Goal: Information Seeking & Learning: Check status

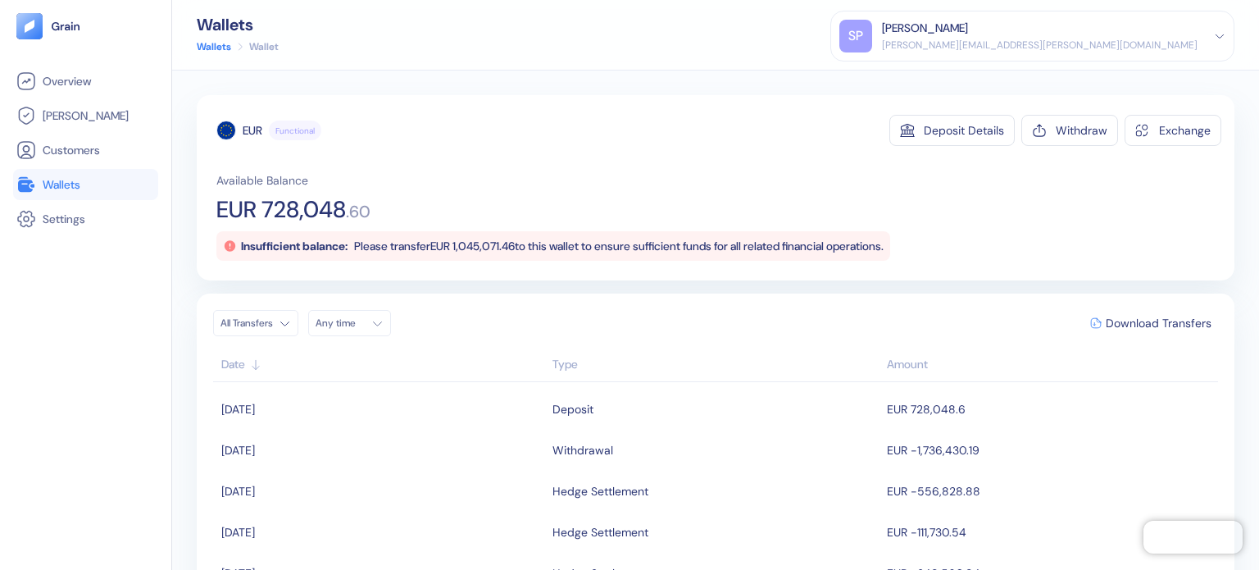
click at [133, 175] on link "Wallets" at bounding box center [85, 185] width 139 height 20
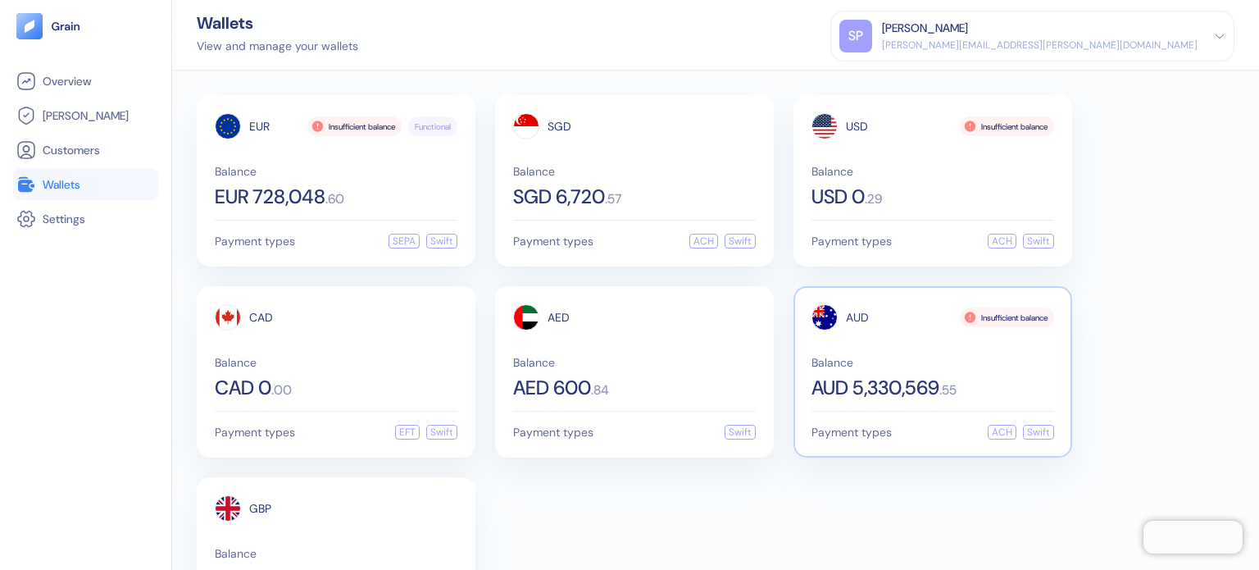
click at [809, 321] on div "AUD Insufficient balance Balance AUD 5,330,569 . 55 Payment types ACH Swift" at bounding box center [932, 371] width 279 height 171
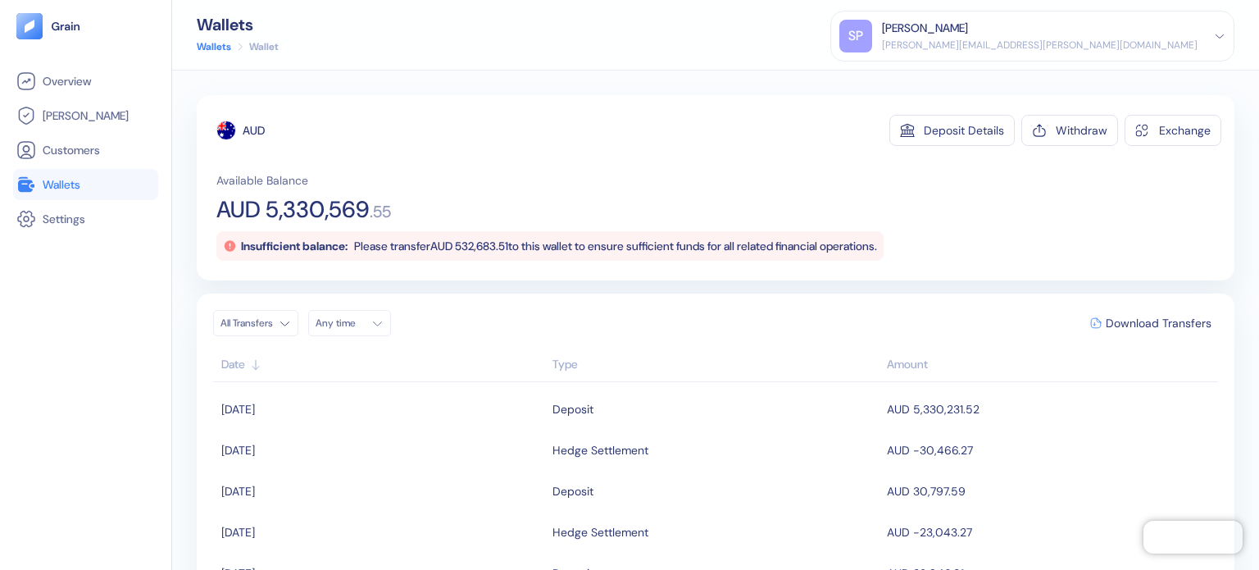
click at [114, 180] on link "Wallets" at bounding box center [85, 185] width 139 height 20
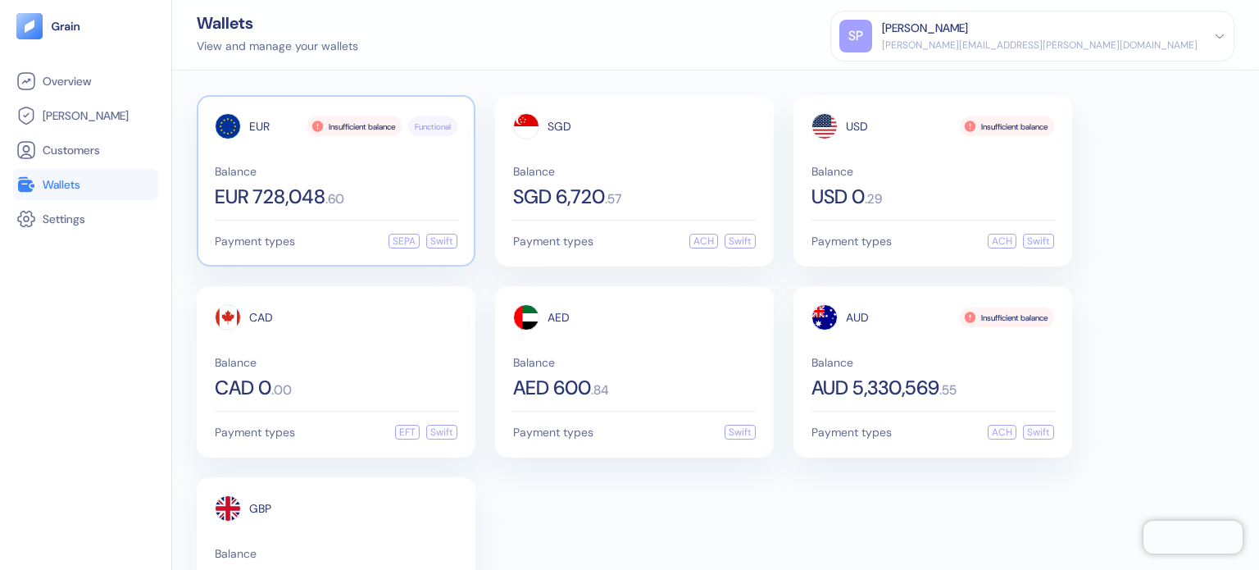
click at [335, 146] on div "EUR Insufficient balance Functional Balance EUR 728,048 . 60" at bounding box center [336, 159] width 243 height 93
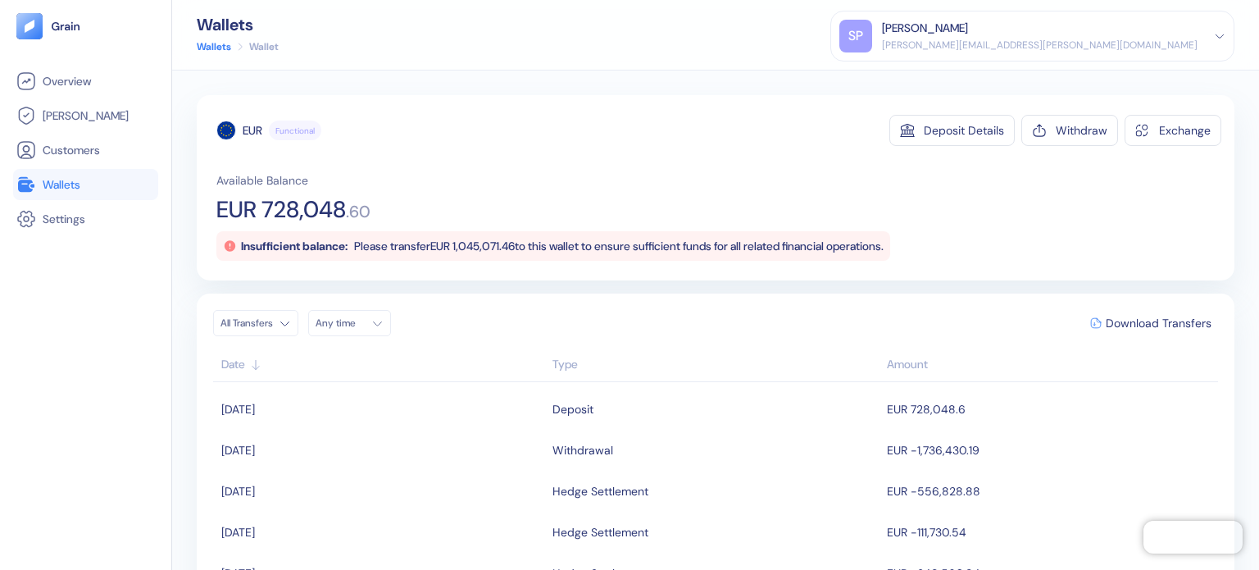
click at [304, 213] on span "EUR 728,048" at bounding box center [281, 209] width 130 height 23
click at [454, 220] on div "Available Balance EUR 728,048 . 60 Insufficient balance: Please transfer EUR 1,…" at bounding box center [718, 216] width 1005 height 89
click at [478, 231] on div "Insufficient balance: Please transfer EUR 1,045,071.46 to this wallet to ensure…" at bounding box center [553, 246] width 674 height 30
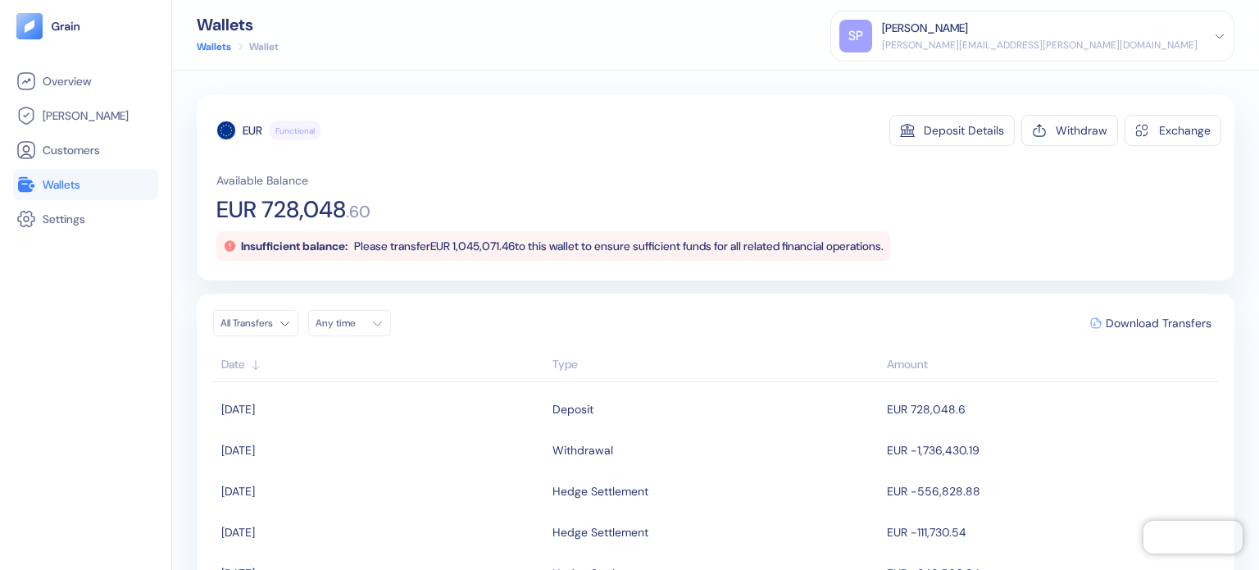
click at [501, 236] on div "Insufficient balance: Please transfer EUR 1,045,071.46 to this wallet to ensure…" at bounding box center [553, 246] width 674 height 30
click at [548, 194] on div "Available Balance EUR 728,048 . 60 Insufficient balance: Please transfer EUR 1,…" at bounding box center [718, 216] width 1005 height 89
click at [105, 180] on link "Wallets" at bounding box center [85, 185] width 139 height 20
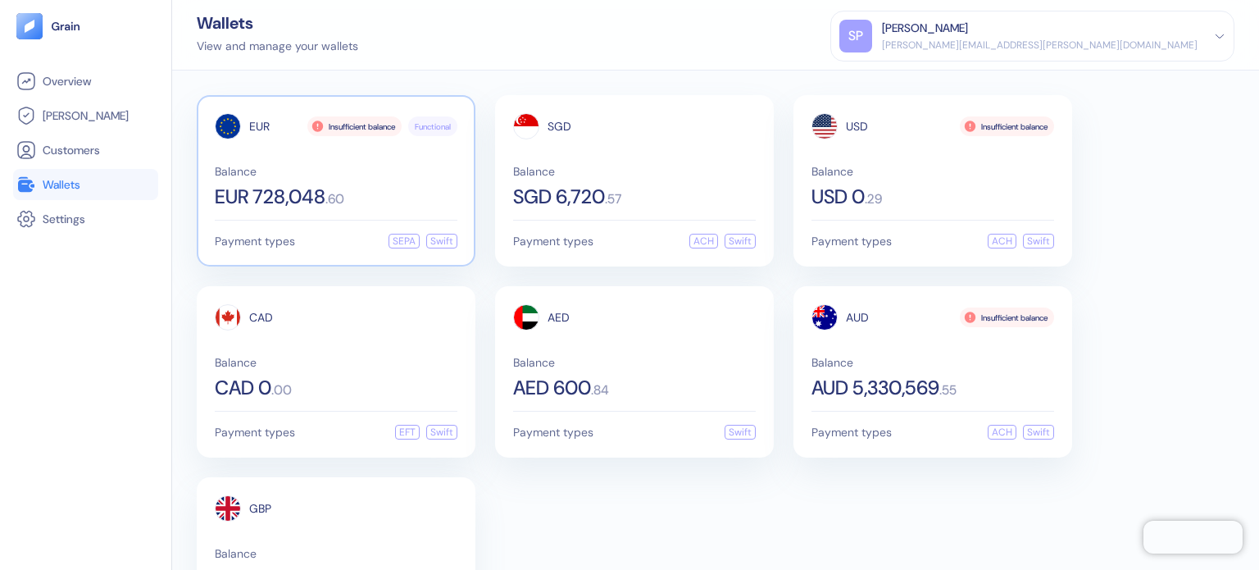
click at [371, 163] on div "EUR Insufficient balance Functional Balance EUR 728,048 . 60" at bounding box center [336, 159] width 243 height 93
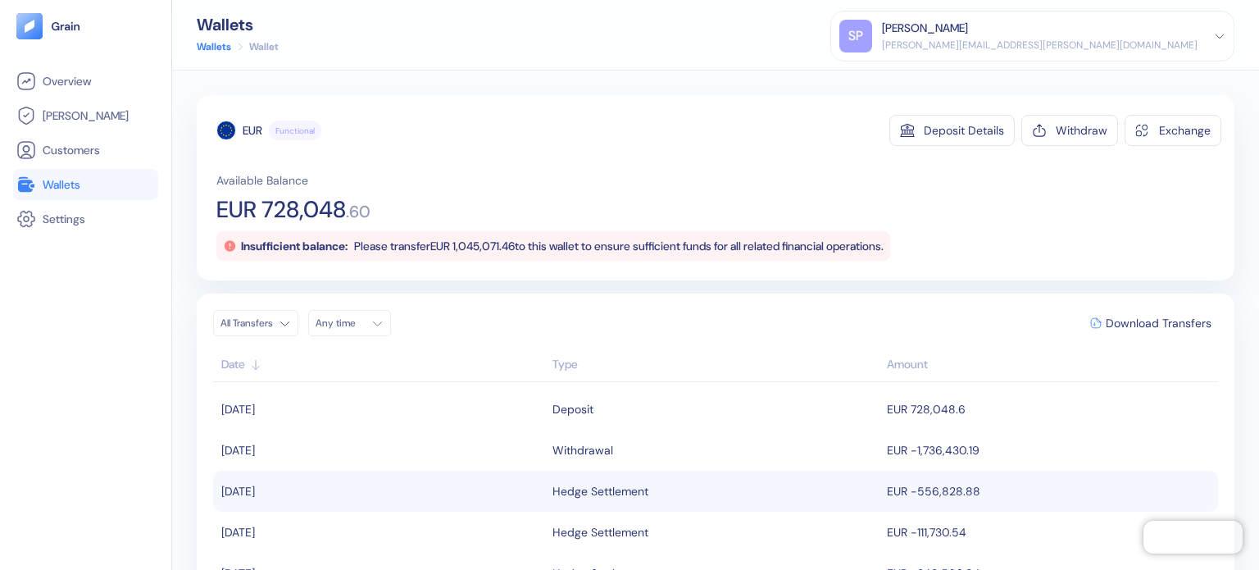
drag, startPoint x: 734, startPoint y: 320, endPoint x: 744, endPoint y: 507, distance: 186.4
click at [729, 325] on div "All Transfers Any time Download Transfers" at bounding box center [715, 323] width 1005 height 26
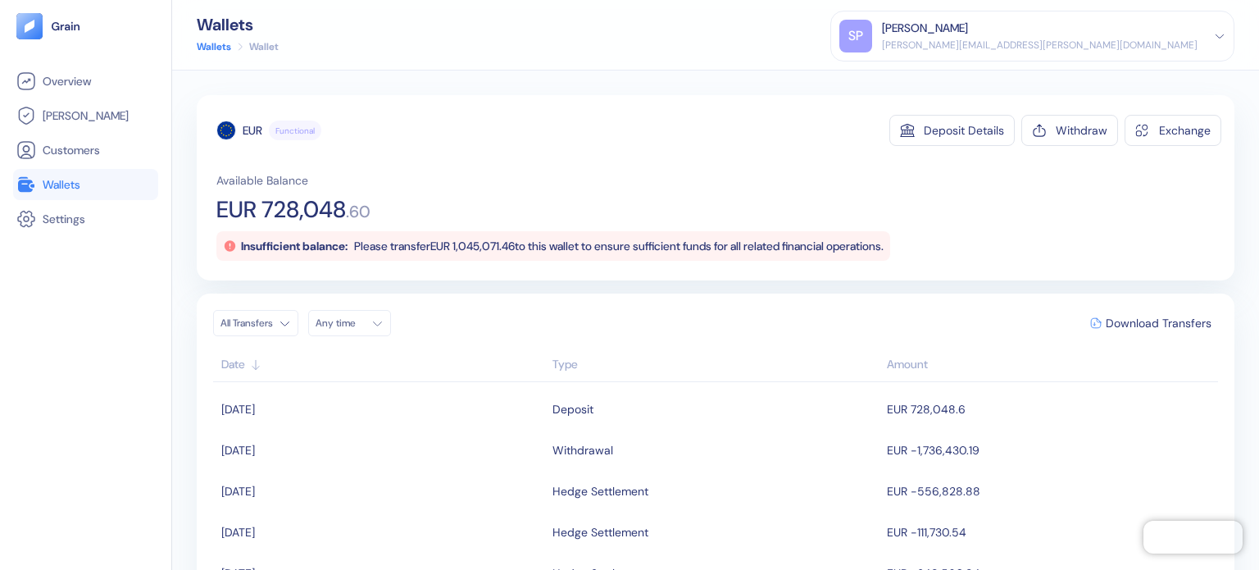
click at [83, 178] on link "Wallets" at bounding box center [85, 185] width 139 height 20
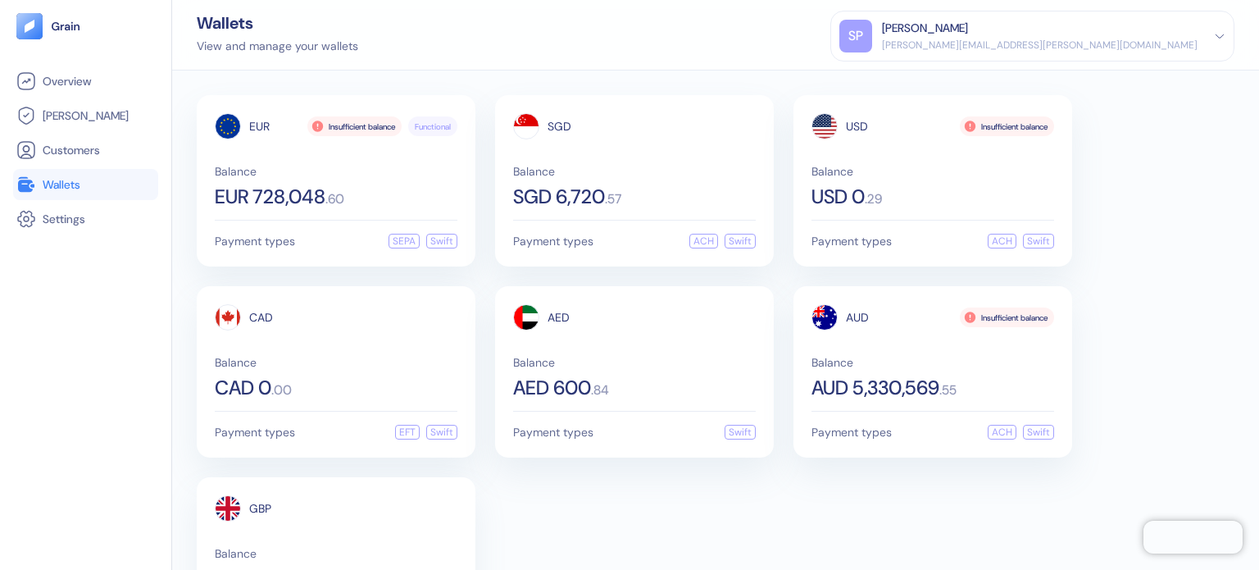
click at [1115, 43] on div "[PERSON_NAME][EMAIL_ADDRESS][PERSON_NAME][DOMAIN_NAME]" at bounding box center [1040, 45] width 316 height 15
click at [906, 80] on div "Sign Out" at bounding box center [883, 81] width 45 height 17
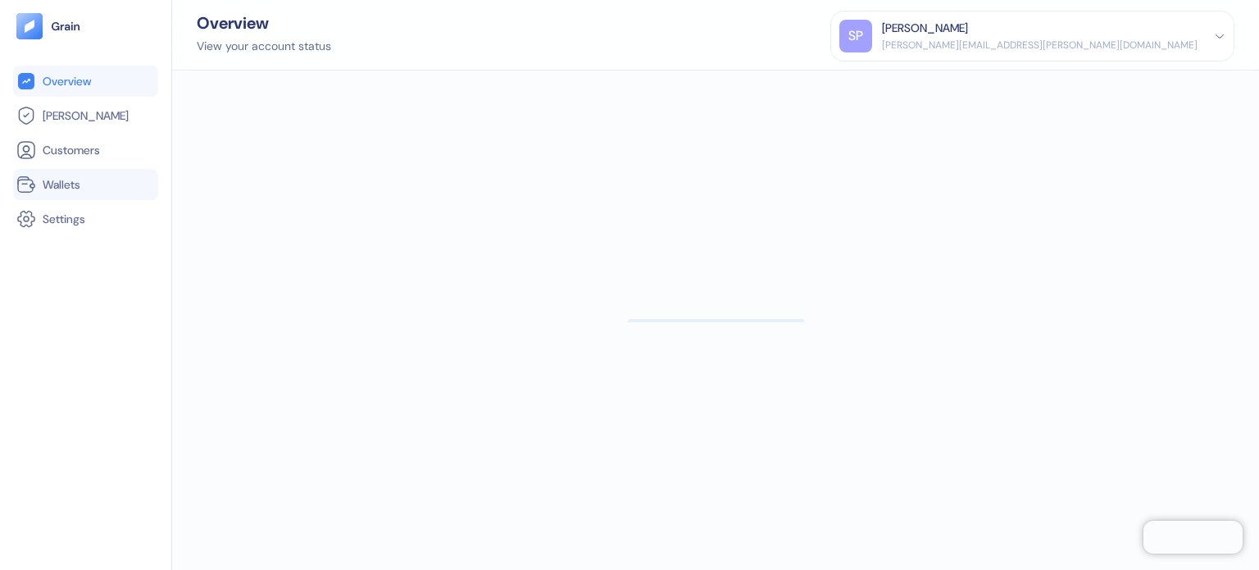
click at [72, 183] on span "Wallets" at bounding box center [62, 184] width 38 height 16
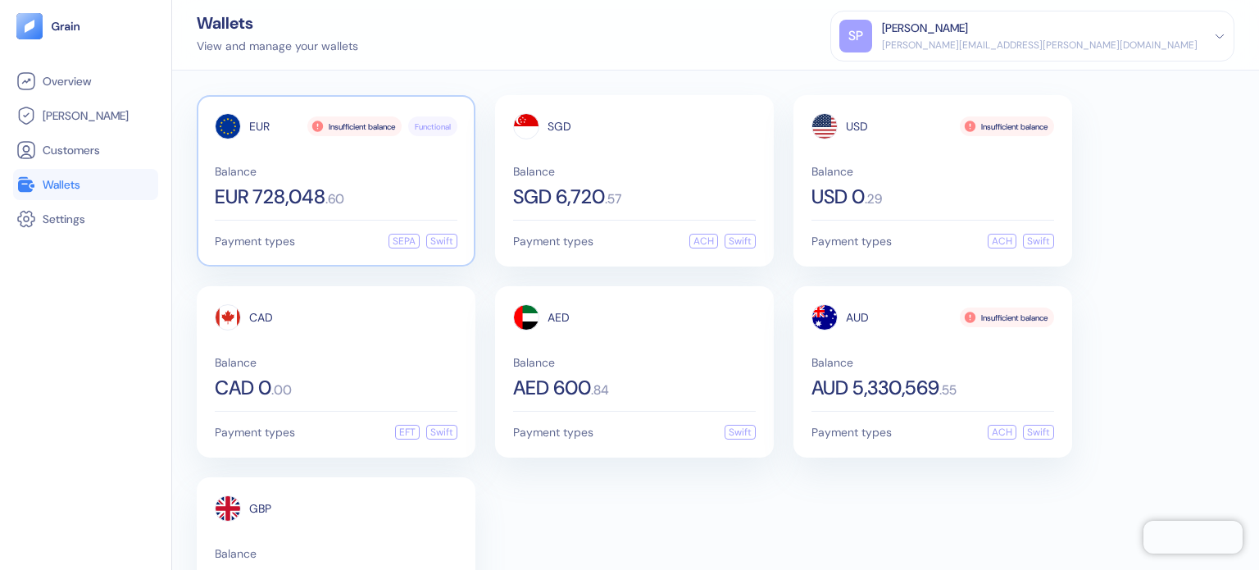
click at [361, 166] on span "Balance" at bounding box center [336, 171] width 243 height 11
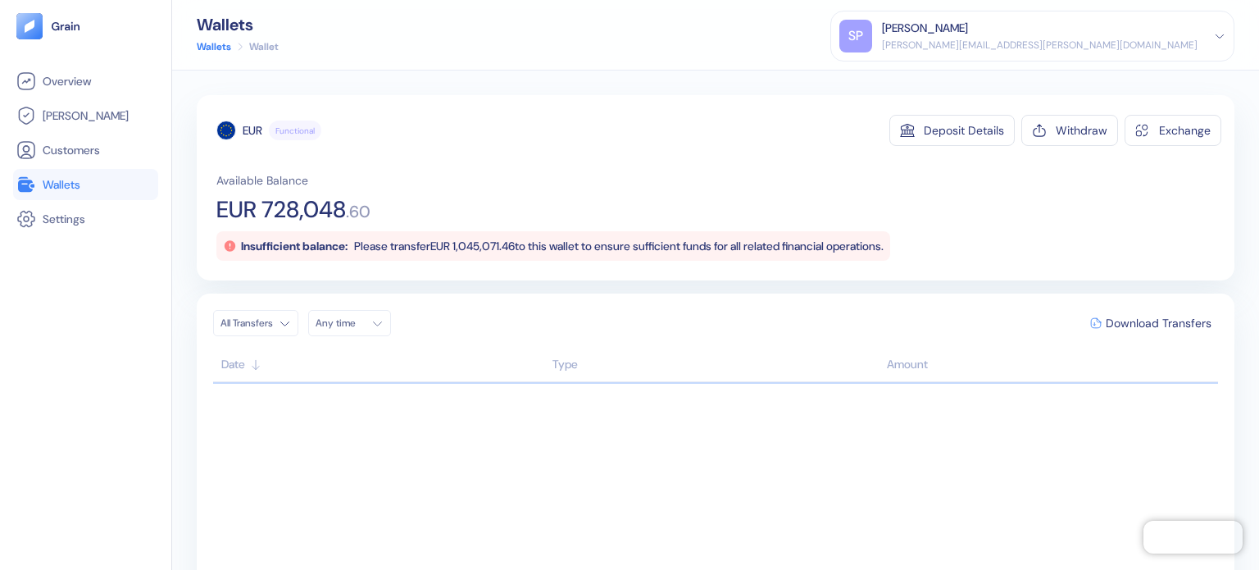
click at [89, 192] on link "Wallets" at bounding box center [85, 185] width 139 height 20
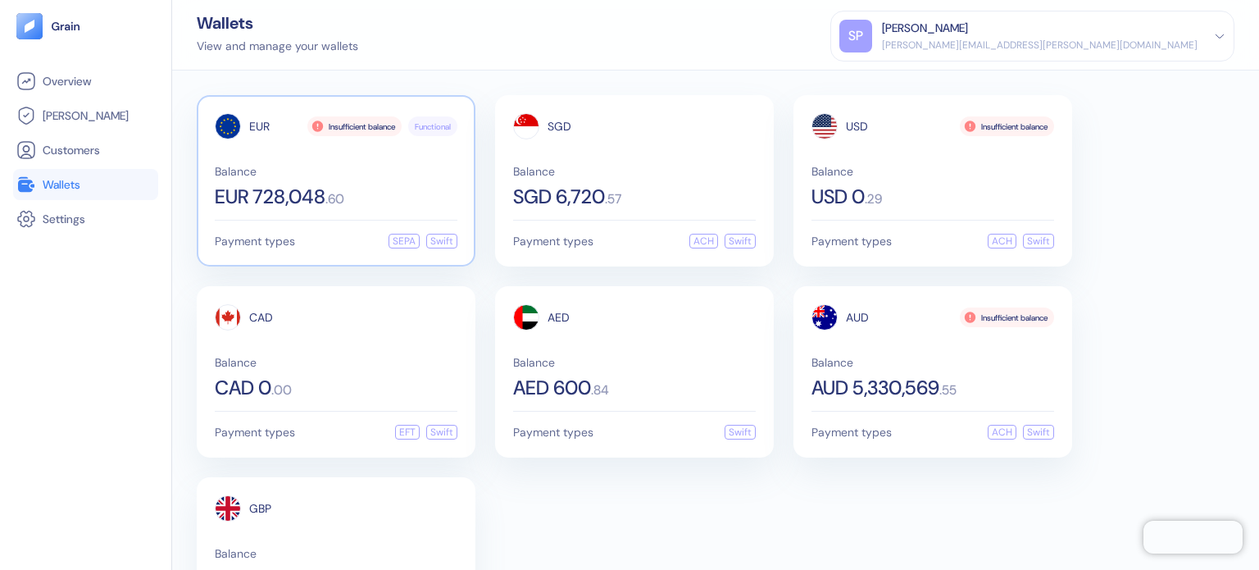
click at [346, 216] on div "EUR Insufficient balance Functional Balance EUR 728,048 . 60 Payment types SEPA…" at bounding box center [336, 180] width 279 height 171
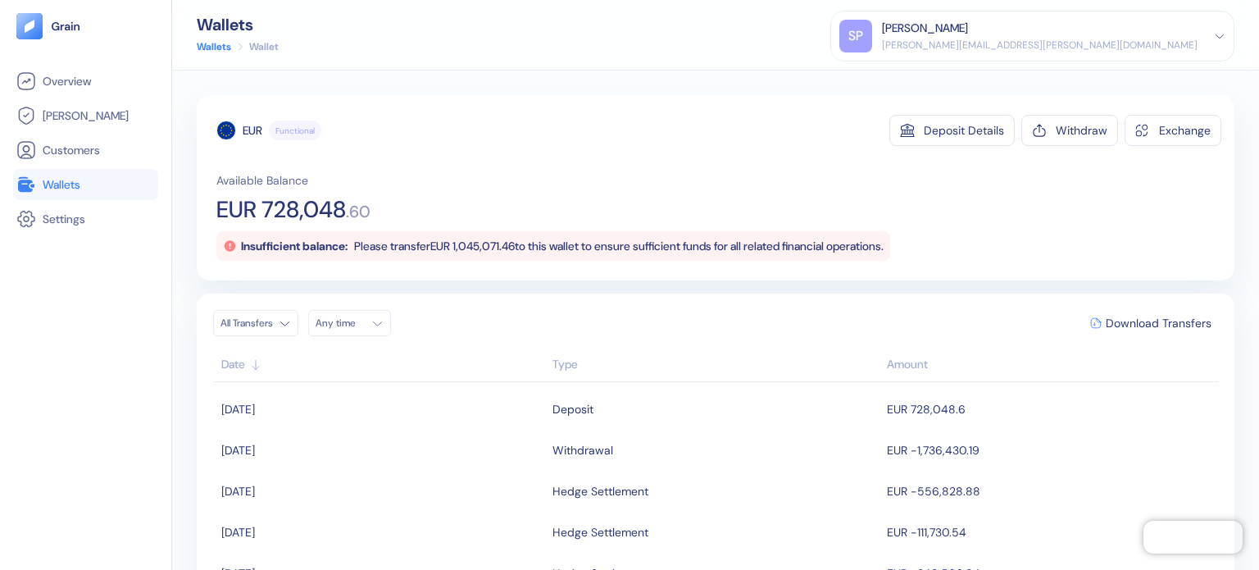
click at [494, 193] on div "Available Balance EUR 728,048 . 60 Insufficient balance: Please transfer EUR 1,…" at bounding box center [718, 216] width 1005 height 89
click at [121, 175] on link "Wallets" at bounding box center [85, 185] width 139 height 20
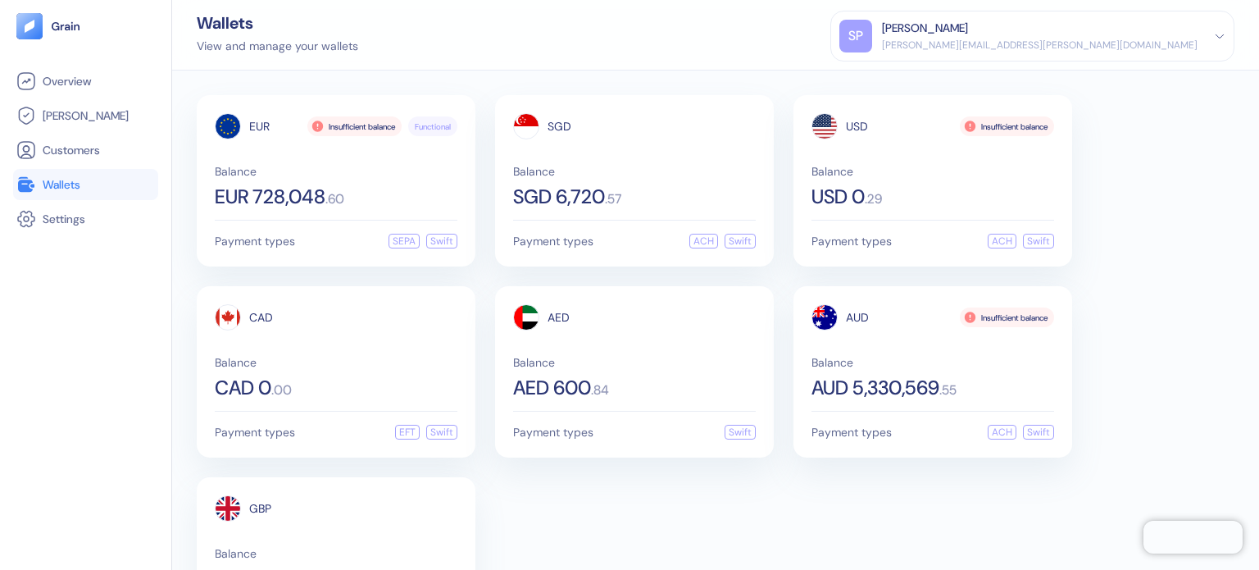
click at [411, 159] on div "EUR Insufficient balance Functional Balance EUR 728,048 . 60" at bounding box center [336, 159] width 243 height 93
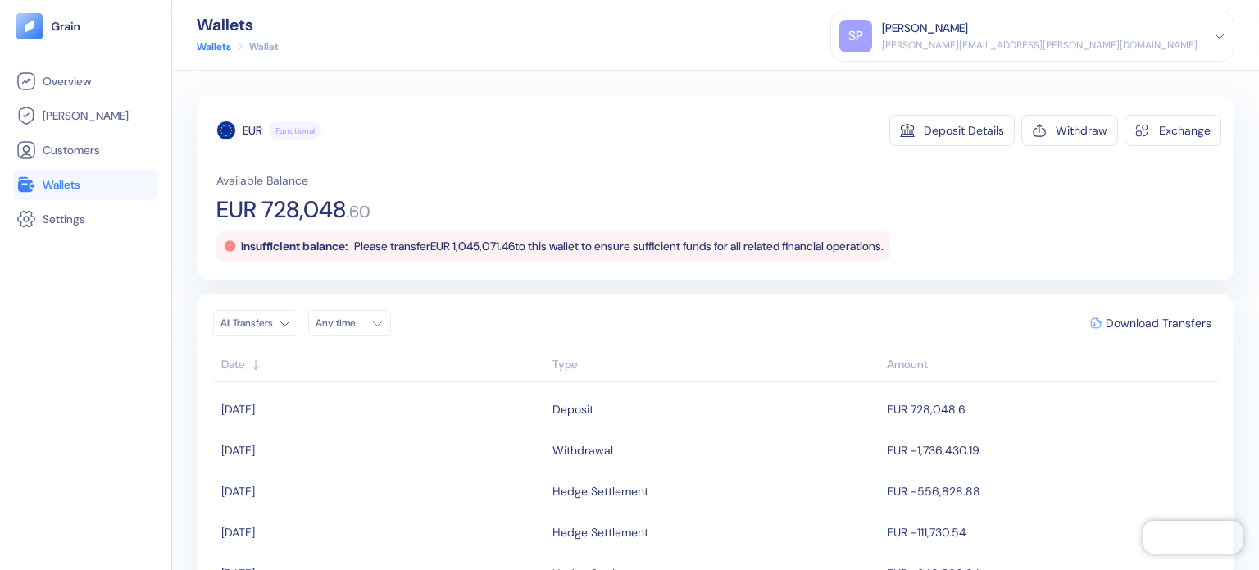
click at [64, 189] on span "Wallets" at bounding box center [62, 184] width 38 height 16
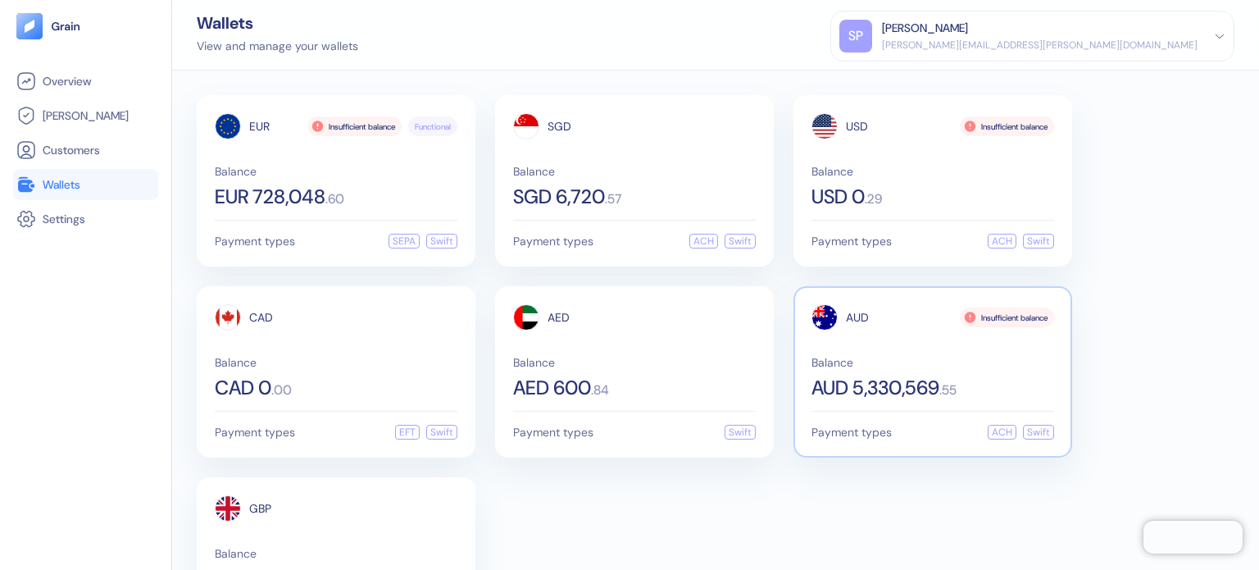
click at [920, 393] on span "AUD 5,330,569" at bounding box center [875, 388] width 128 height 20
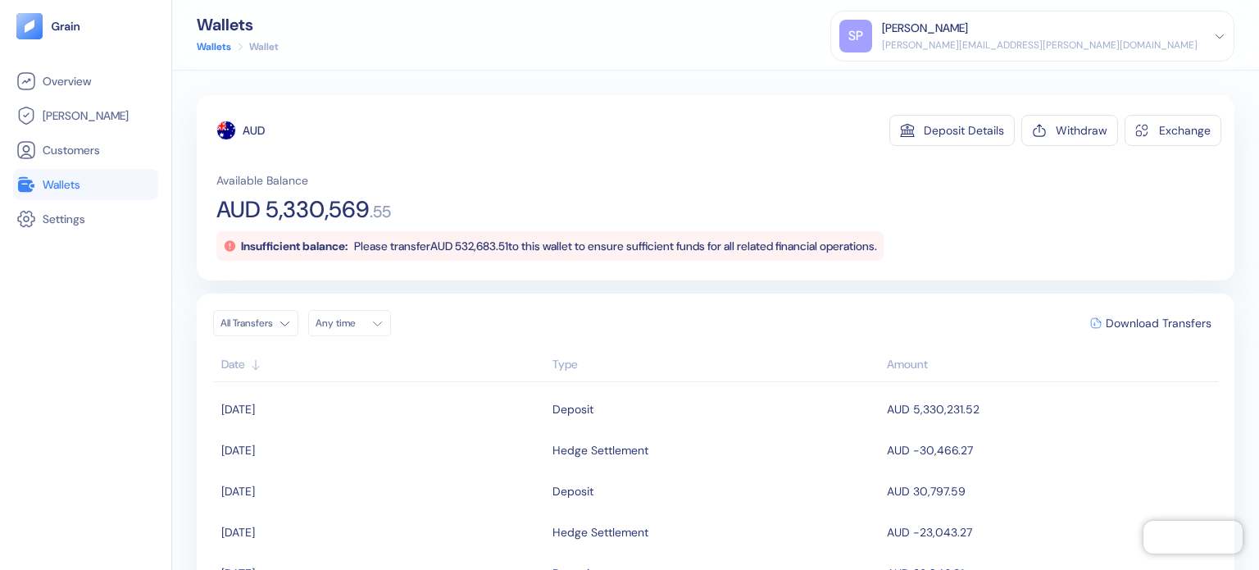
click at [95, 186] on link "Wallets" at bounding box center [85, 185] width 139 height 20
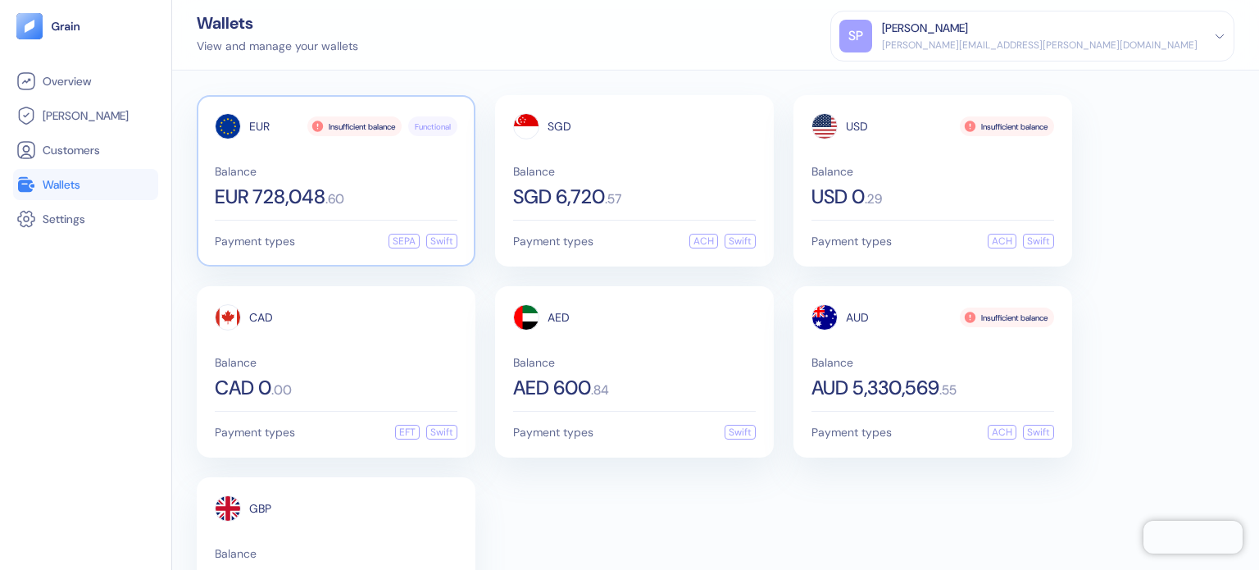
click at [303, 189] on span "EUR 728,048" at bounding box center [270, 197] width 111 height 20
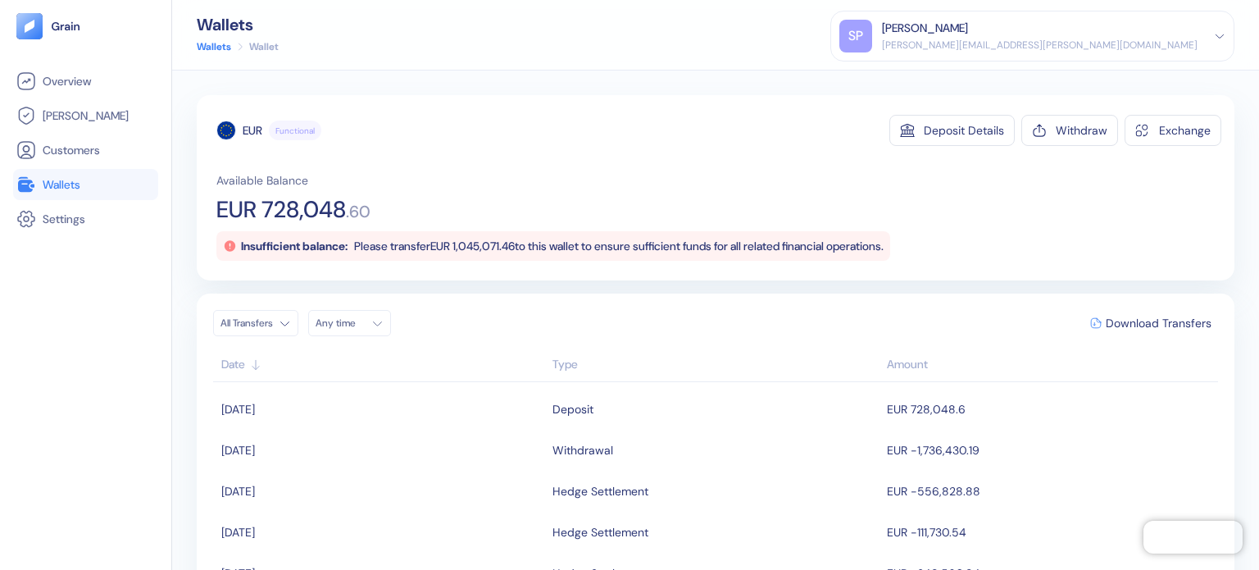
click at [102, 175] on link "Wallets" at bounding box center [85, 185] width 139 height 20
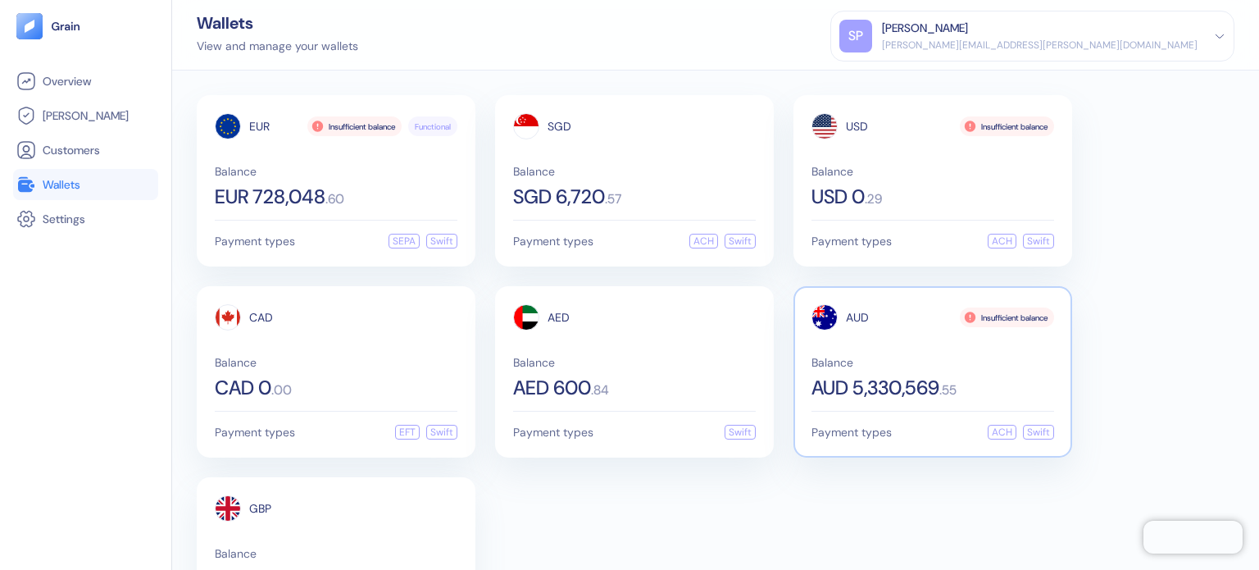
click at [852, 361] on span "Balance" at bounding box center [932, 362] width 243 height 11
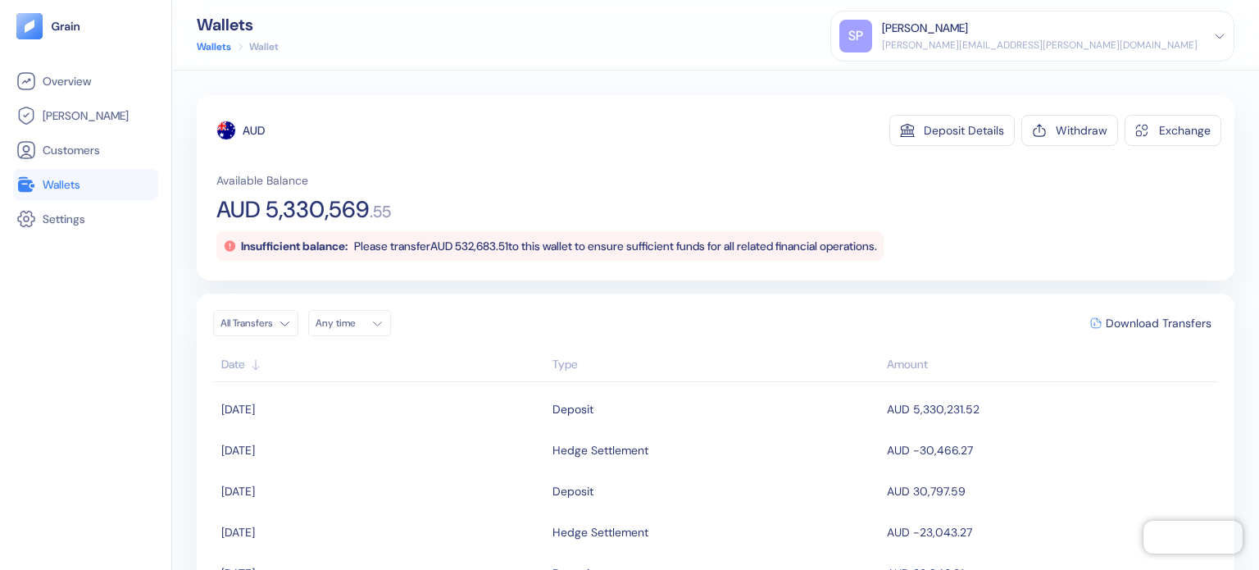
click at [97, 183] on link "Wallets" at bounding box center [85, 185] width 139 height 20
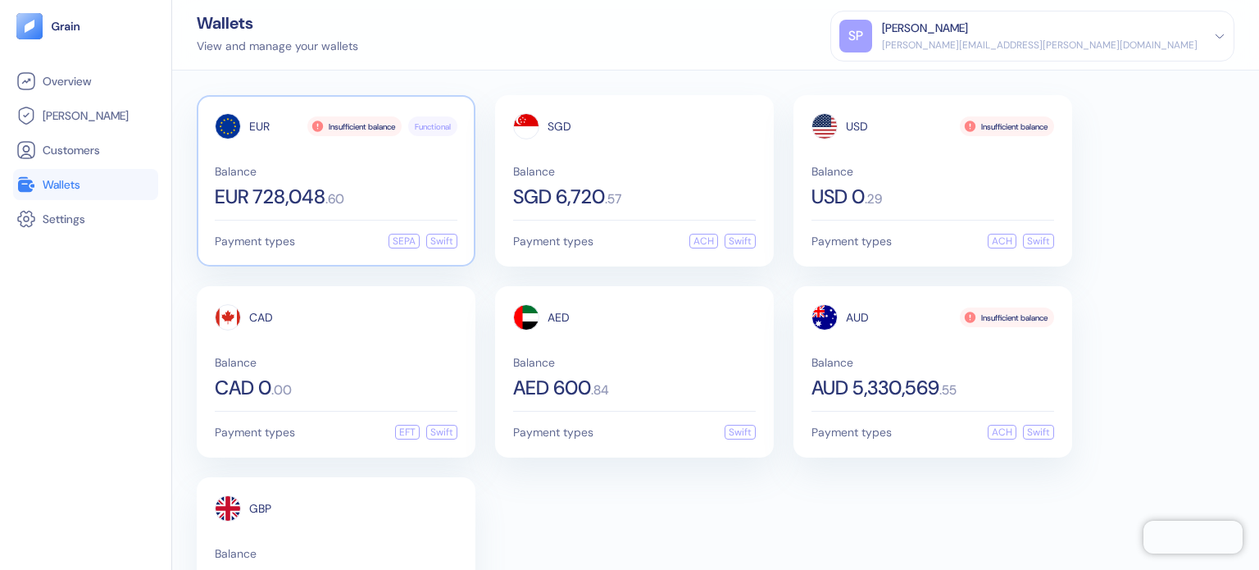
click at [380, 243] on div "Payment types SEPA Swift" at bounding box center [336, 241] width 243 height 15
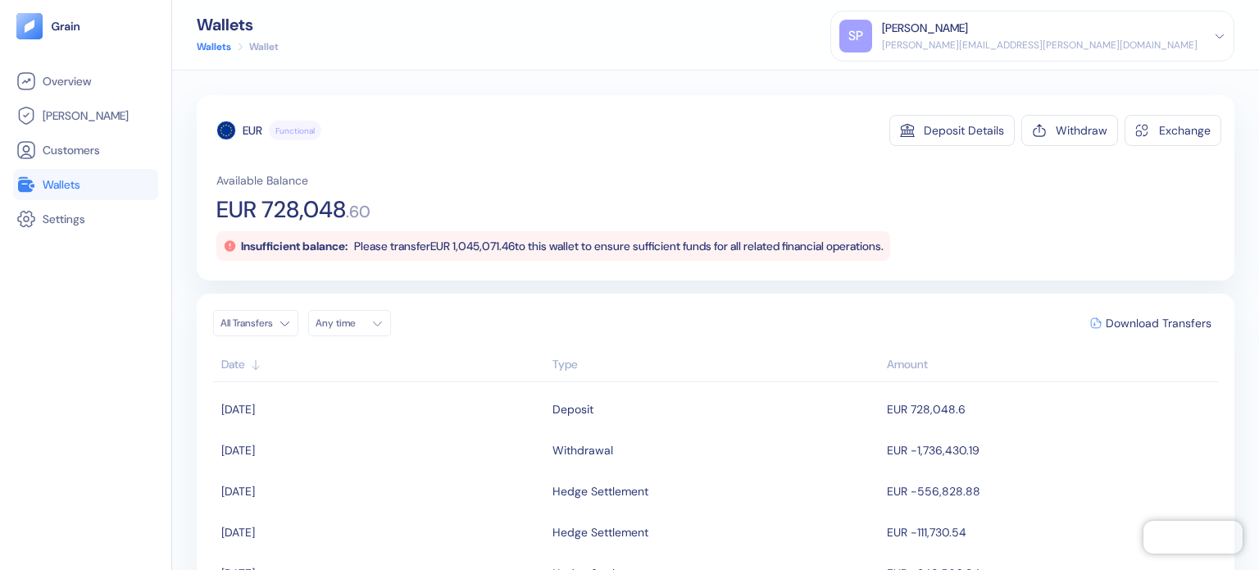
click at [80, 182] on span "Wallets" at bounding box center [62, 184] width 38 height 16
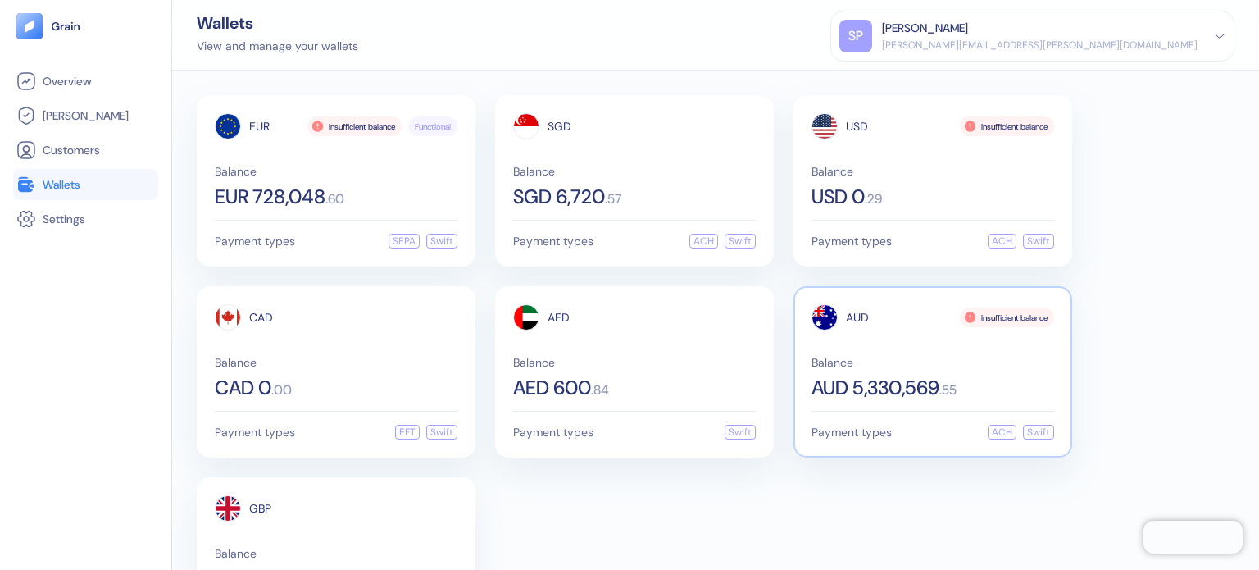
click at [846, 328] on div "AUD" at bounding box center [839, 317] width 57 height 26
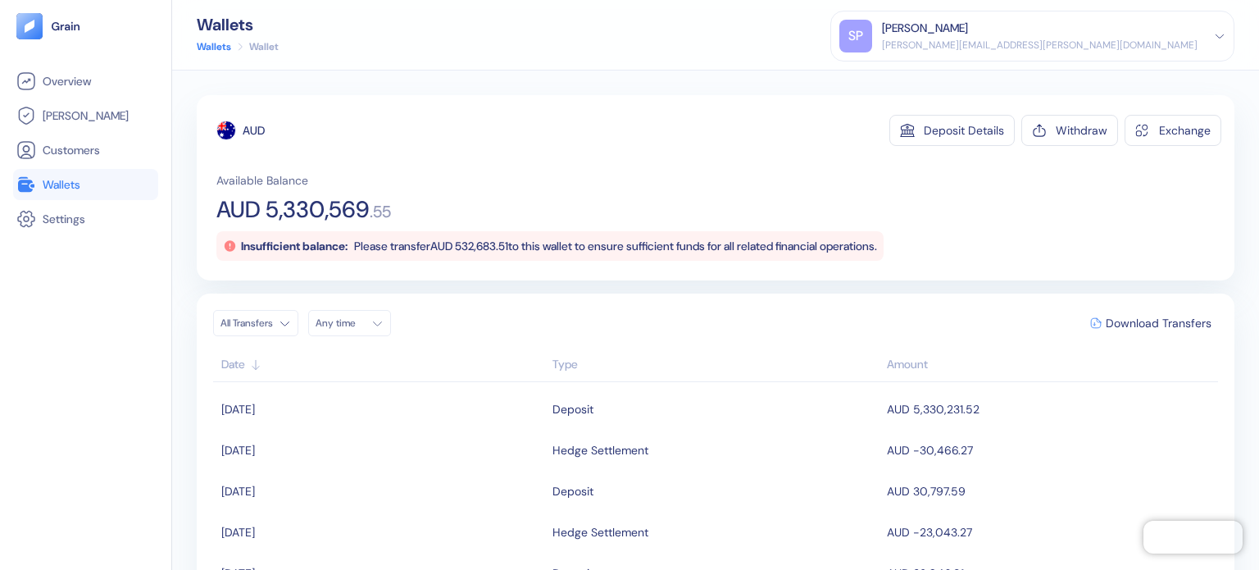
click at [466, 242] on span "Please transfer AUD 532,683.51 to this wallet to ensure sufficient funds for al…" at bounding box center [615, 246] width 523 height 15
click at [493, 242] on span "Please transfer AUD 532,683.51 to this wallet to ensure sufficient funds for al…" at bounding box center [615, 246] width 523 height 15
click at [525, 211] on div "Available Balance AUD 5,330,569 . 55 Insufficient balance: Please transfer AUD …" at bounding box center [718, 216] width 1005 height 89
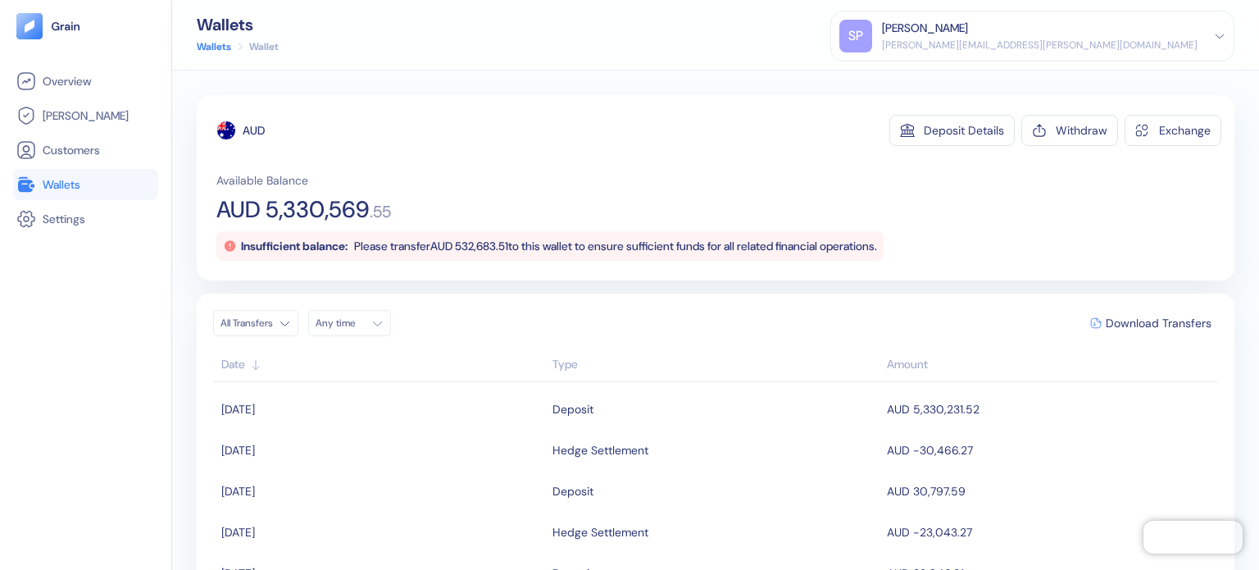
click at [131, 189] on link "Wallets" at bounding box center [85, 185] width 139 height 20
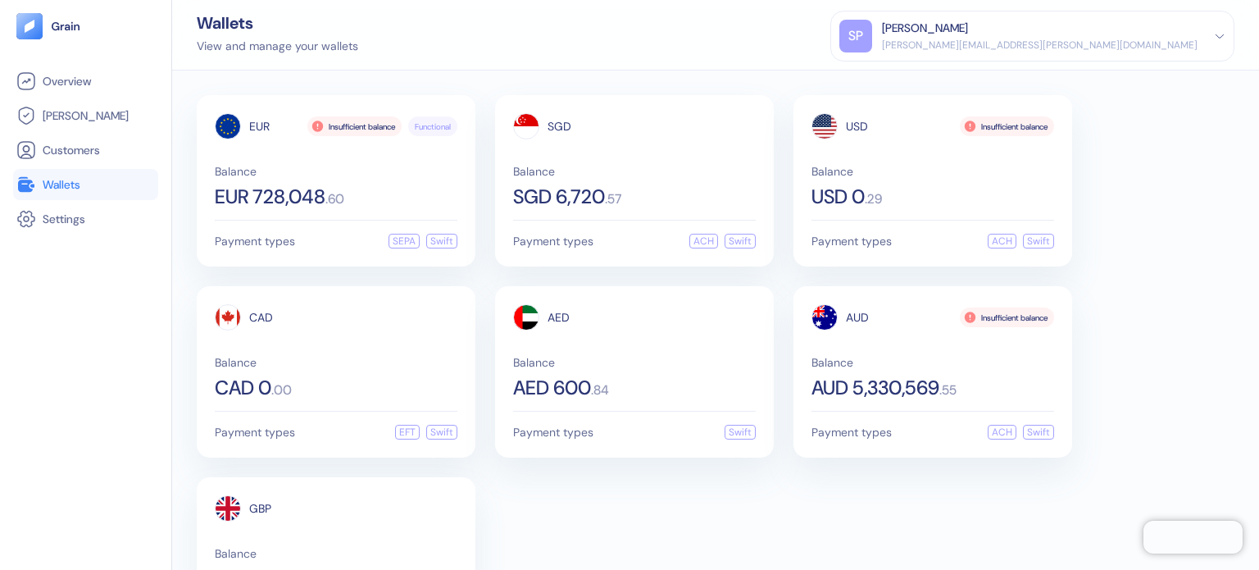
click at [451, 153] on div "EUR Insufficient balance Functional Balance EUR 728,048 . 60" at bounding box center [336, 159] width 243 height 93
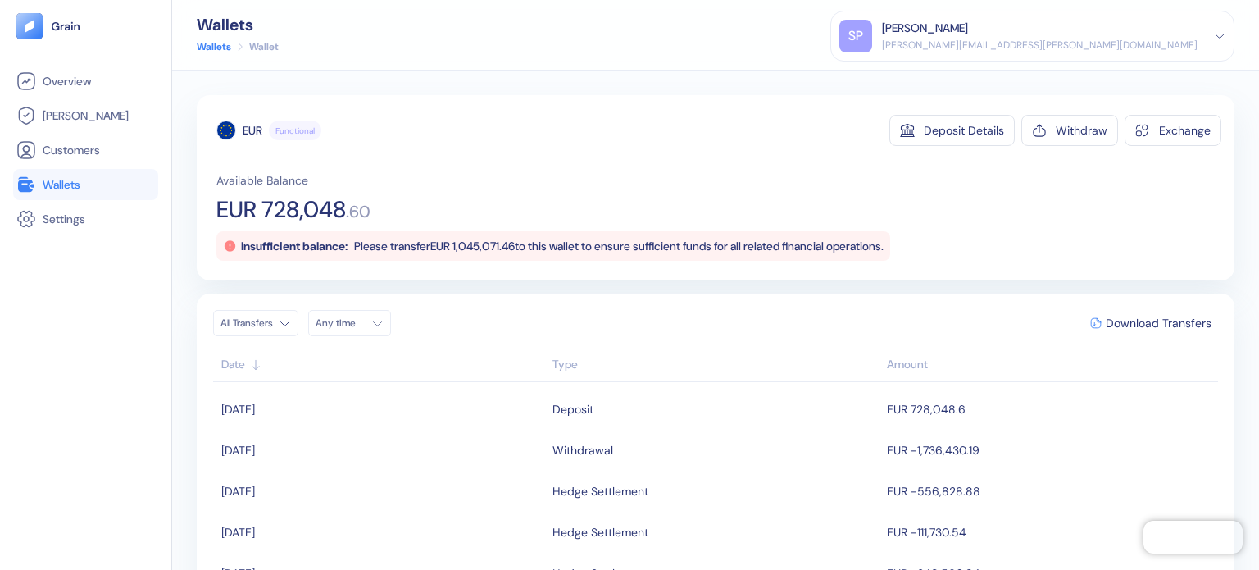
click at [470, 225] on div "Available Balance EUR 728,048 . 60 Insufficient balance: Please transfer EUR 1,…" at bounding box center [718, 216] width 1005 height 89
click at [480, 234] on div "Insufficient balance: Please transfer EUR 1,045,071.46 to this wallet to ensure…" at bounding box center [553, 246] width 674 height 30
click at [139, 184] on link "Wallets" at bounding box center [85, 185] width 139 height 20
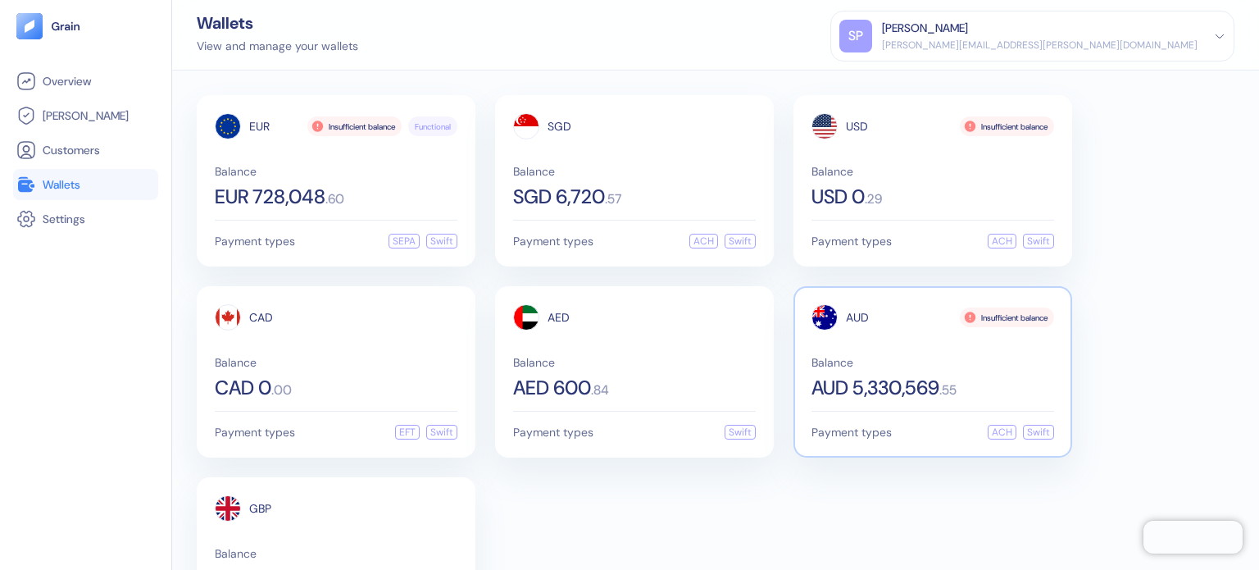
click at [939, 389] on span "AUD 5,330,569" at bounding box center [875, 388] width 128 height 20
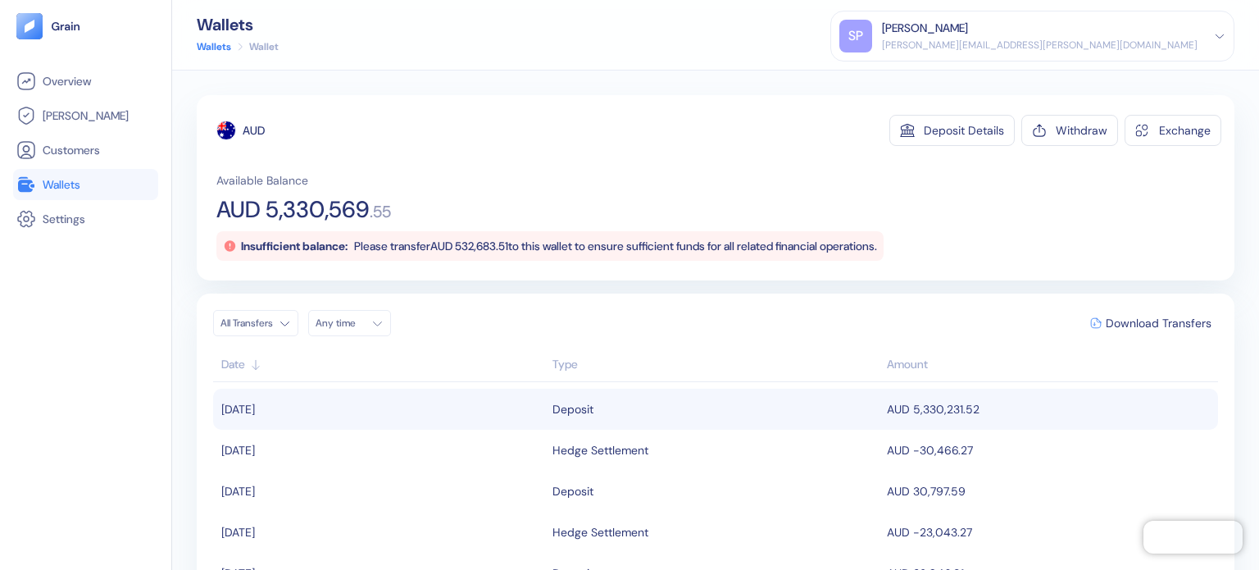
click at [925, 402] on td "AUD 5,330,231.52" at bounding box center [1050, 409] width 335 height 41
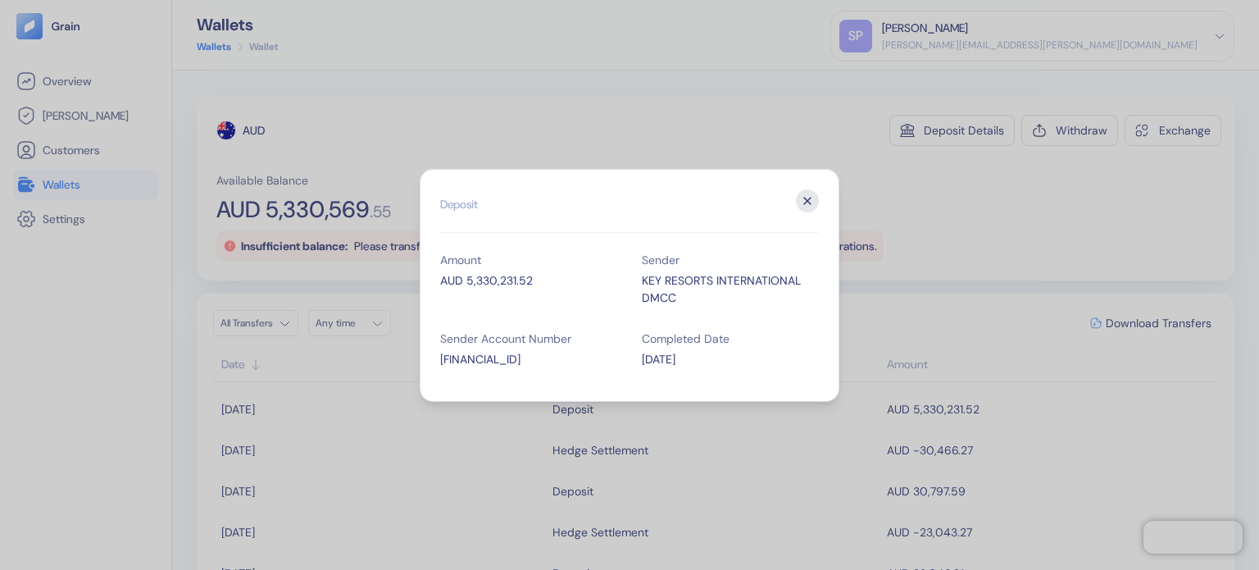
click at [798, 196] on icon "button" at bounding box center [807, 200] width 23 height 23
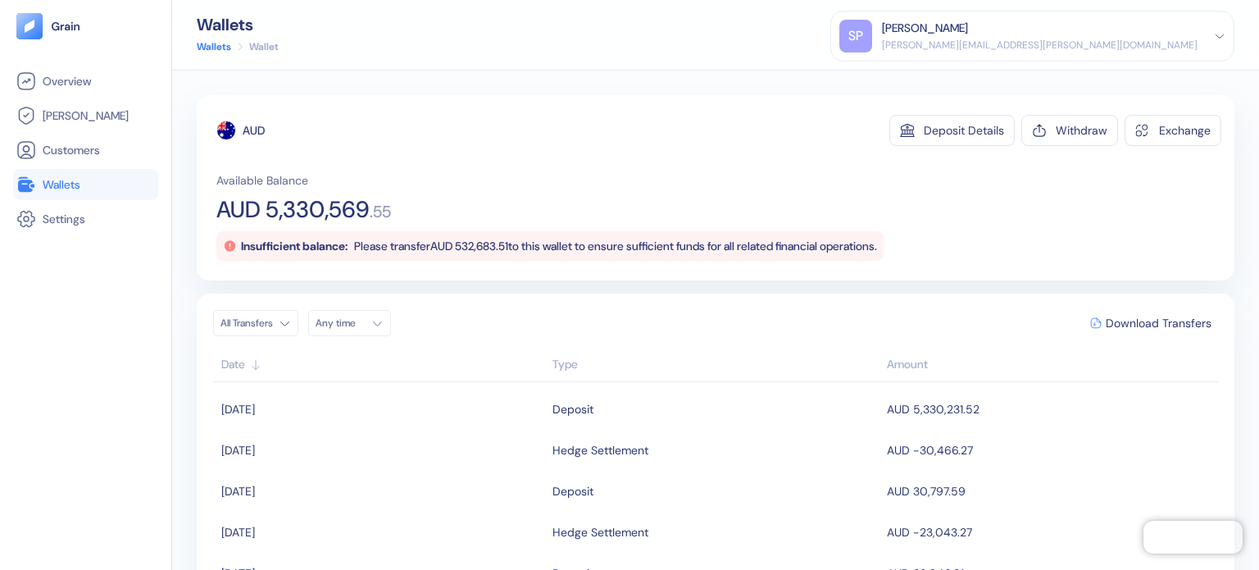
click at [795, 230] on div "Available Balance AUD 5,330,569 . 55 Insufficient balance: Please transfer AUD …" at bounding box center [718, 216] width 1005 height 89
click at [122, 187] on link "Wallets" at bounding box center [85, 185] width 139 height 20
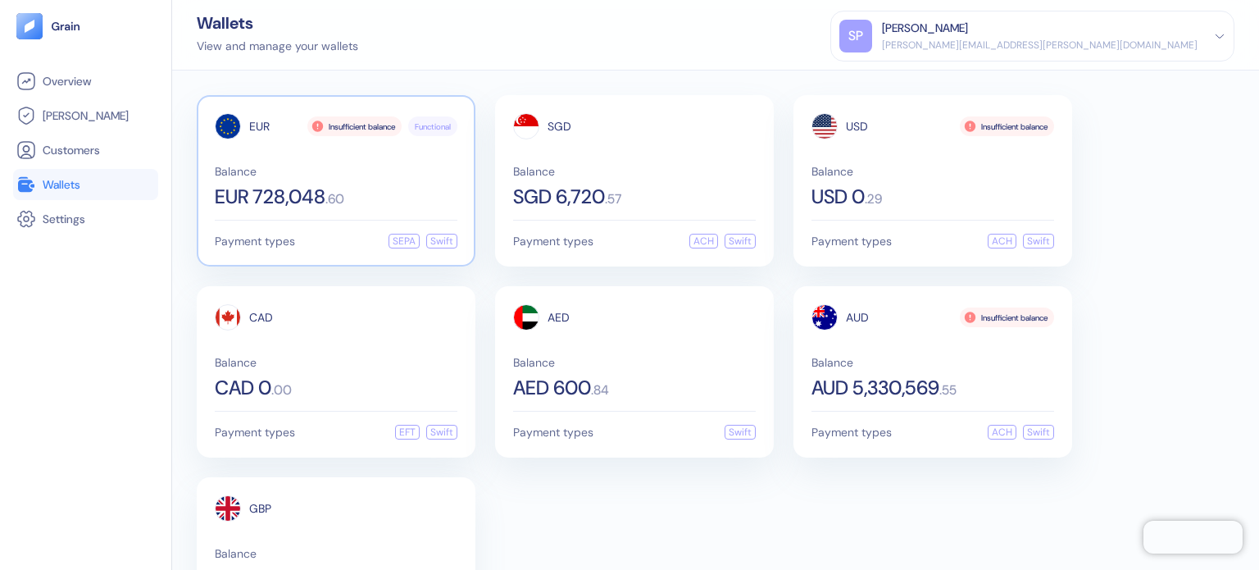
click at [267, 175] on span "Balance" at bounding box center [336, 171] width 243 height 11
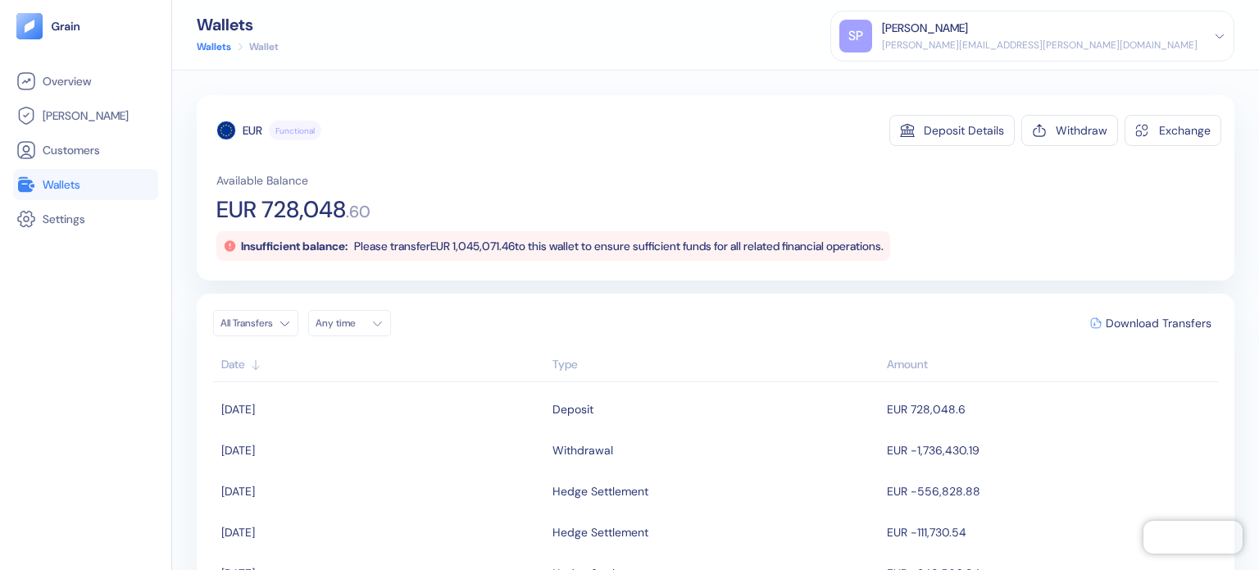
click at [98, 180] on link "Wallets" at bounding box center [85, 185] width 139 height 20
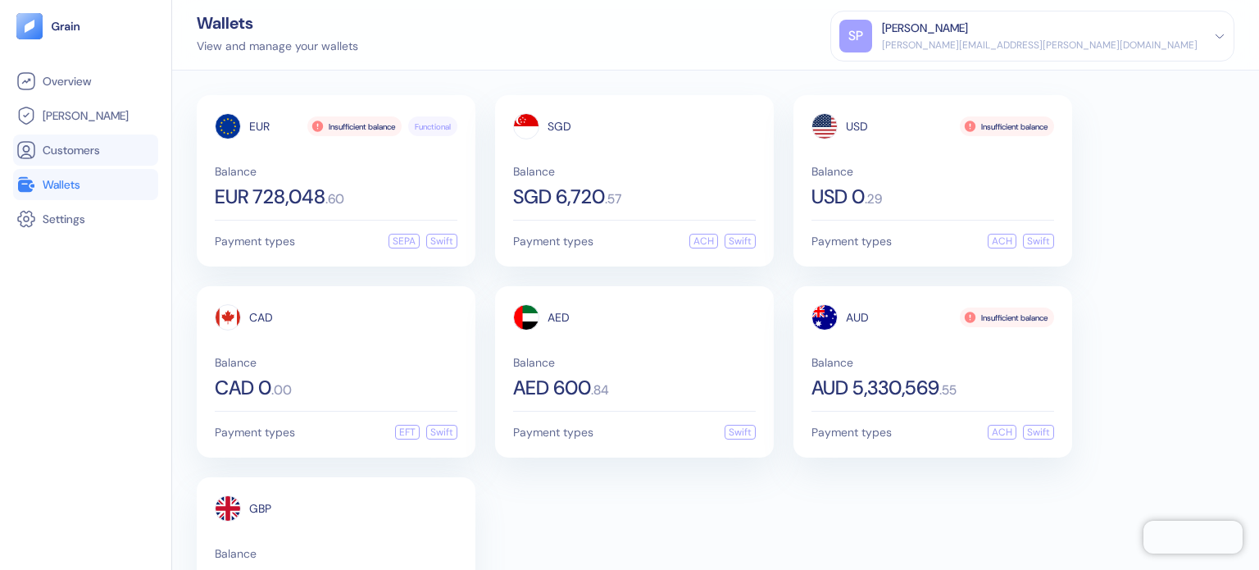
click at [104, 147] on link "Customers" at bounding box center [85, 150] width 139 height 20
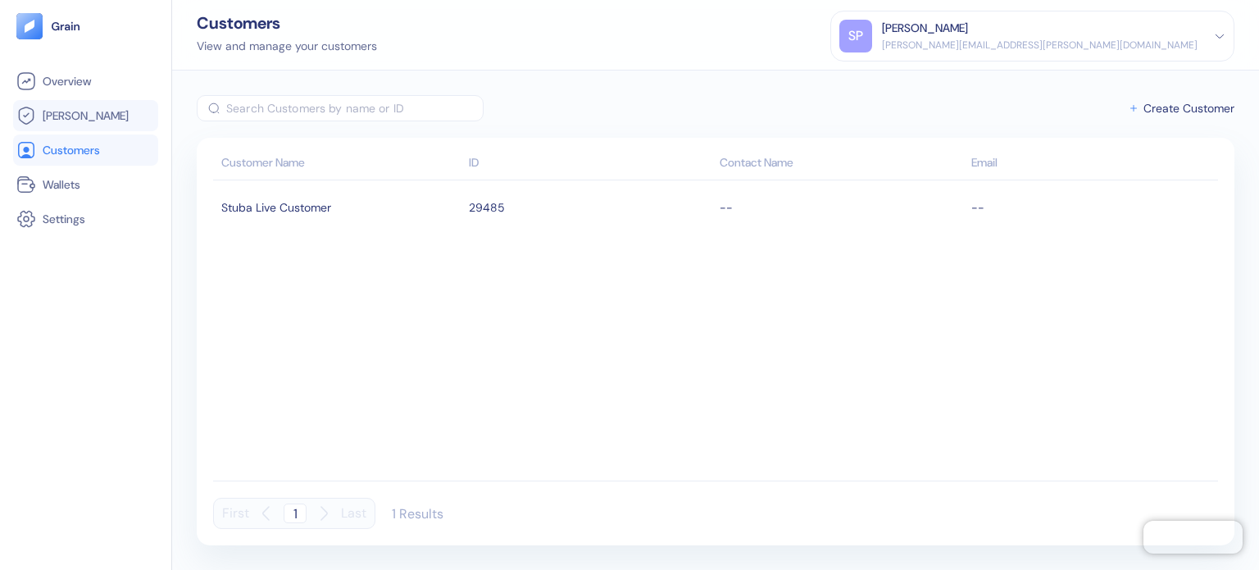
click at [119, 107] on link "[PERSON_NAME]" at bounding box center [85, 116] width 139 height 20
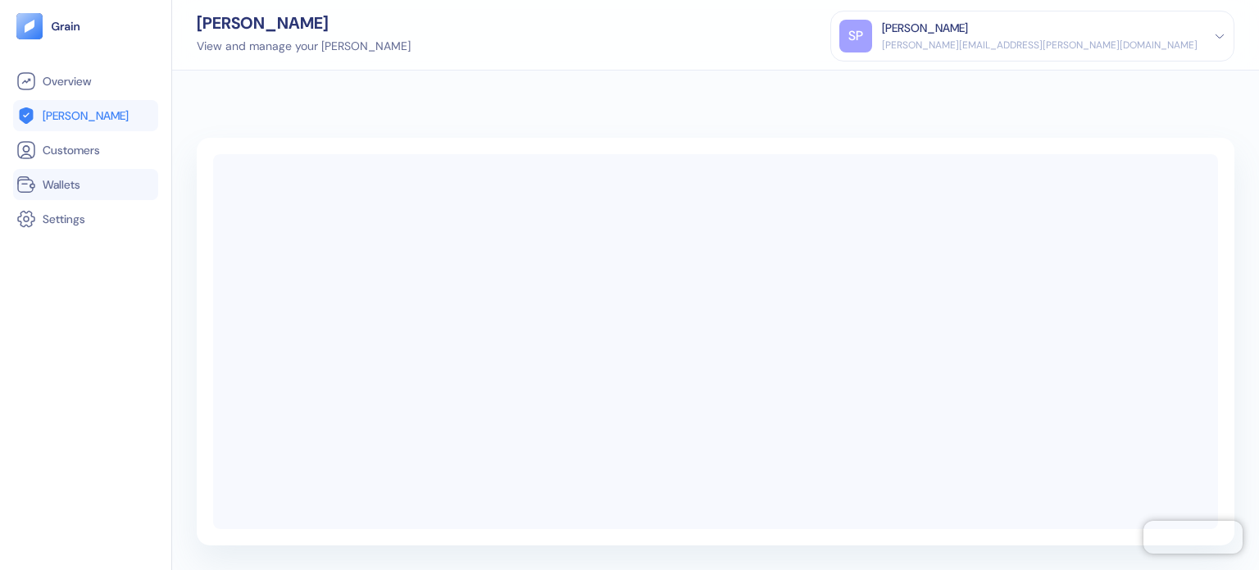
click at [90, 191] on link "Wallets" at bounding box center [85, 185] width 139 height 20
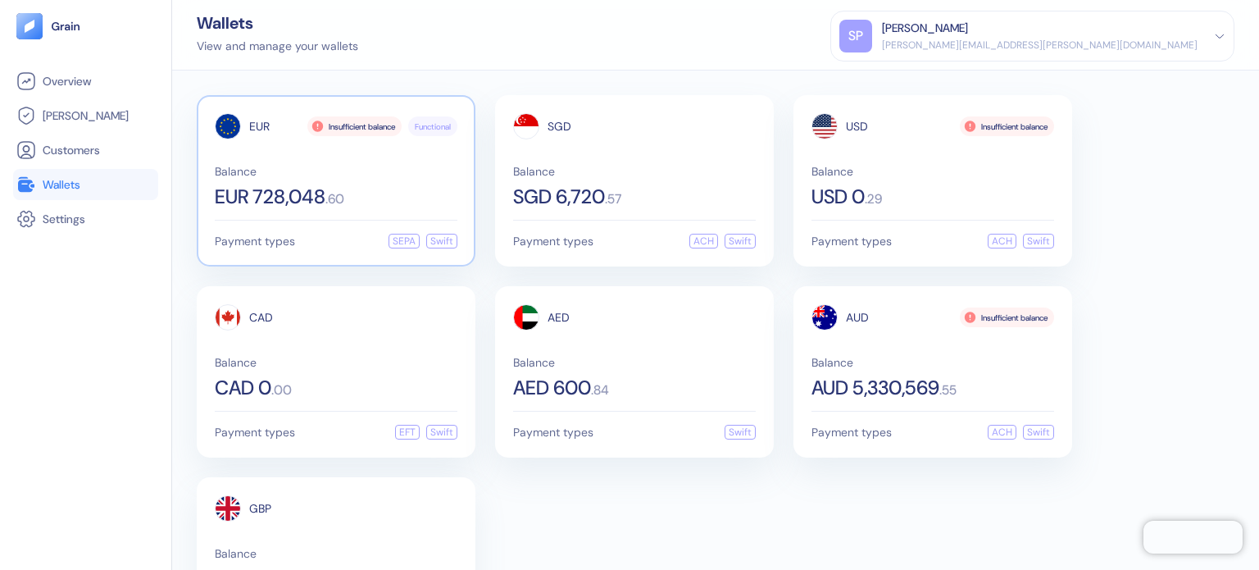
click at [283, 179] on div "Balance EUR 728,048 . 60" at bounding box center [336, 186] width 243 height 41
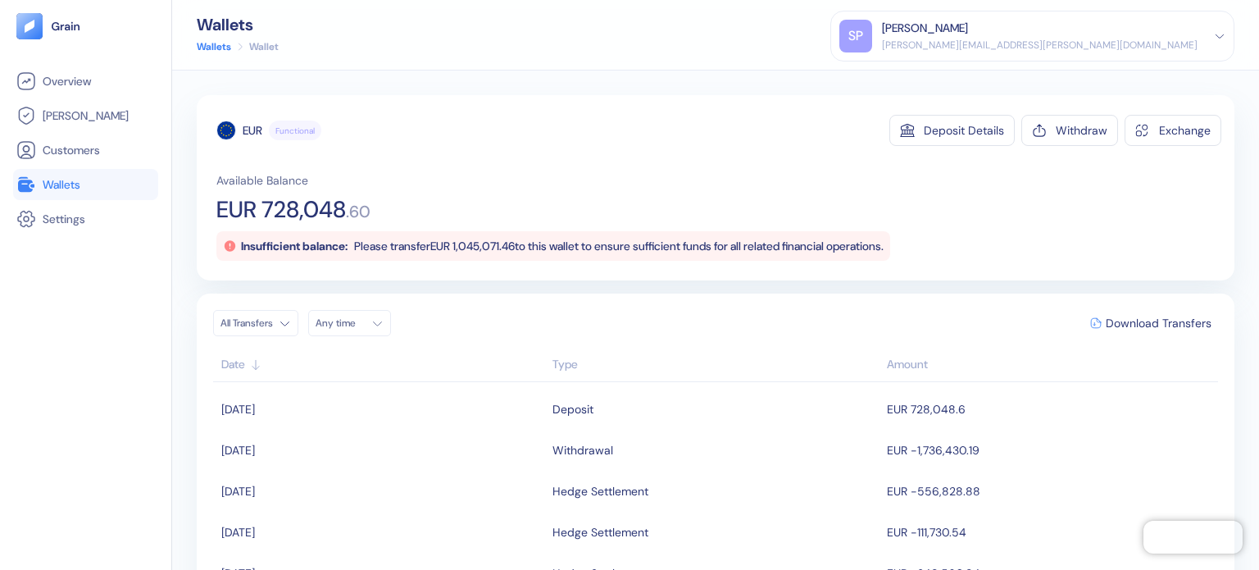
click at [79, 173] on li "Wallets" at bounding box center [85, 184] width 145 height 31
click at [128, 183] on link "Wallets" at bounding box center [85, 185] width 139 height 20
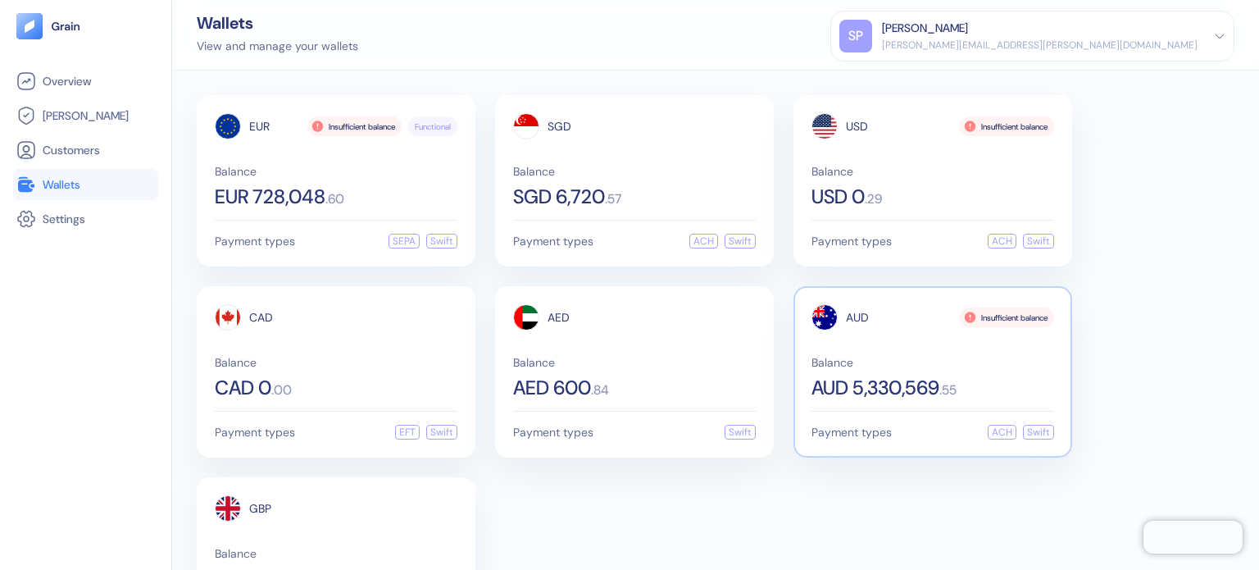
click at [849, 361] on span "Balance" at bounding box center [932, 362] width 243 height 11
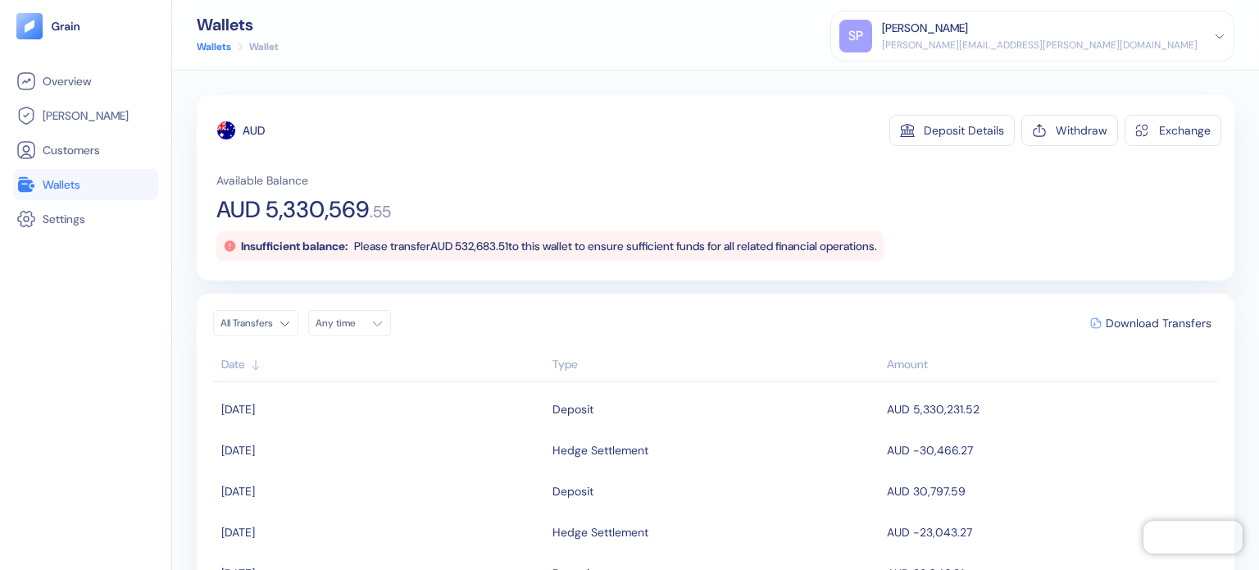
click at [89, 184] on link "Wallets" at bounding box center [85, 185] width 139 height 20
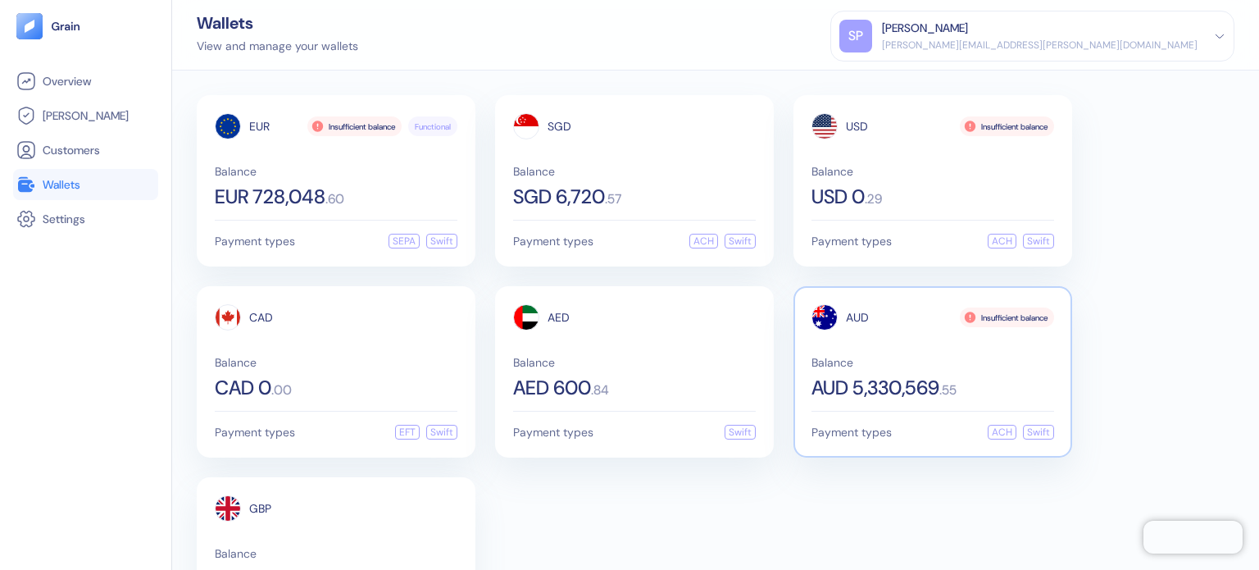
click at [816, 289] on div "AUD Insufficient balance Balance AUD 5,330,569 . 55 Payment types ACH Swift" at bounding box center [932, 371] width 279 height 171
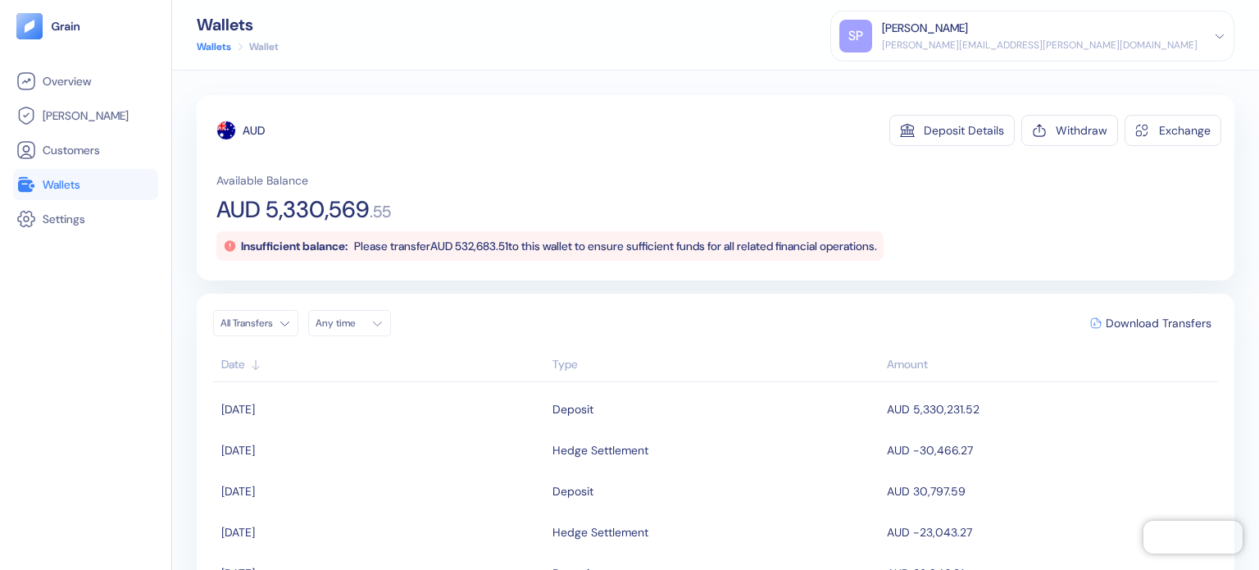
click at [908, 330] on div "All Transfers Any time Download Transfers" at bounding box center [715, 323] width 1005 height 26
click at [95, 163] on li "Customers" at bounding box center [85, 149] width 145 height 31
click at [85, 170] on li "Wallets" at bounding box center [85, 184] width 145 height 31
click at [86, 179] on link "Wallets" at bounding box center [85, 185] width 139 height 20
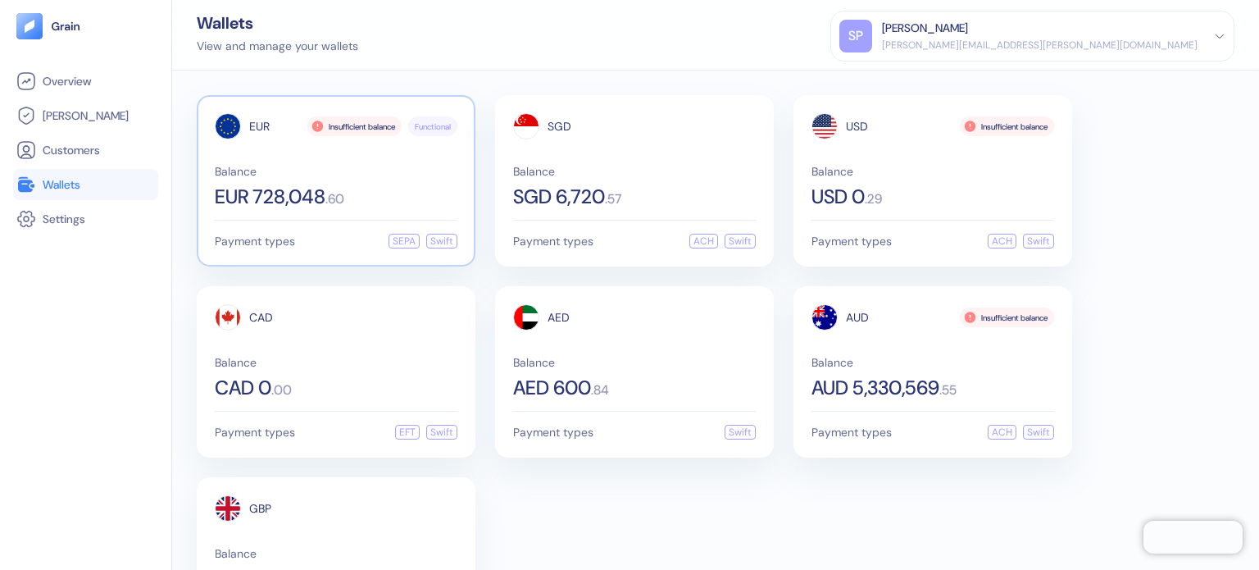
click at [307, 166] on span "Balance" at bounding box center [336, 171] width 243 height 11
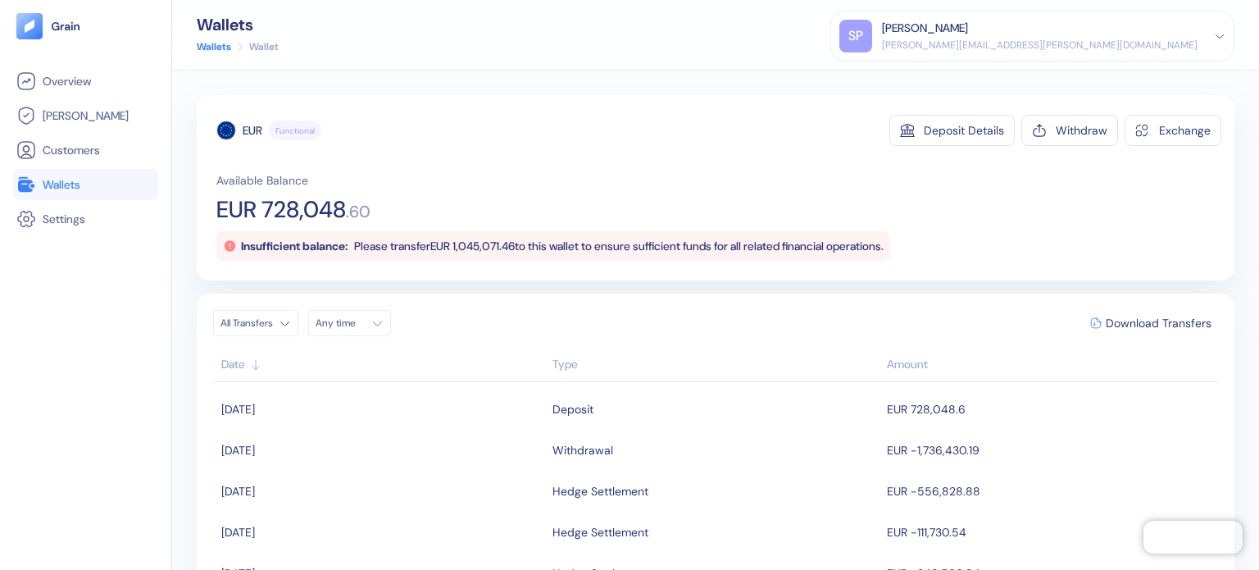
click at [71, 175] on link "Wallets" at bounding box center [85, 185] width 139 height 20
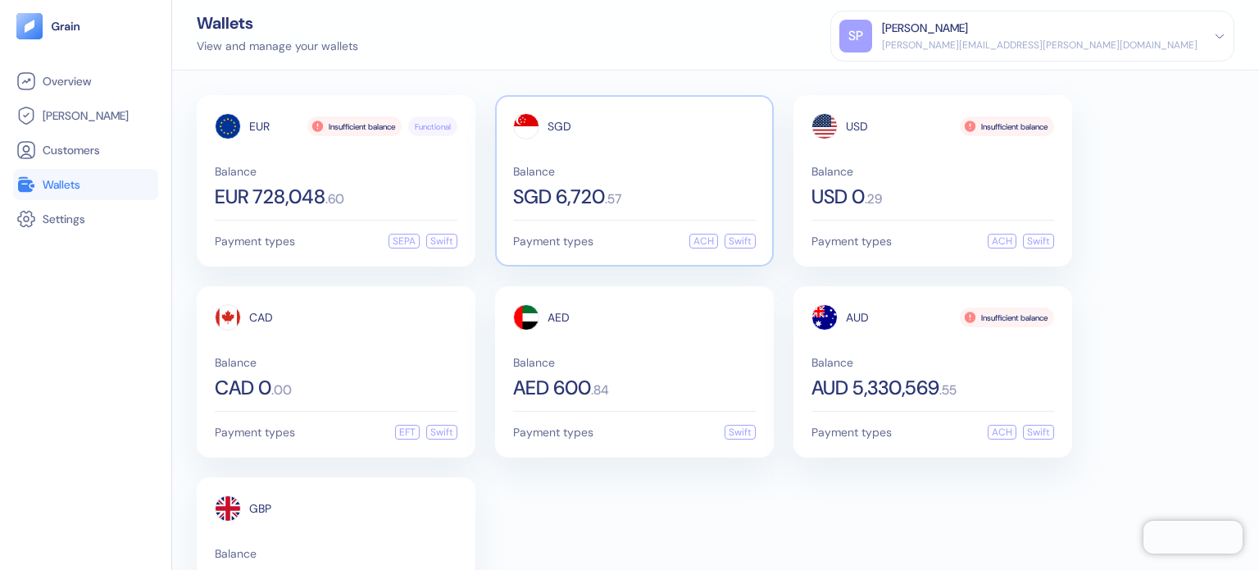
click at [630, 194] on div "SGD 6,720 . 57" at bounding box center [634, 197] width 243 height 20
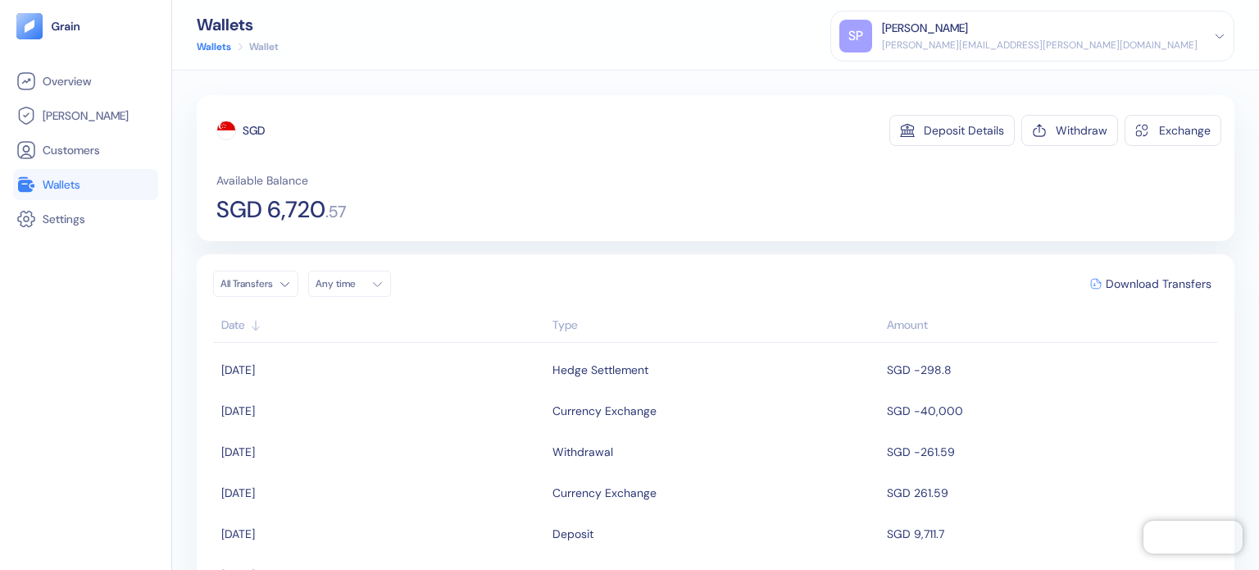
click at [104, 182] on link "Wallets" at bounding box center [85, 185] width 139 height 20
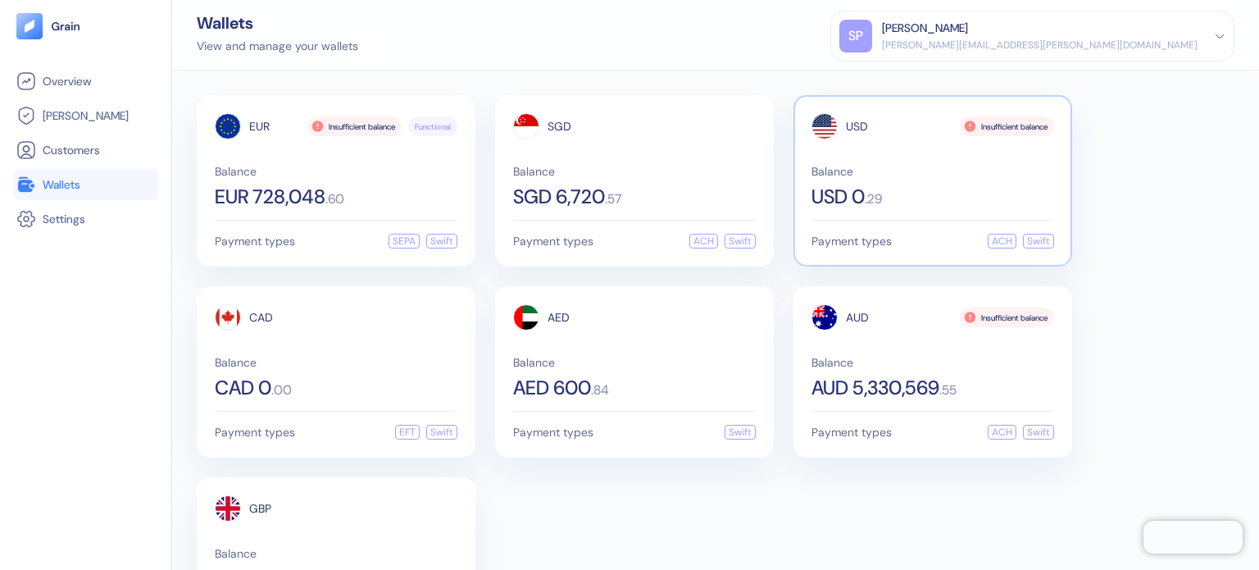
click at [920, 187] on div "USD 0 . 29" at bounding box center [932, 197] width 243 height 20
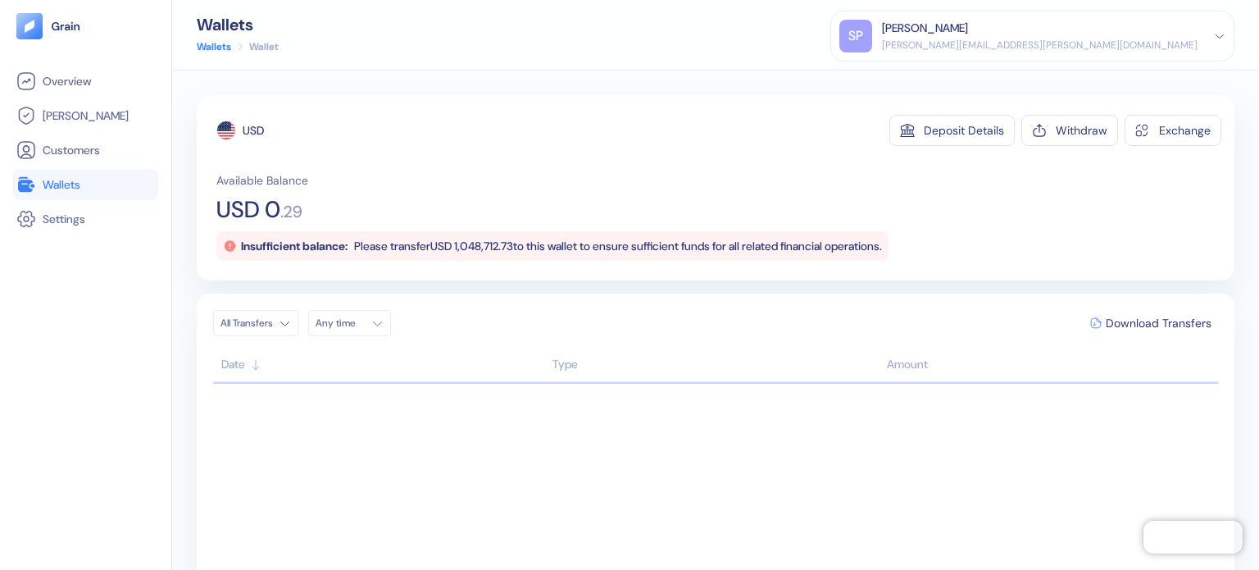
click at [79, 193] on link "Wallets" at bounding box center [85, 185] width 139 height 20
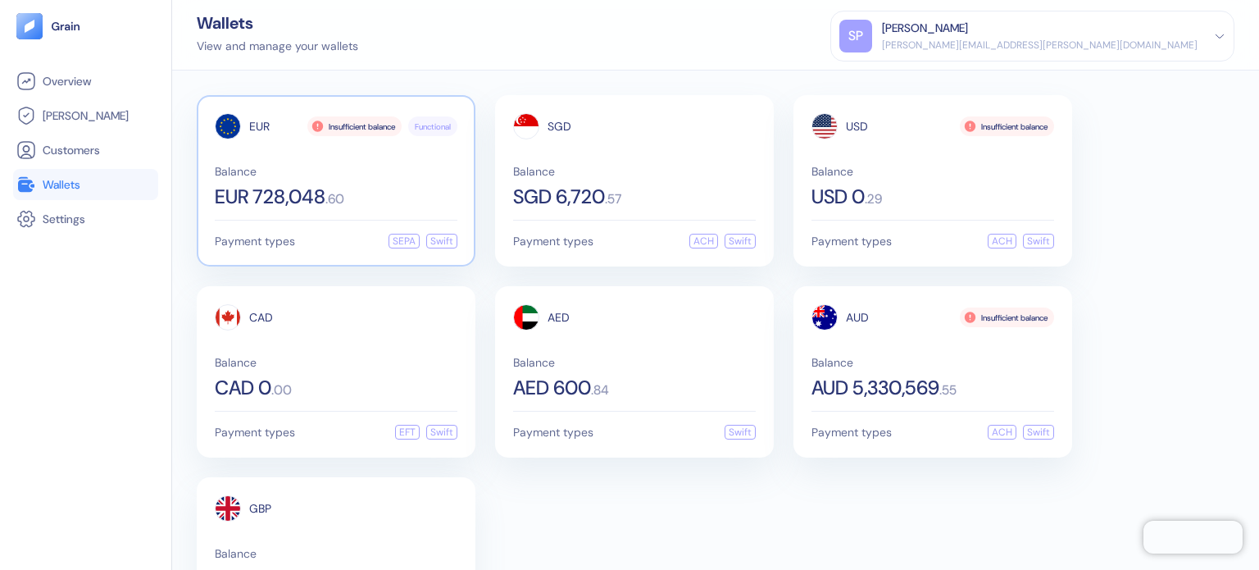
click at [234, 161] on div "EUR Insufficient balance Functional Balance EUR 728,048 . 60" at bounding box center [336, 159] width 243 height 93
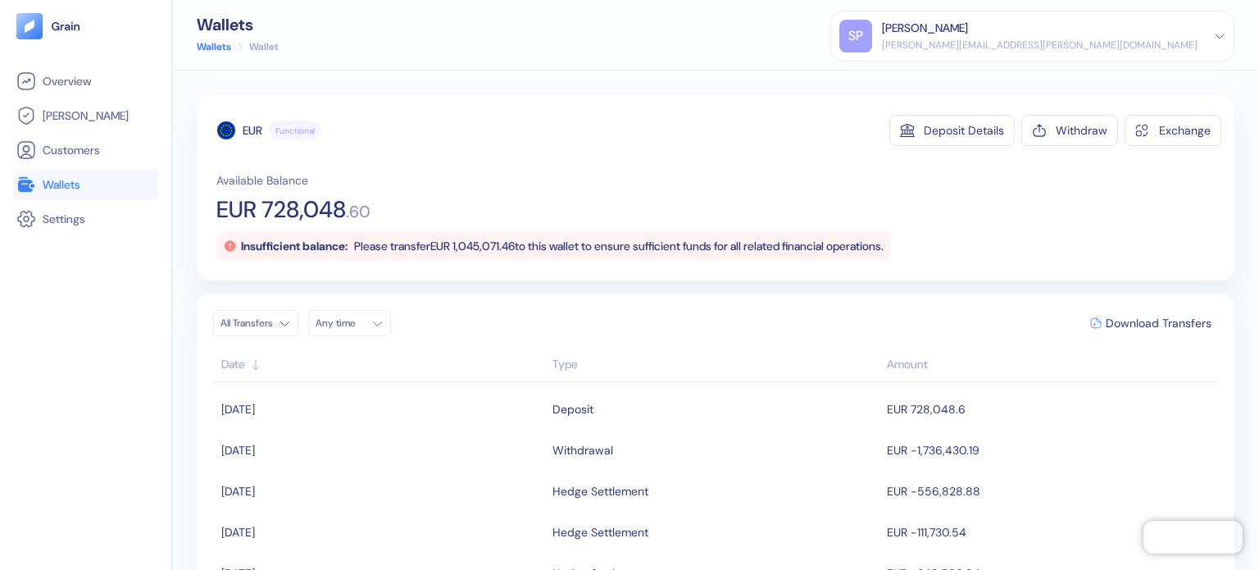
click at [72, 190] on span "Wallets" at bounding box center [62, 184] width 38 height 16
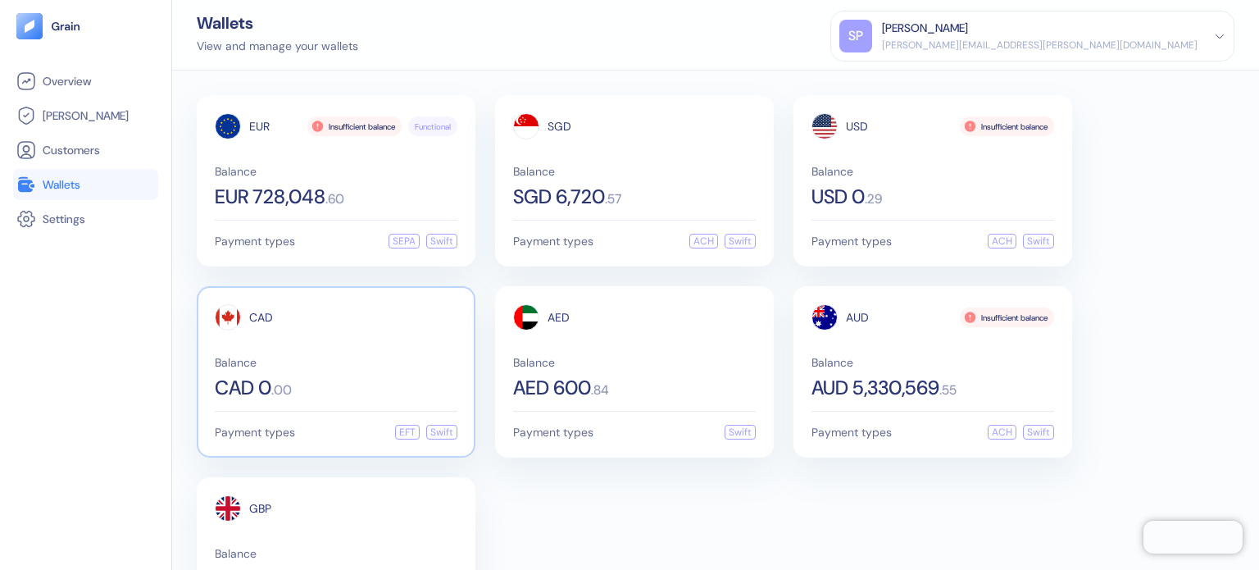
click at [326, 357] on span "Balance" at bounding box center [336, 362] width 243 height 11
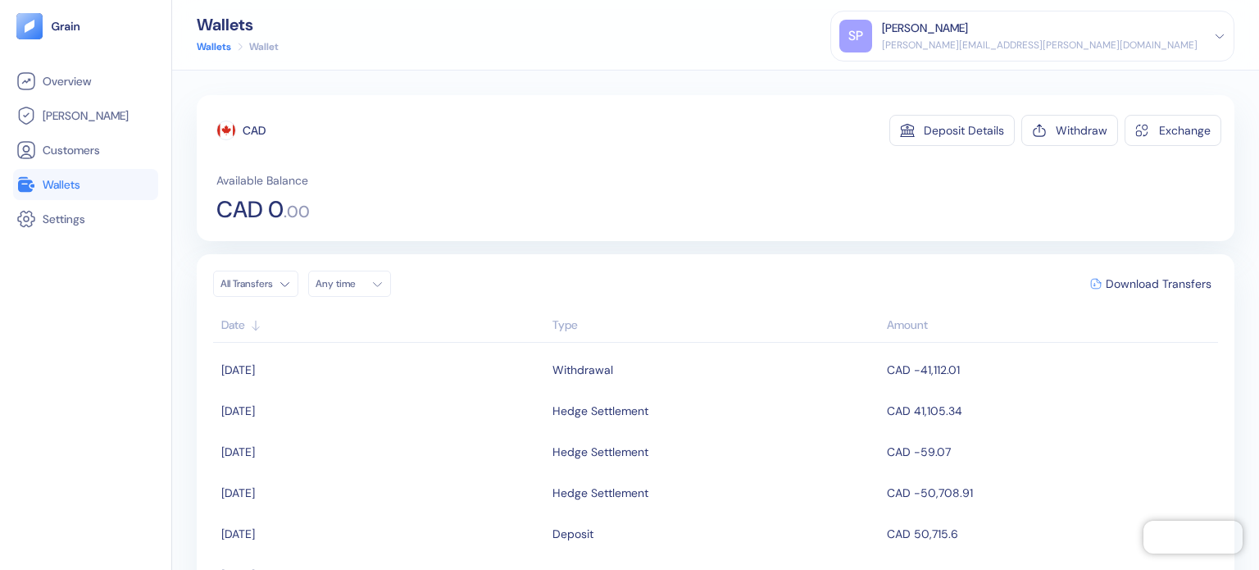
click at [105, 186] on link "Wallets" at bounding box center [85, 185] width 139 height 20
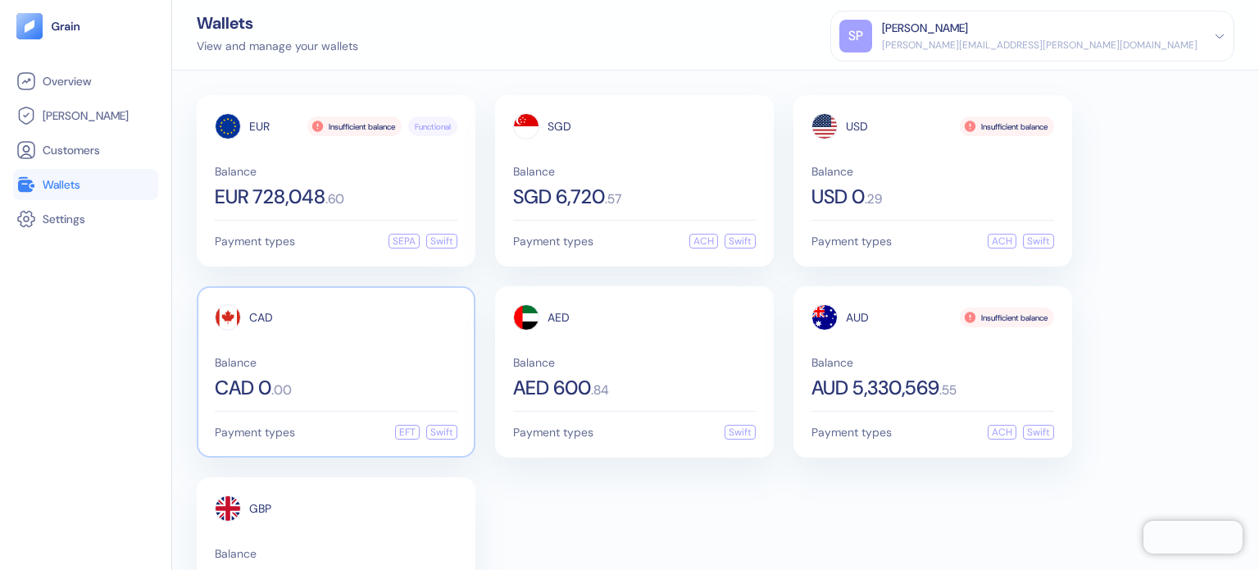
click at [295, 314] on div "CAD" at bounding box center [336, 317] width 243 height 26
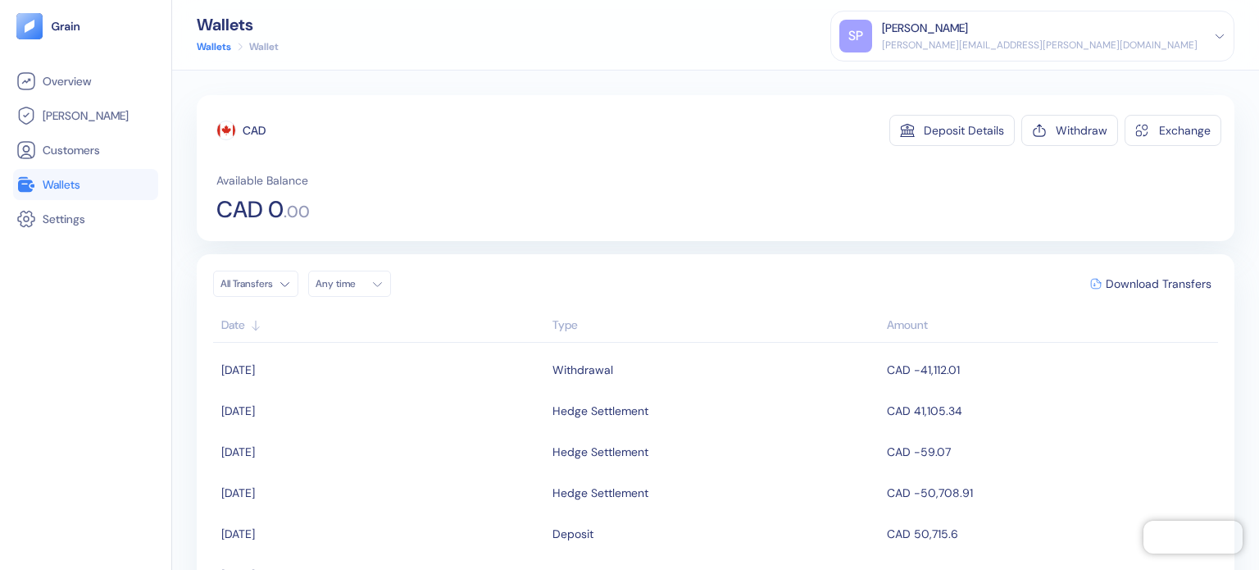
click at [64, 183] on span "Wallets" at bounding box center [62, 184] width 38 height 16
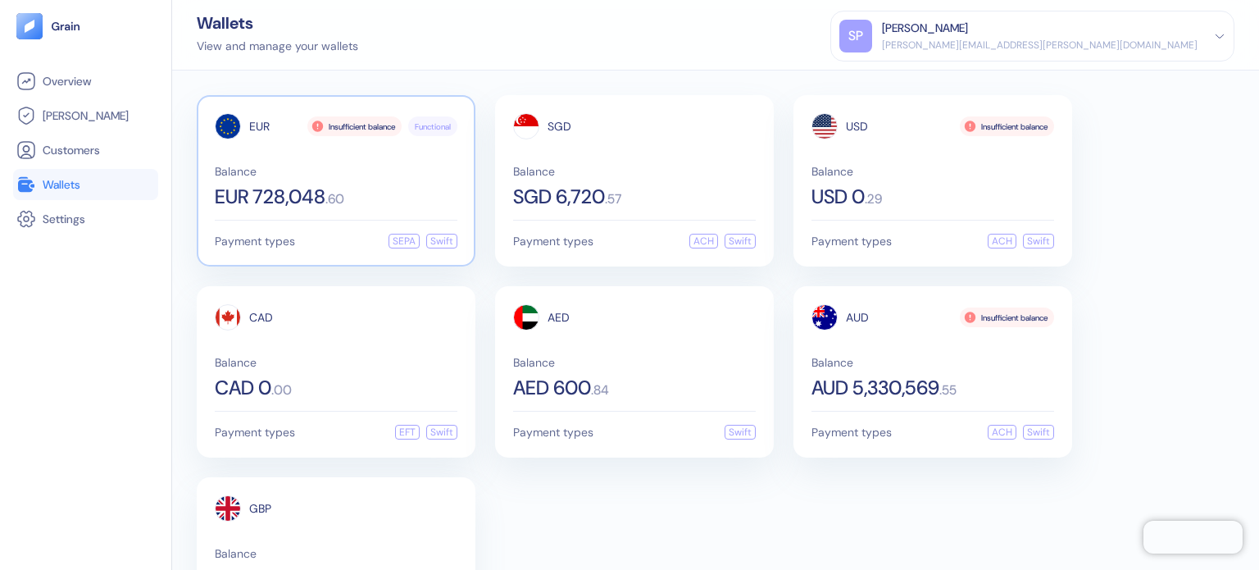
click at [266, 175] on span "Balance" at bounding box center [336, 171] width 243 height 11
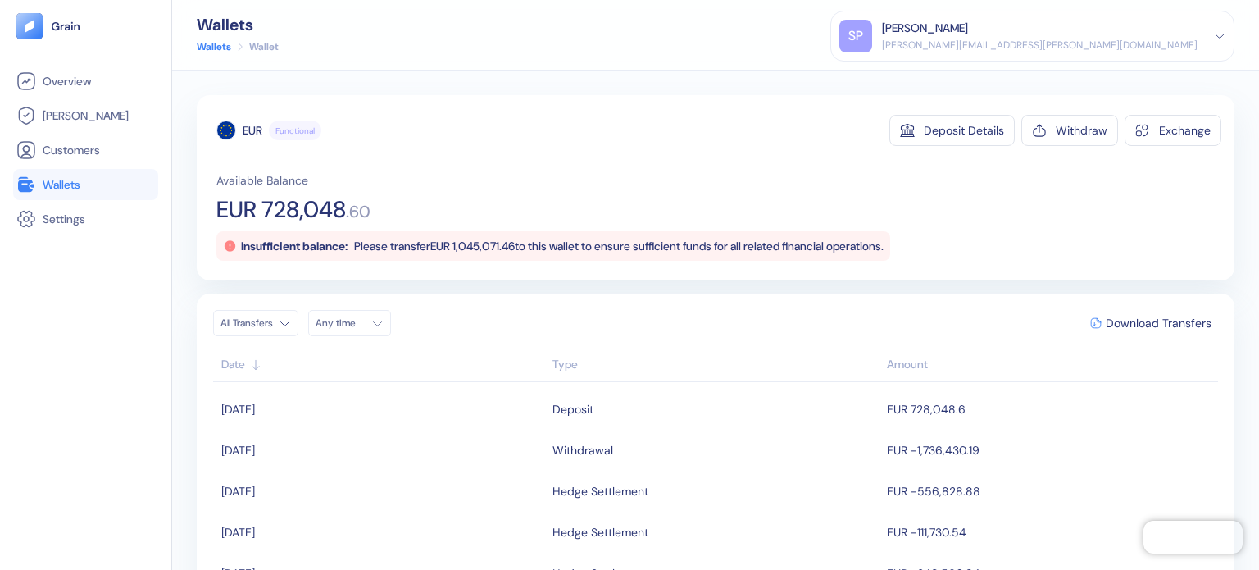
click at [102, 184] on link "Wallets" at bounding box center [85, 185] width 139 height 20
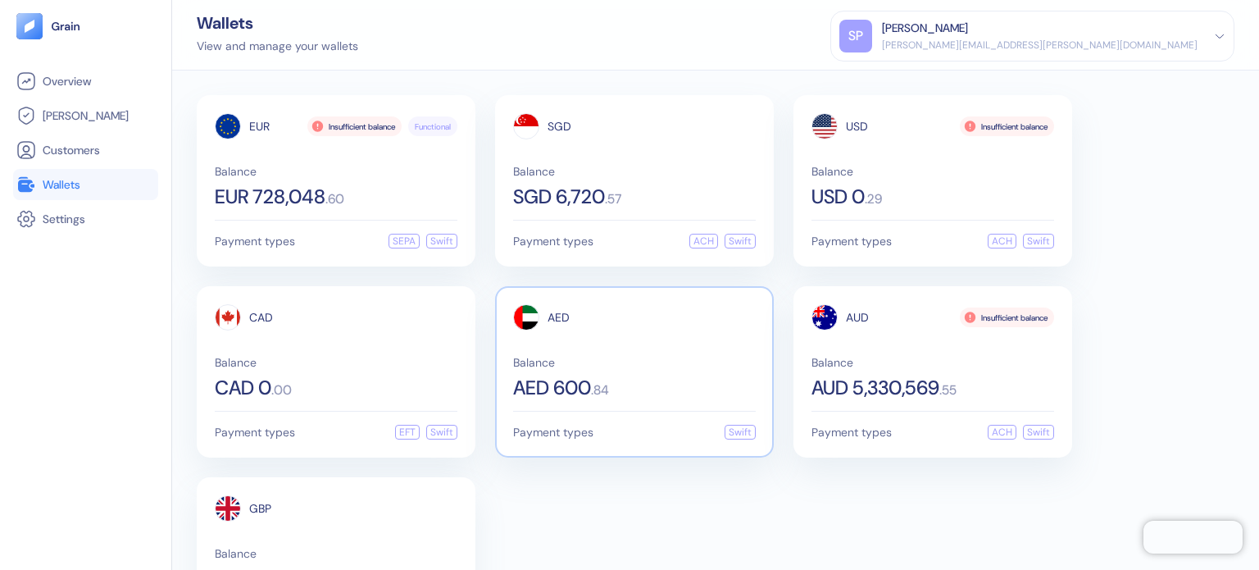
click at [669, 378] on div "AED 600 . 84" at bounding box center [634, 388] width 243 height 20
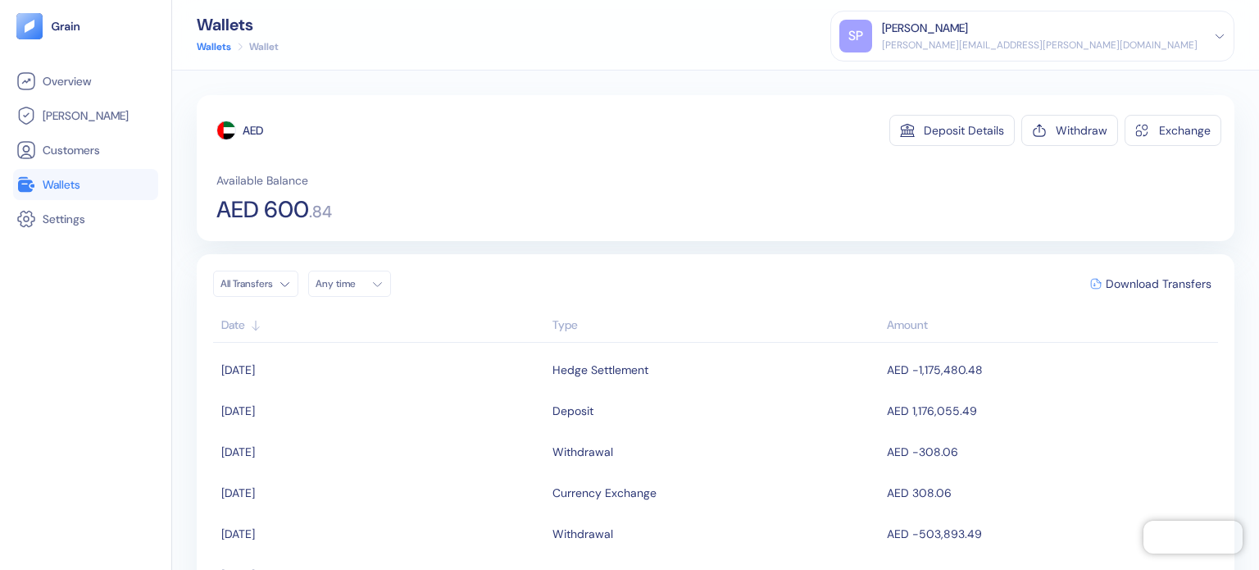
click at [74, 180] on span "Wallets" at bounding box center [62, 184] width 38 height 16
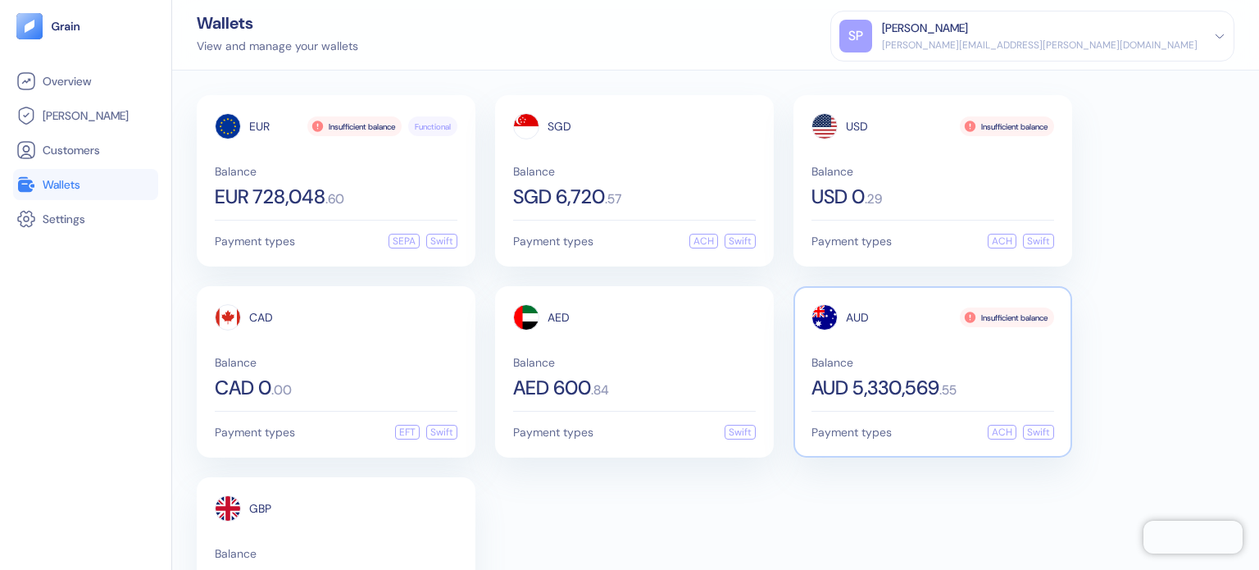
click at [934, 331] on div "AUD Insufficient balance Balance AUD 5,330,569 . 55" at bounding box center [932, 350] width 243 height 93
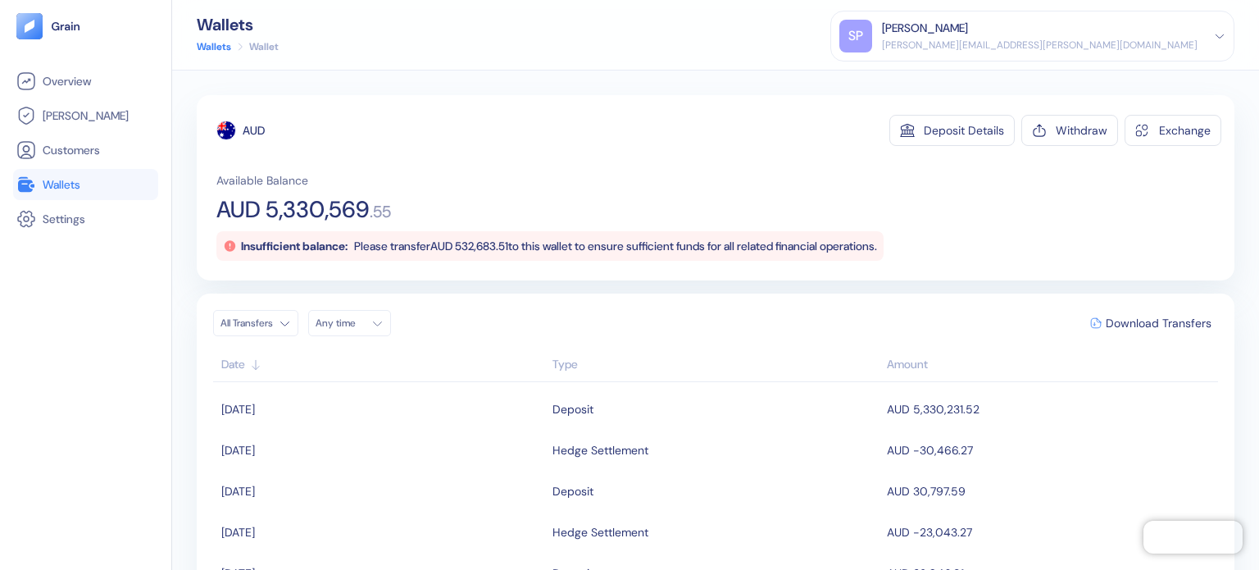
click at [82, 184] on link "Wallets" at bounding box center [85, 185] width 139 height 20
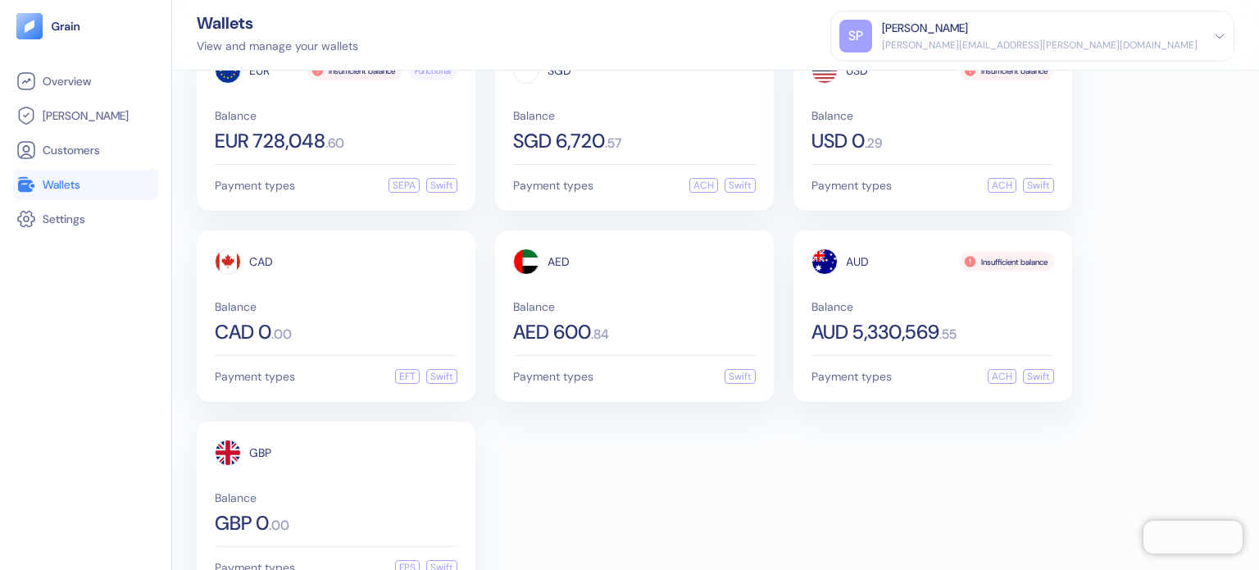
scroll to position [99, 0]
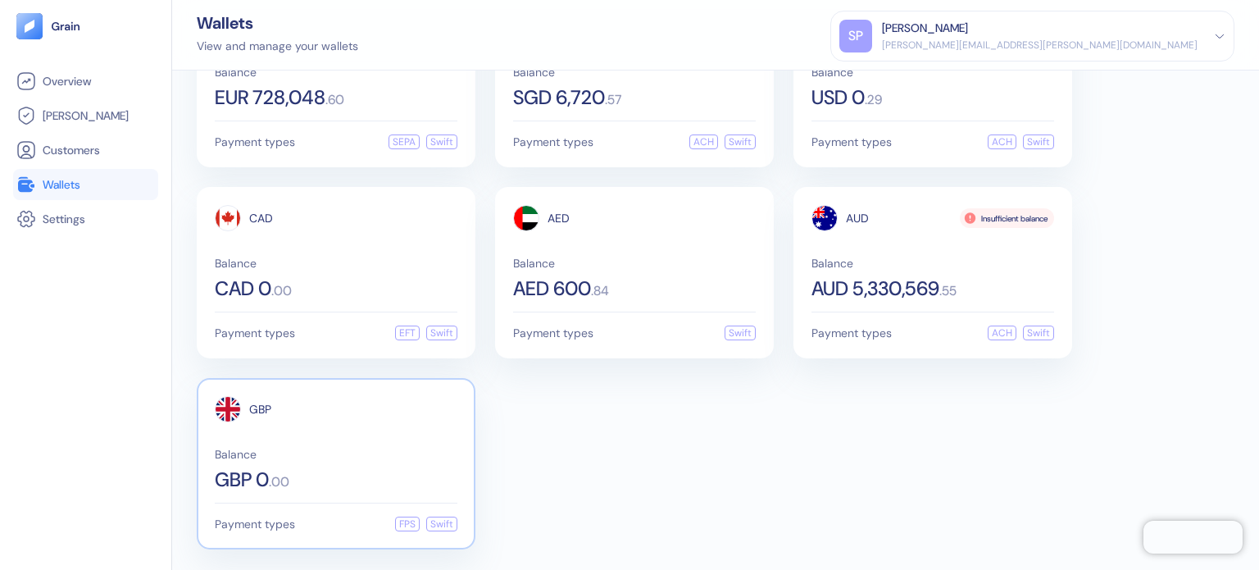
click at [315, 414] on div "GBP" at bounding box center [336, 409] width 243 height 26
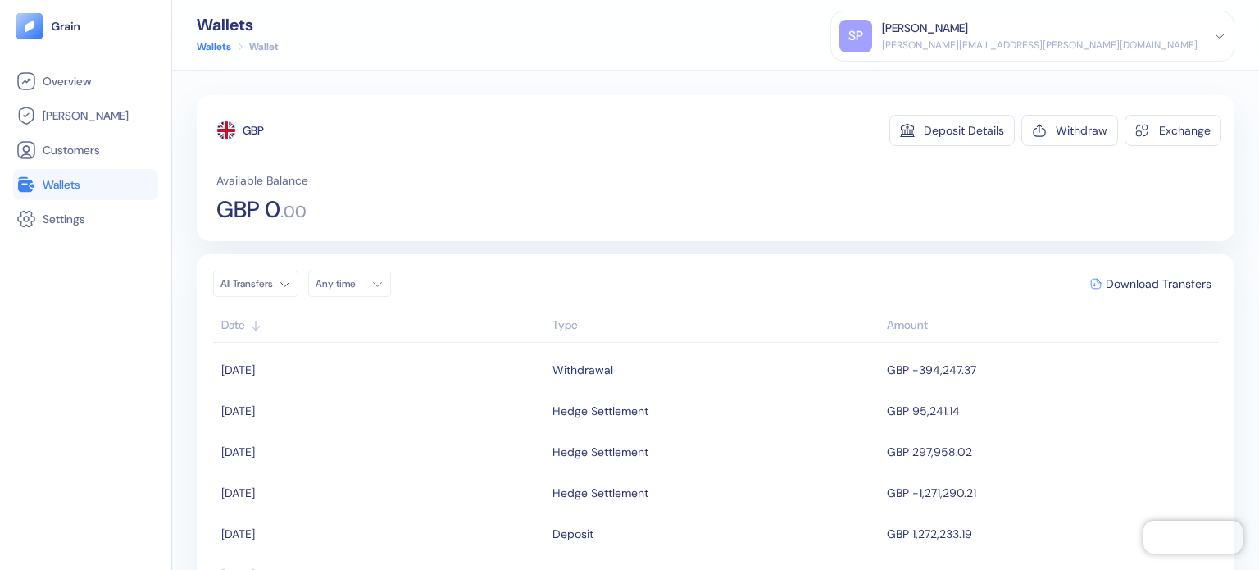
click at [813, 90] on div "GBP Deposit Details Withdraw Exchange Available Balance GBP 0 . 00 All Transfer…" at bounding box center [715, 319] width 1087 height 499
click at [266, 42] on div "Wallet" at bounding box center [264, 46] width 30 height 15
click at [200, 49] on link "Wallets" at bounding box center [214, 46] width 34 height 15
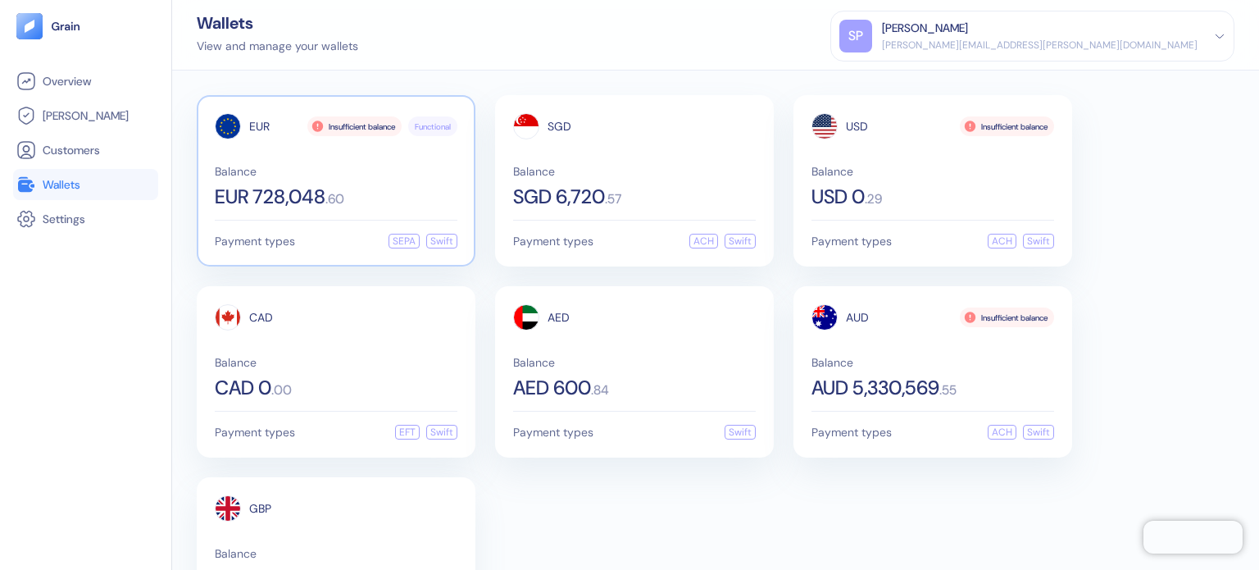
click at [321, 129] on div "Insufficient balance" at bounding box center [354, 126] width 94 height 20
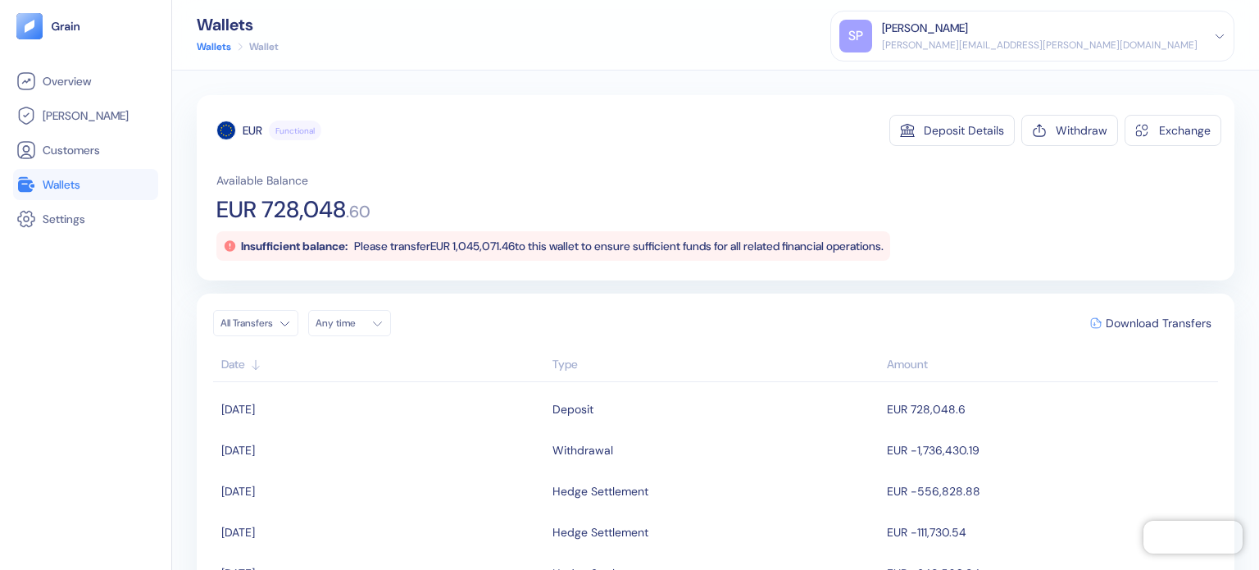
click at [234, 25] on div "Wallets" at bounding box center [238, 24] width 82 height 16
click at [227, 38] on div "Wallets Wallets Wallet" at bounding box center [238, 35] width 82 height 38
click at [223, 45] on link "Wallets" at bounding box center [214, 46] width 34 height 15
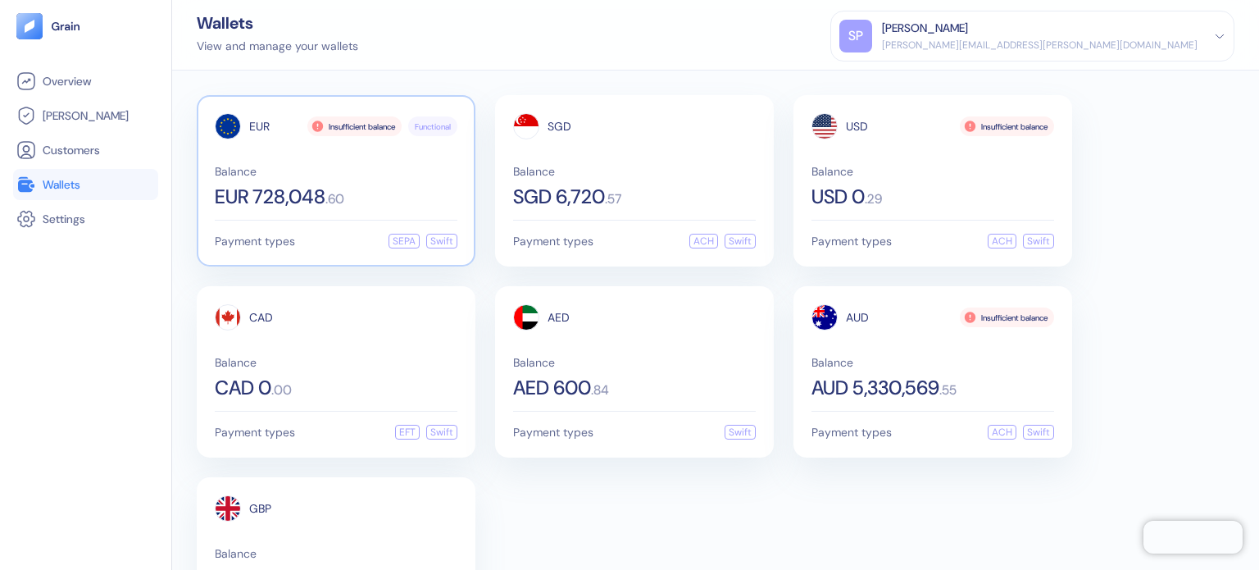
click at [444, 231] on div "EUR Insufficient balance Functional Balance EUR 728,048 . 60 Payment types SEPA…" at bounding box center [336, 180] width 279 height 171
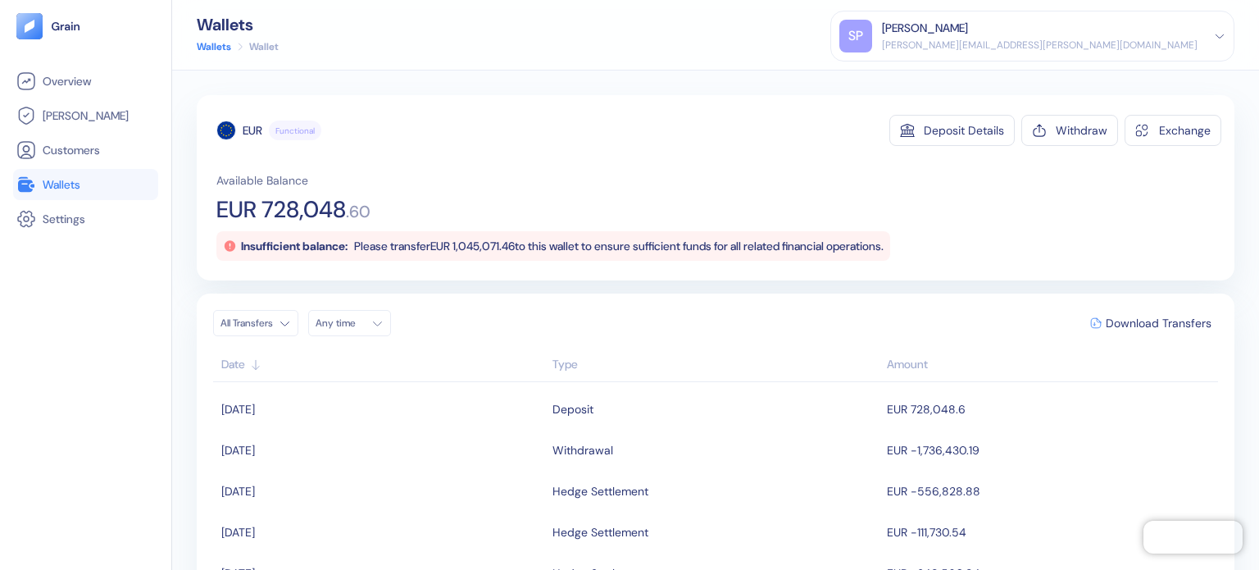
click at [298, 141] on div "EUR Functional" at bounding box center [268, 130] width 105 height 31
click at [334, 293] on div "EUR Functional Deposit Details Withdraw Exchange Available Balance EUR 728,048 …" at bounding box center [716, 320] width 1038 height 450
click at [328, 320] on div "Any time" at bounding box center [340, 322] width 49 height 13
click at [124, 176] on link "Wallets" at bounding box center [85, 185] width 139 height 20
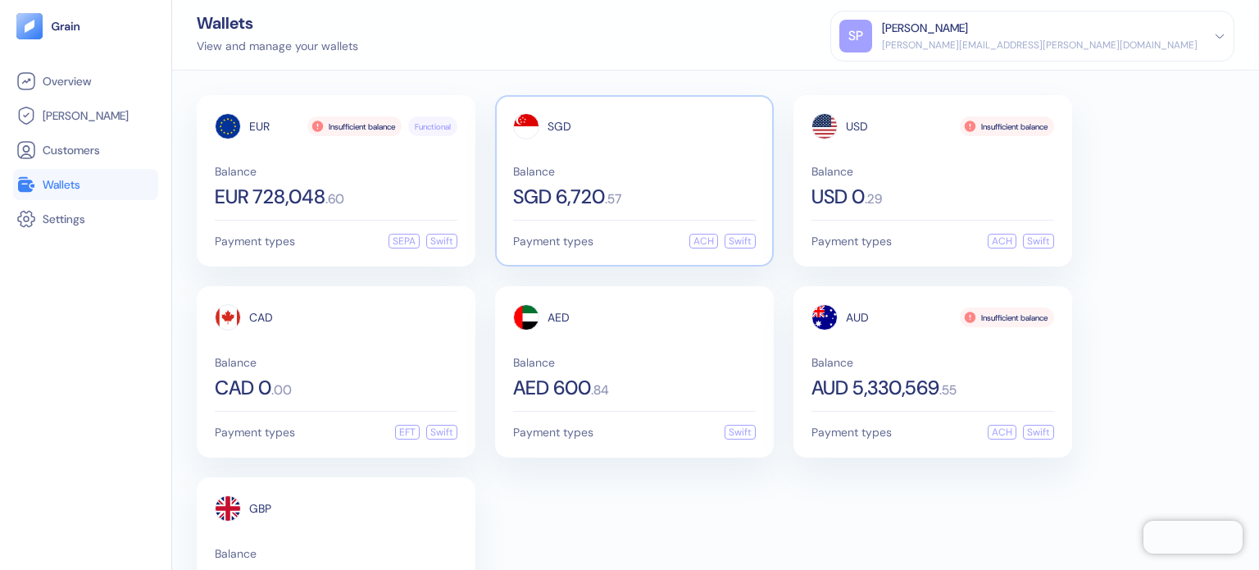
click at [707, 239] on div "ACH" at bounding box center [703, 241] width 29 height 15
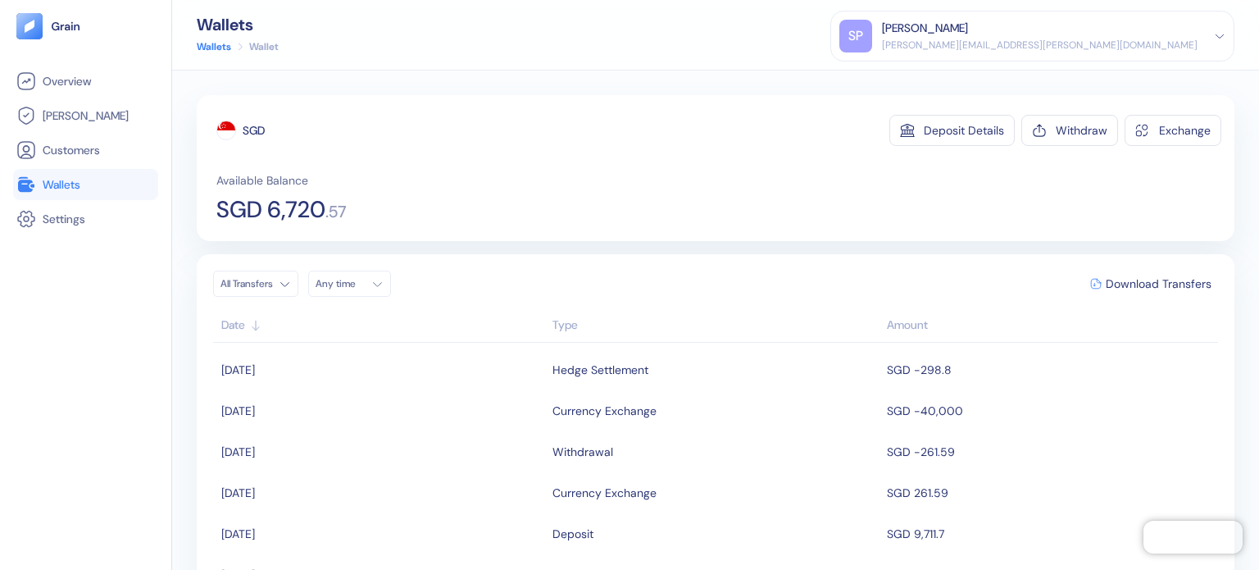
click at [118, 189] on link "Wallets" at bounding box center [85, 185] width 139 height 20
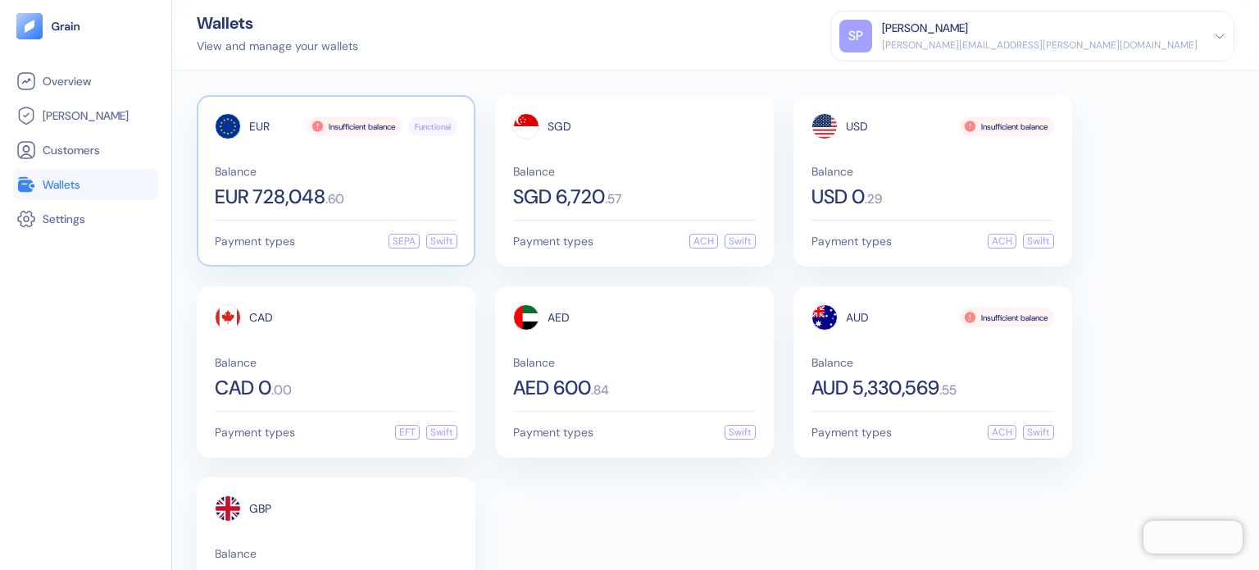
click at [335, 157] on div "EUR Insufficient balance Functional Balance EUR 728,048 . 60" at bounding box center [336, 159] width 243 height 93
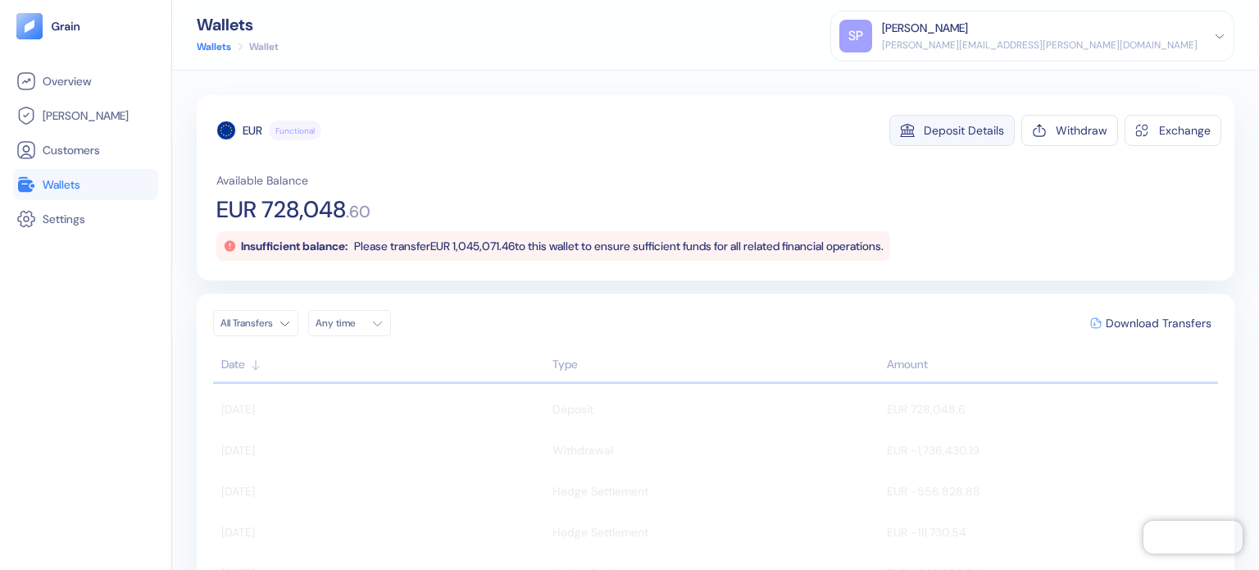
click at [924, 141] on button "Deposit Details" at bounding box center [951, 130] width 125 height 31
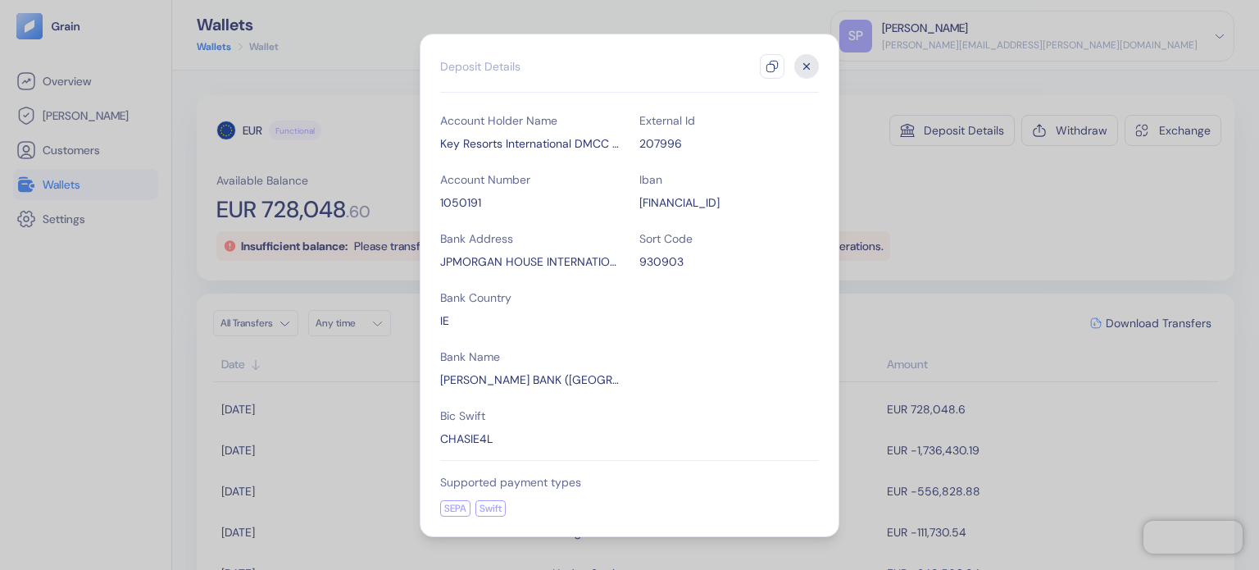
click at [495, 513] on div "Swift" at bounding box center [490, 508] width 30 height 16
click at [535, 488] on div "Supported payment types" at bounding box center [629, 482] width 379 height 16
click at [538, 488] on div "Supported payment types" at bounding box center [629, 482] width 379 height 16
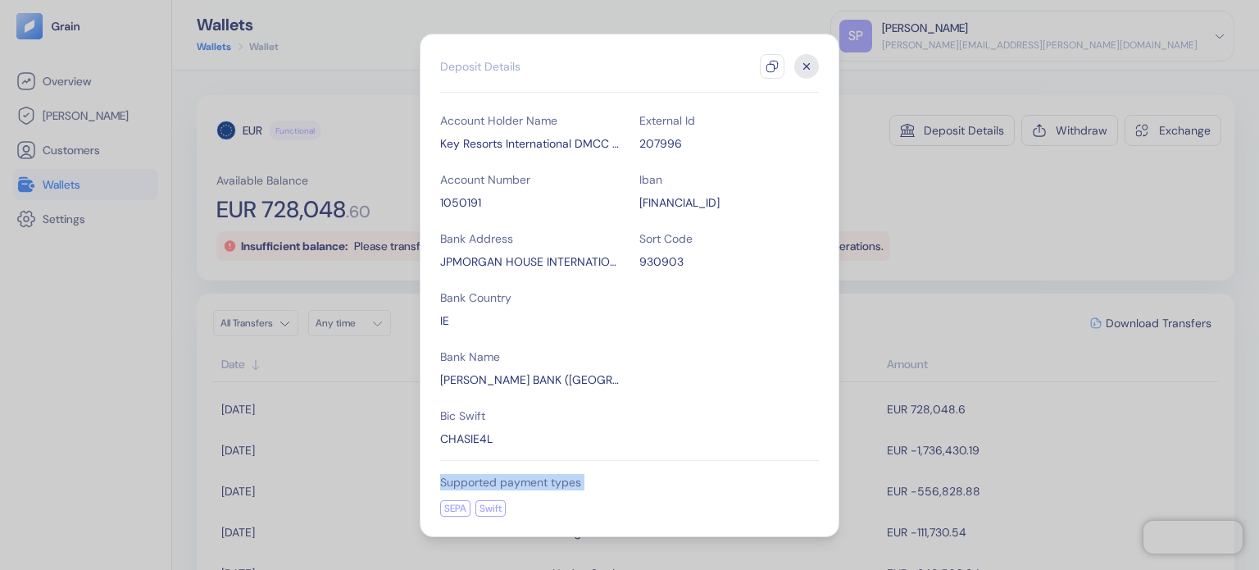
click at [538, 488] on div "Supported payment types" at bounding box center [629, 482] width 379 height 16
click at [810, 60] on icon "button" at bounding box center [806, 66] width 25 height 25
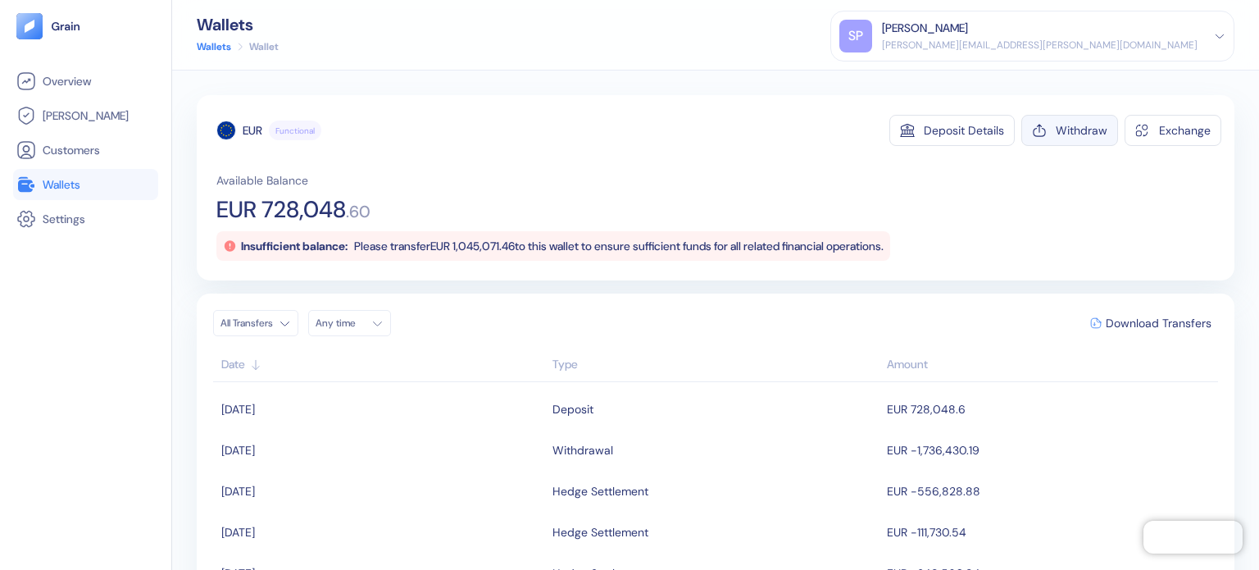
click at [1061, 121] on button "Withdraw" at bounding box center [1069, 130] width 97 height 31
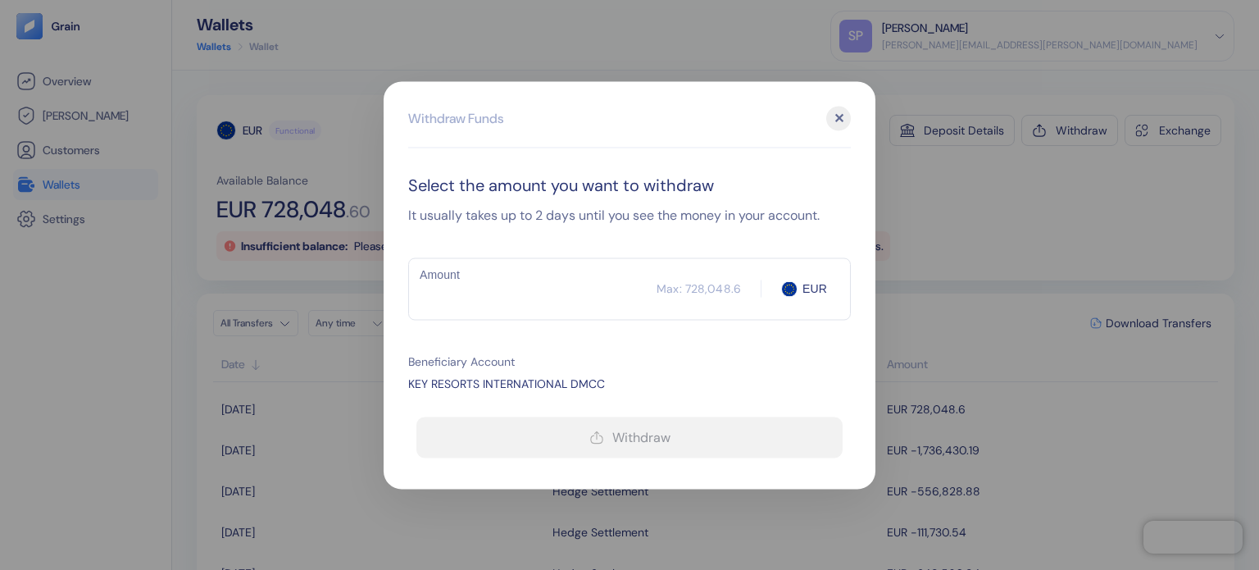
click at [506, 307] on input "Amount" at bounding box center [532, 288] width 248 height 41
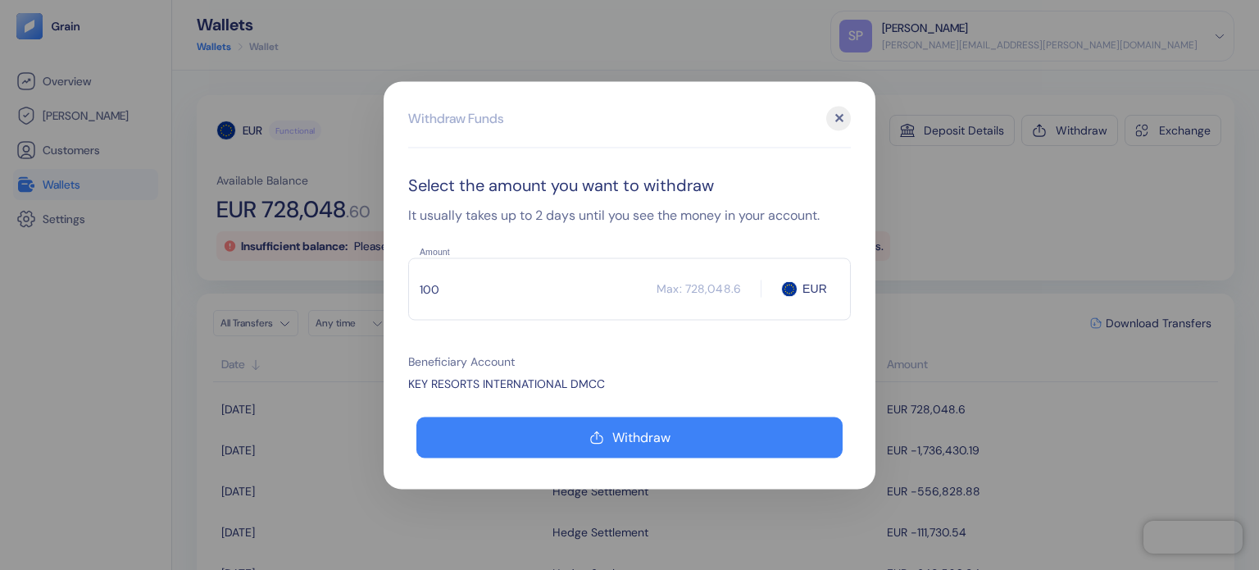
type input "100"
click at [644, 351] on div "Select the amount you want to withdraw It usually takes up to 2 days until you …" at bounding box center [629, 318] width 443 height 292
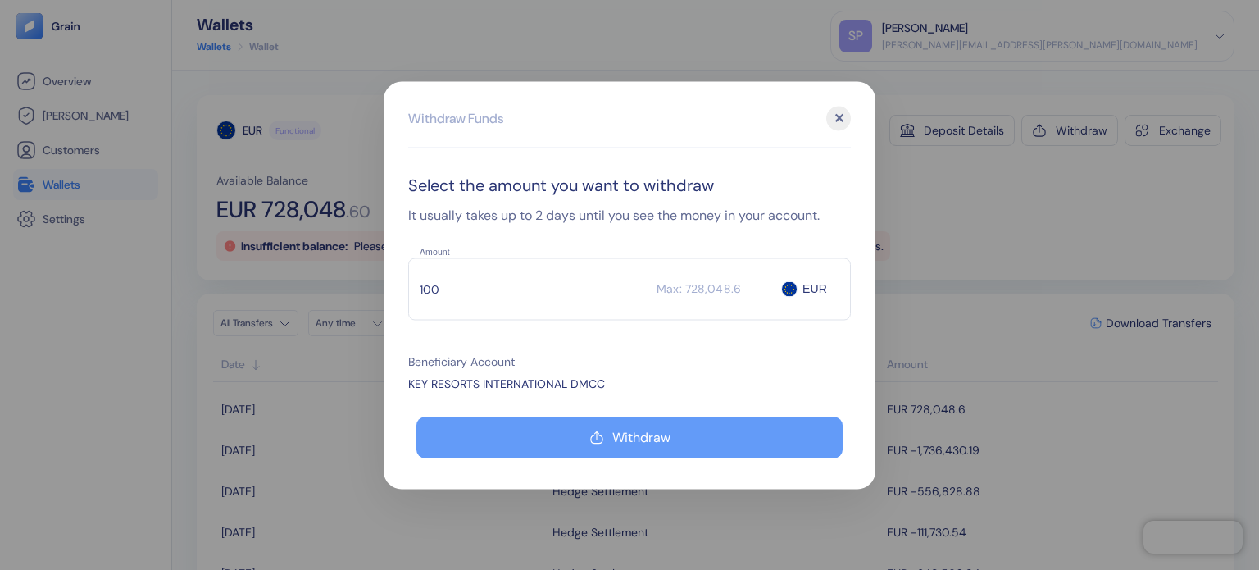
click at [622, 425] on button "Withdraw" at bounding box center [629, 436] width 426 height 41
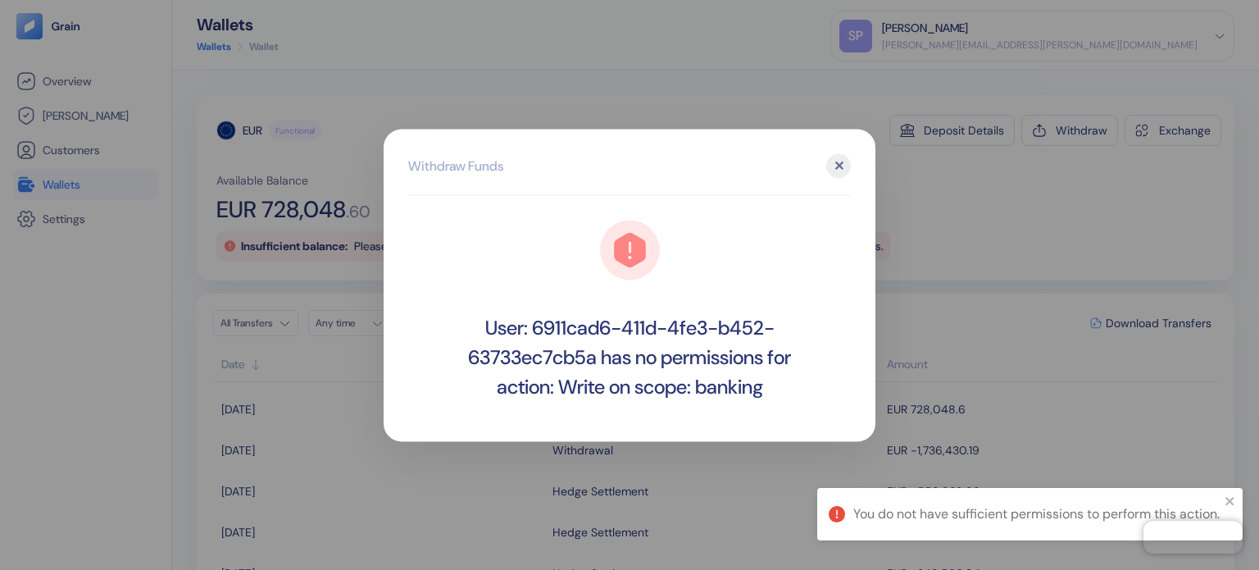
click at [846, 166] on div "✕" at bounding box center [838, 165] width 25 height 25
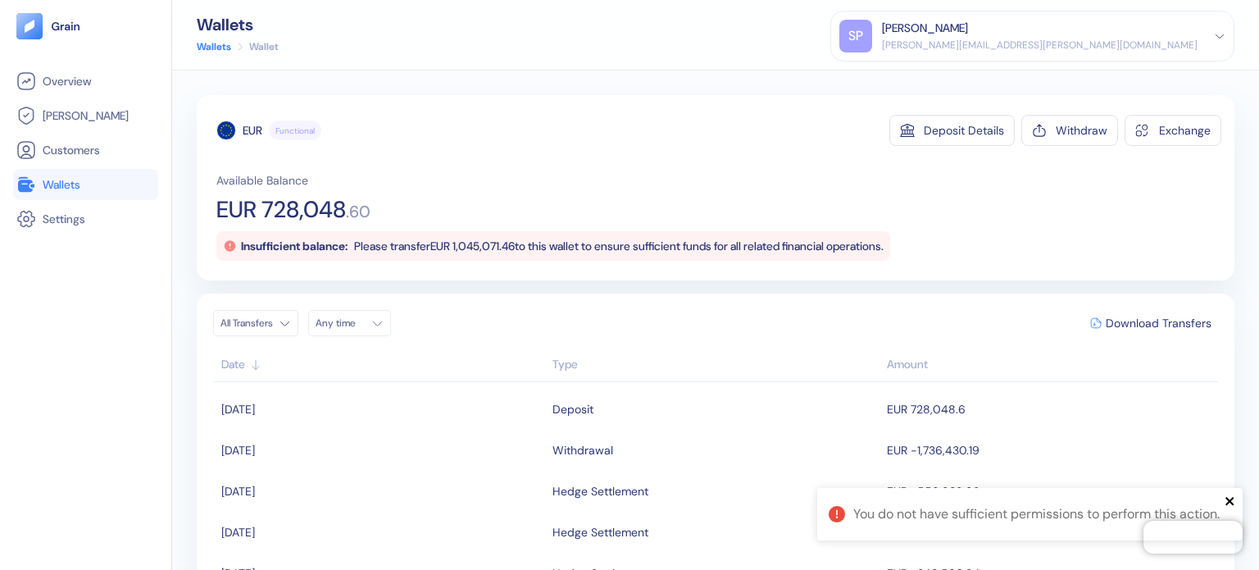
click at [1230, 494] on icon "close" at bounding box center [1230, 500] width 11 height 13
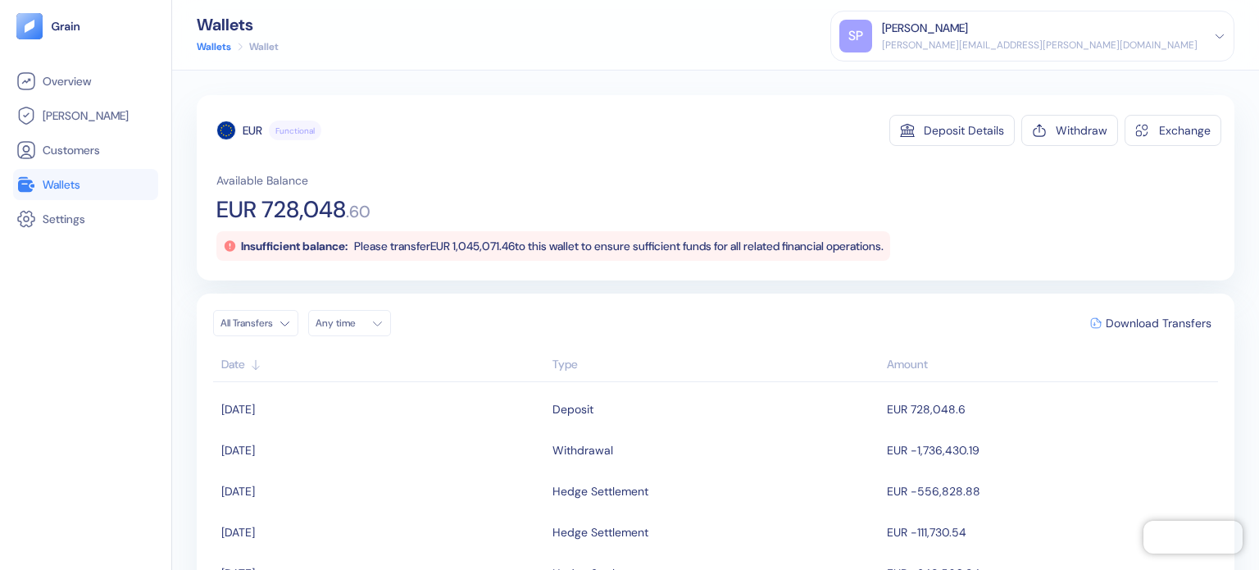
click at [541, 192] on div "Available Balance EUR 728,048 . 60 Insufficient balance: Please transfer EUR 1,…" at bounding box center [718, 216] width 1005 height 89
click at [50, 184] on span "Wallets" at bounding box center [62, 184] width 38 height 16
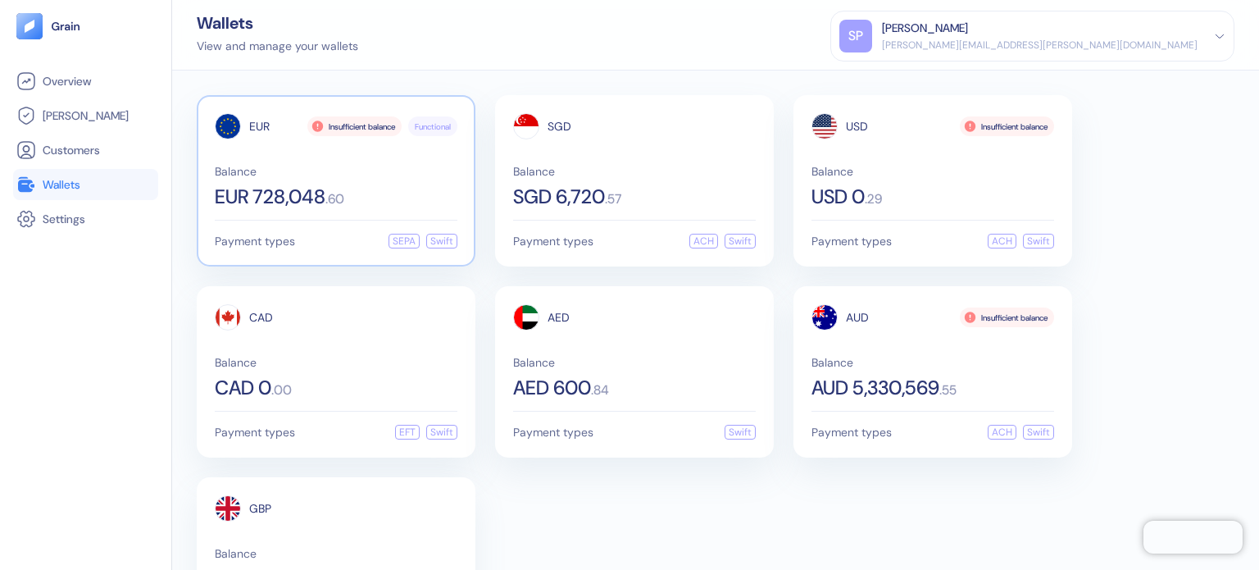
click at [357, 180] on div "Balance EUR 728,048 . 60" at bounding box center [336, 186] width 243 height 41
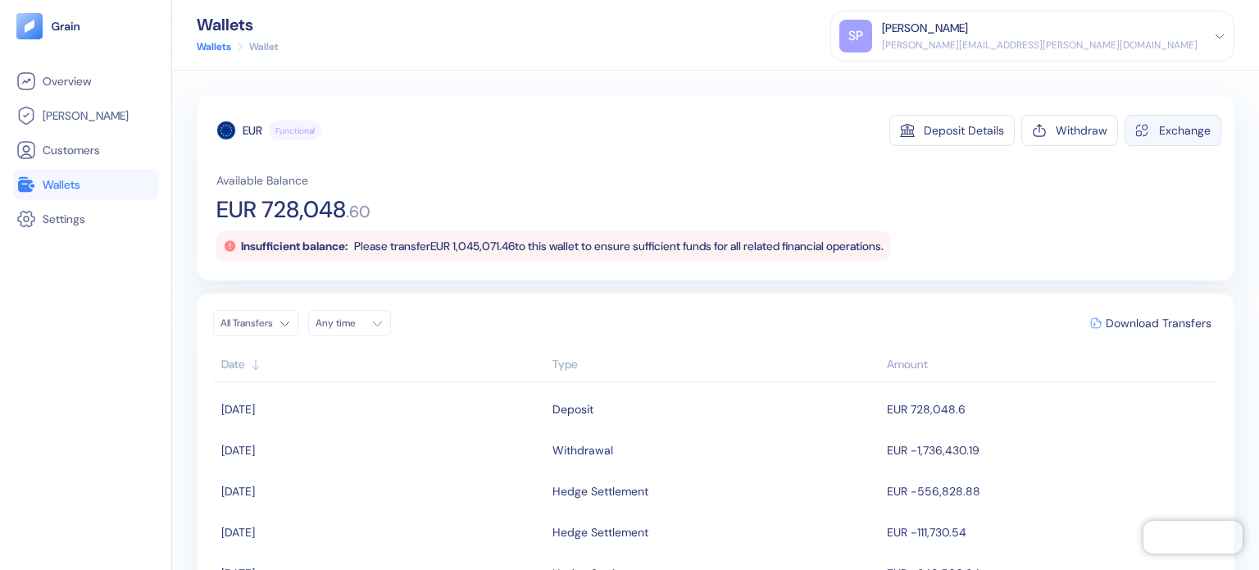
click at [1139, 125] on div "button" at bounding box center [1143, 130] width 16 height 16
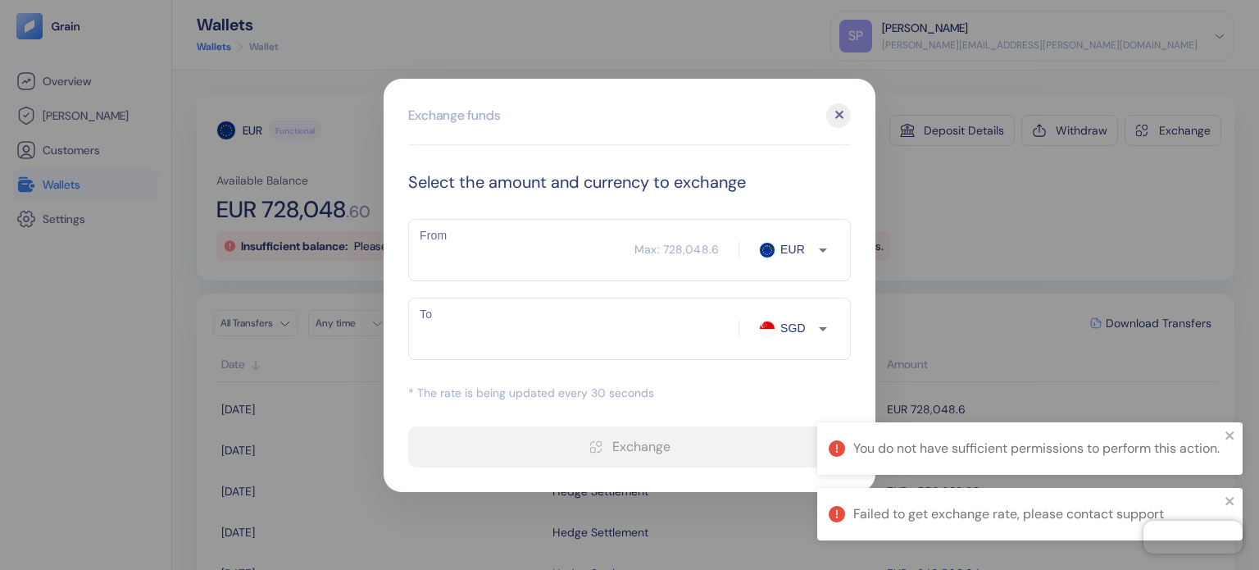
click at [530, 251] on input "From" at bounding box center [521, 250] width 226 height 41
type input "100"
click at [654, 189] on div "Select the amount and currency to exchange" at bounding box center [629, 182] width 443 height 25
click at [751, 344] on div "​ SGD To" at bounding box center [629, 329] width 443 height 62
click at [766, 386] on div "* The rate is being updated every 30 seconds" at bounding box center [629, 392] width 443 height 17
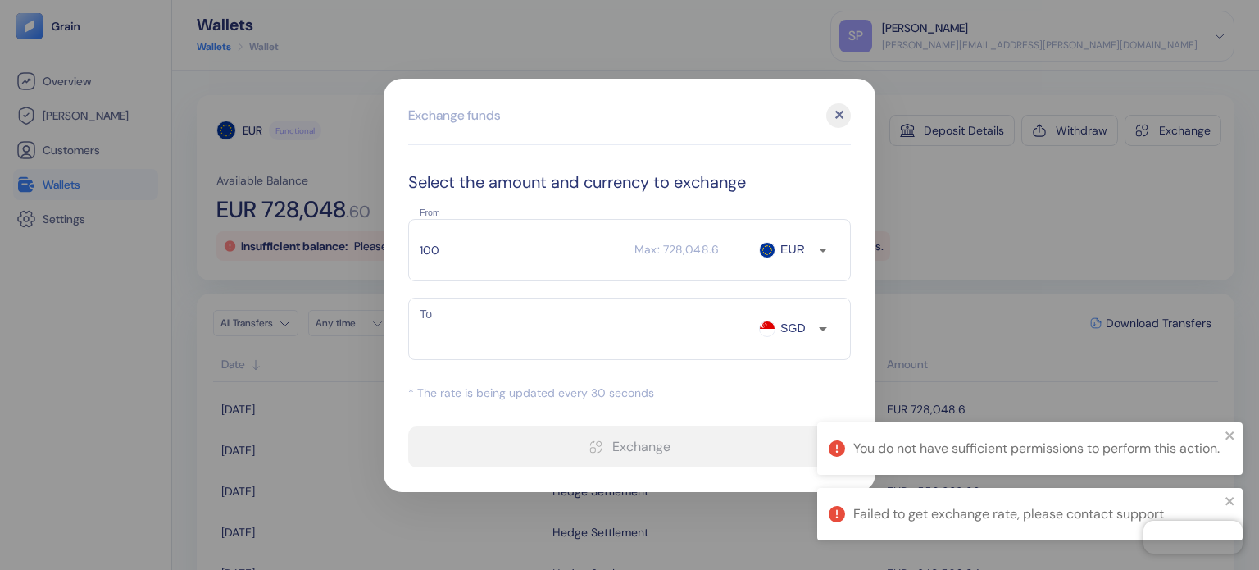
click at [614, 397] on div "* The rate is being updated every 30 seconds" at bounding box center [629, 392] width 443 height 17
click at [821, 319] on icon "Open" at bounding box center [823, 329] width 20 height 20
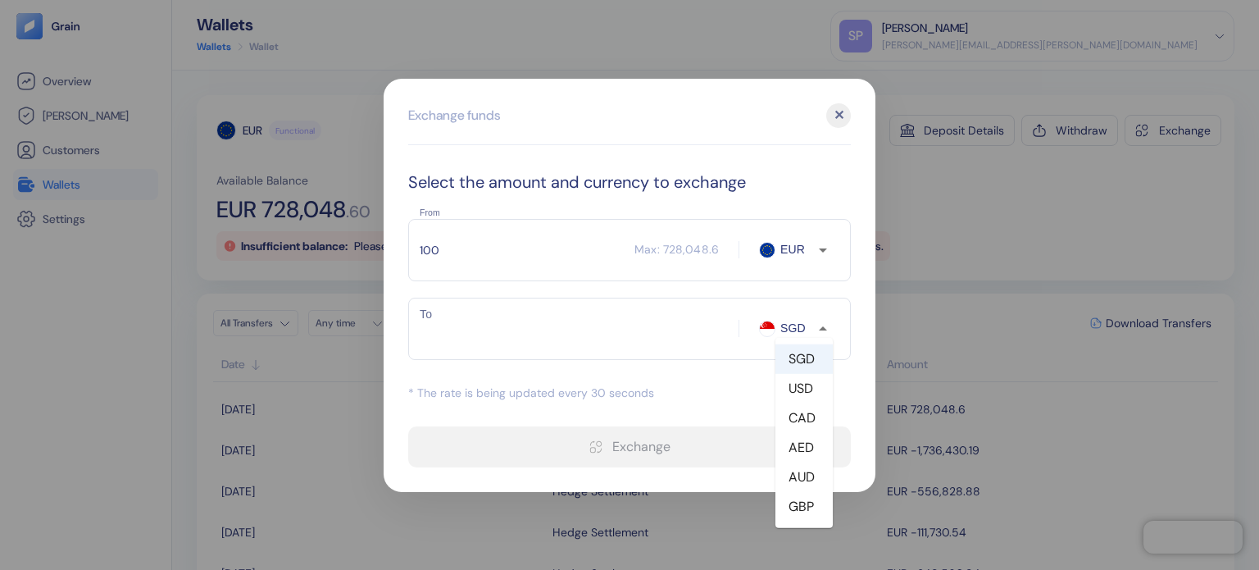
click at [798, 380] on li "USD" at bounding box center [803, 388] width 57 height 30
type input "USD"
click at [689, 389] on div "* The rate is being updated every 30 seconds" at bounding box center [629, 392] width 443 height 17
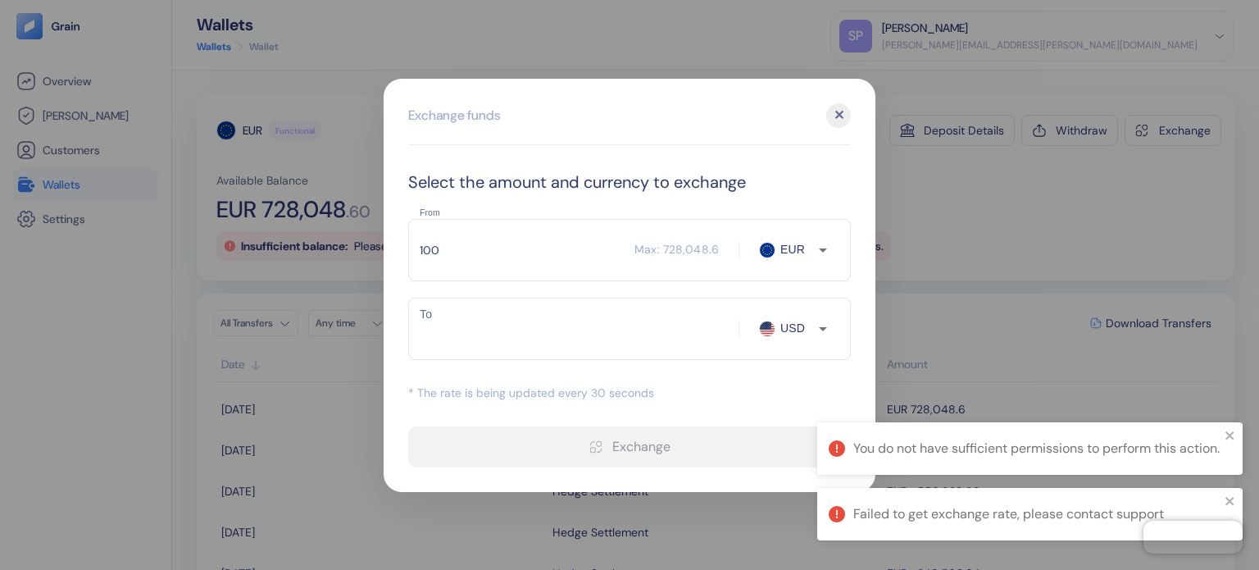
click at [584, 348] on div "​ USD To" at bounding box center [629, 329] width 443 height 62
click at [823, 261] on button "Open" at bounding box center [822, 250] width 23 height 23
click at [823, 261] on ul "EUR" at bounding box center [803, 279] width 57 height 43
click at [843, 120] on div "✕" at bounding box center [838, 115] width 25 height 25
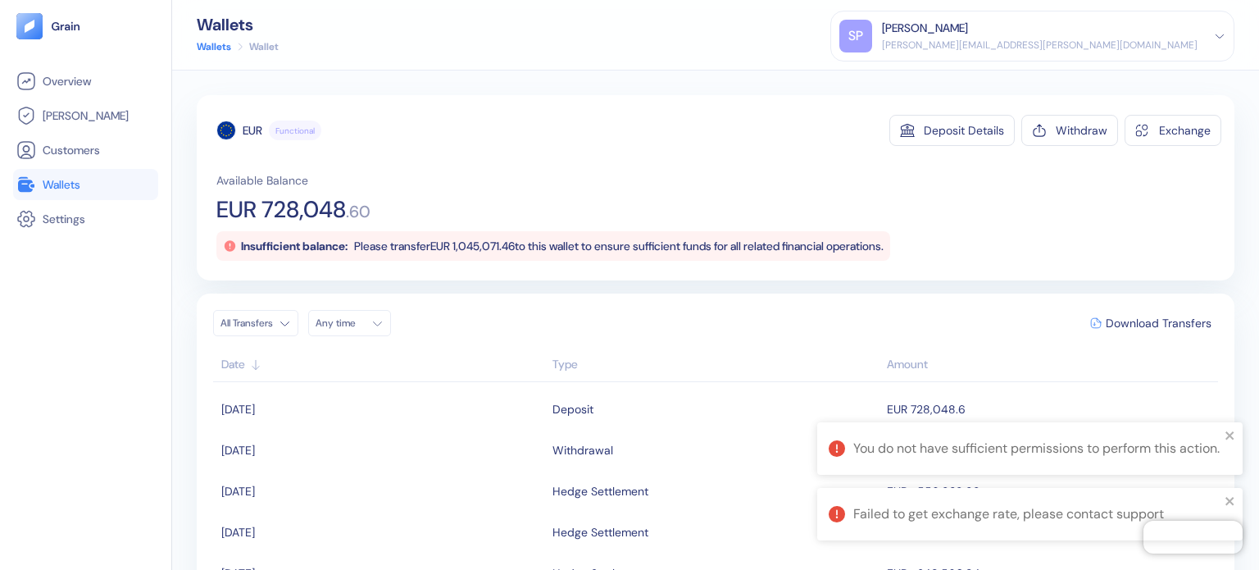
click at [953, 209] on div "Available Balance EUR 728,048 . 60 Insufficient balance: Please transfer EUR 1,…" at bounding box center [718, 216] width 1005 height 89
click at [66, 192] on span "Wallets" at bounding box center [62, 184] width 38 height 16
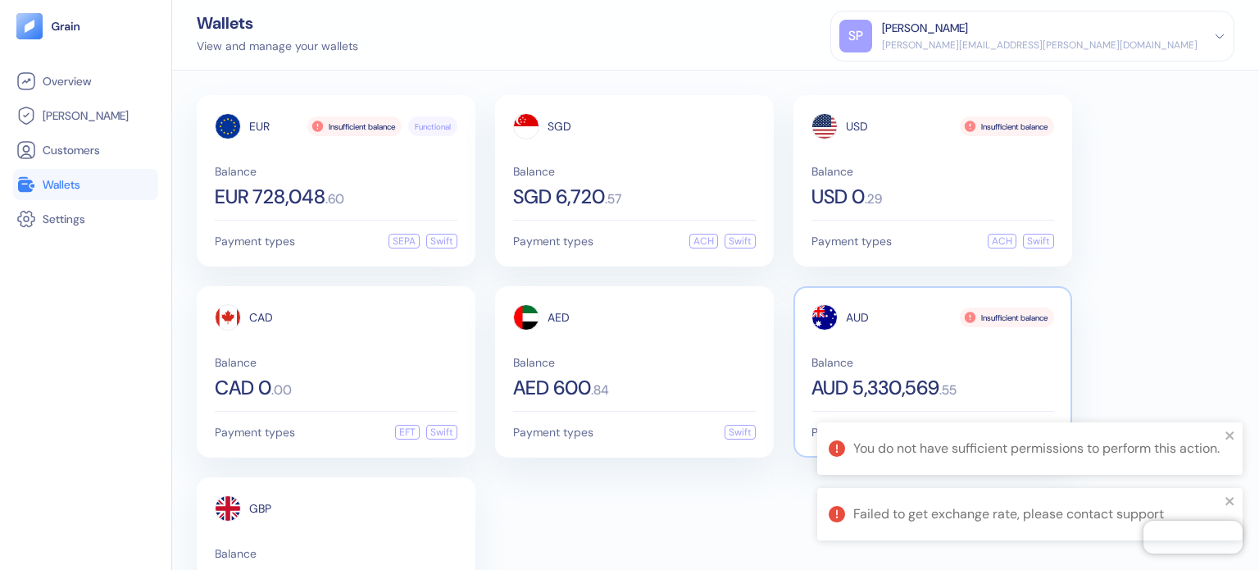
click at [877, 293] on div "AUD Insufficient balance Balance AUD 5,330,569 . 55 Payment types ACH Swift" at bounding box center [932, 371] width 279 height 171
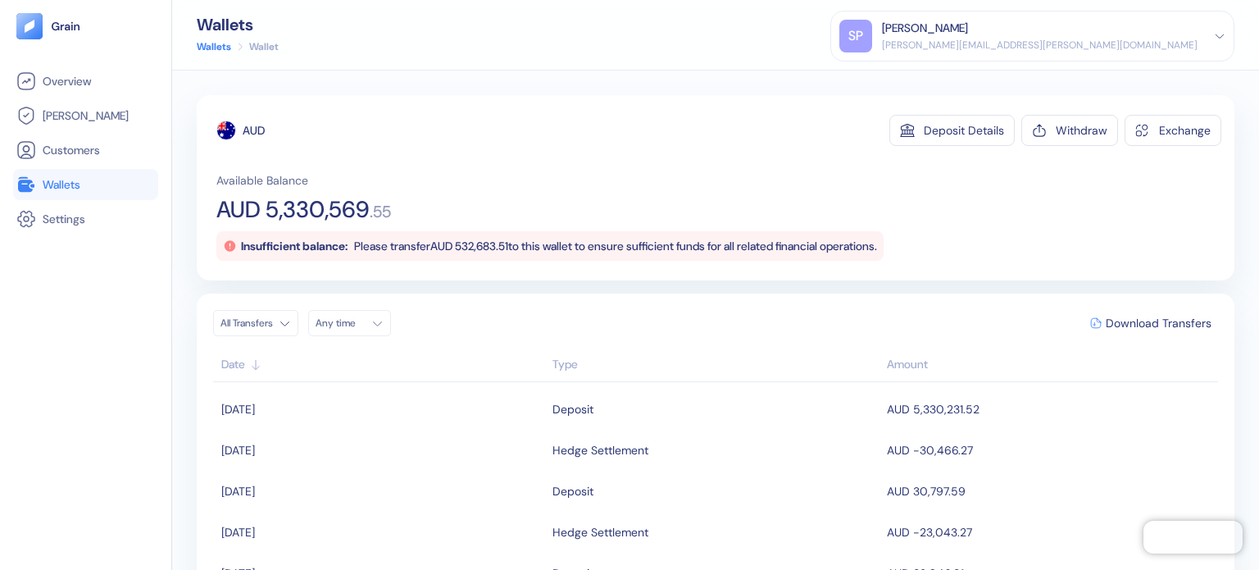
click at [80, 184] on span "Wallets" at bounding box center [62, 184] width 38 height 16
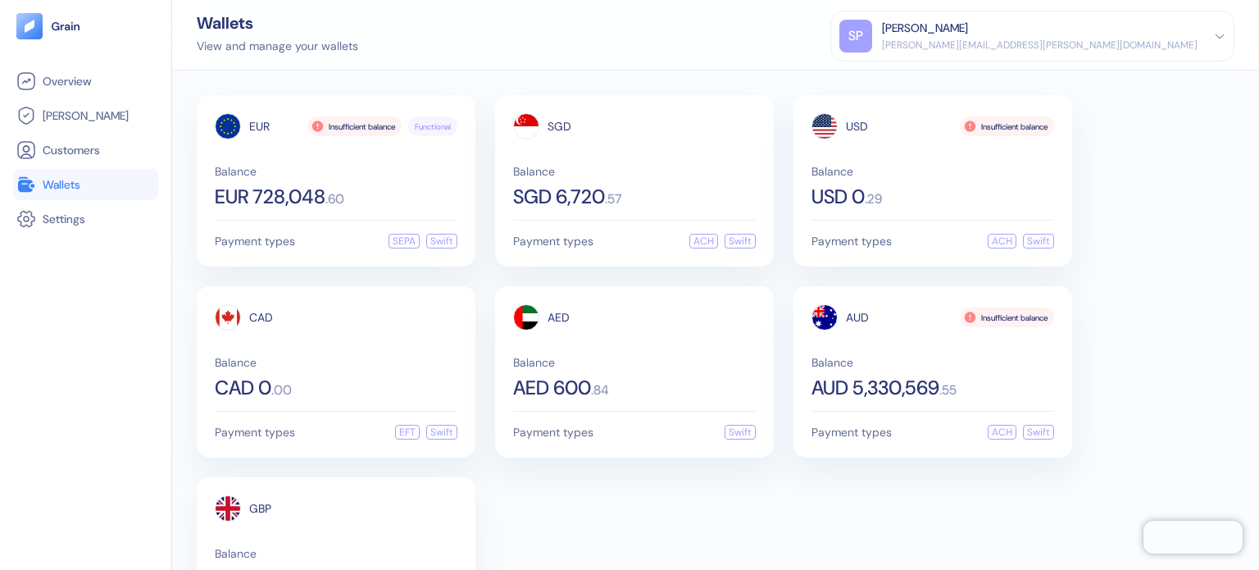
click at [364, 213] on div "EUR Insufficient balance Functional Balance EUR 728,048 . 60 Payment types SEPA…" at bounding box center [336, 180] width 279 height 171
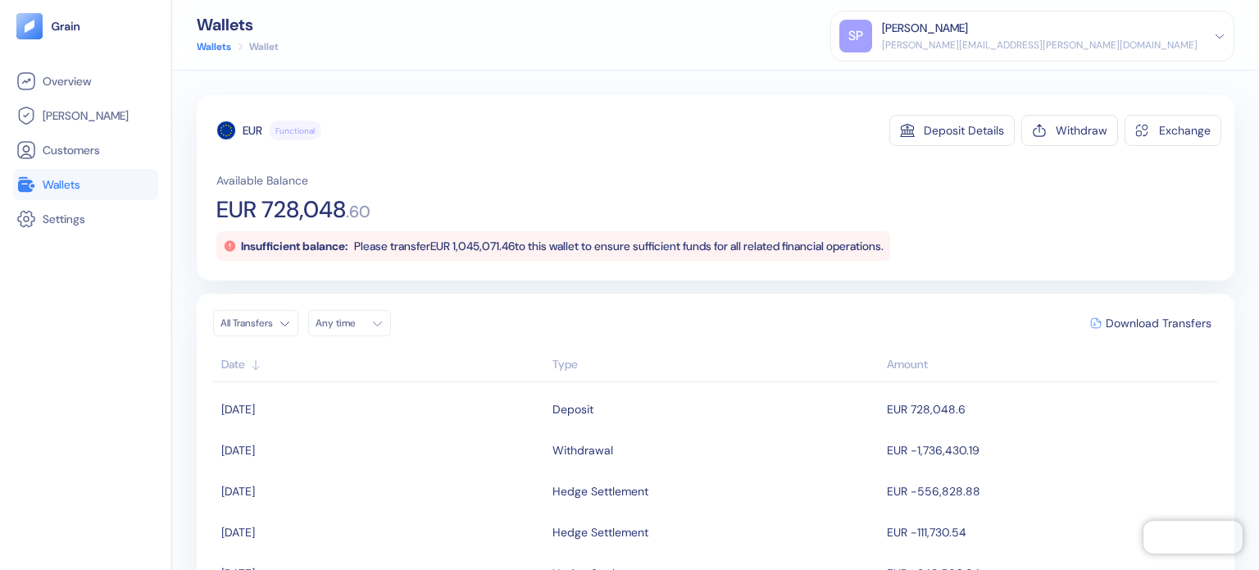
click at [80, 182] on span "Wallets" at bounding box center [62, 184] width 38 height 16
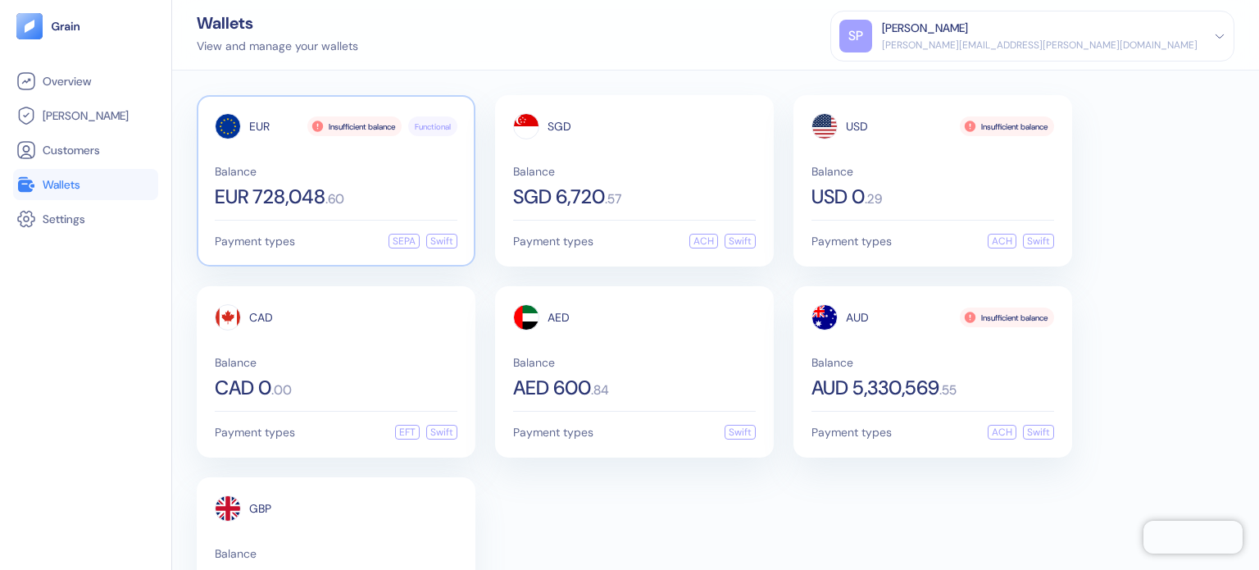
click at [312, 193] on span "EUR 728,048" at bounding box center [270, 197] width 111 height 20
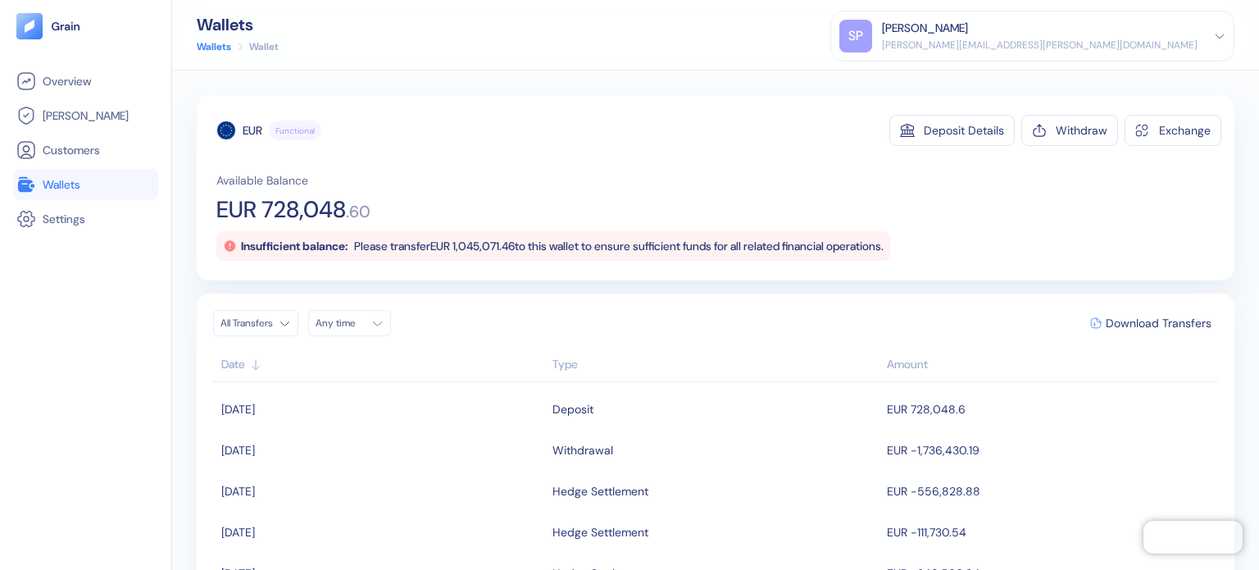
click at [116, 186] on link "Wallets" at bounding box center [85, 185] width 139 height 20
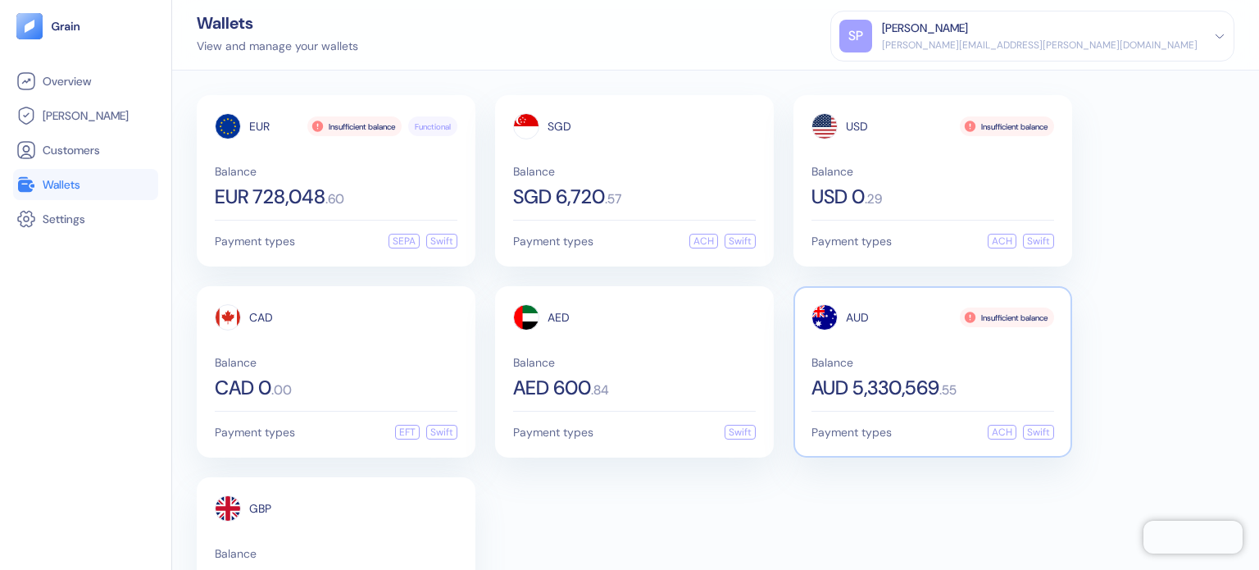
click at [971, 382] on div "AUD 5,330,569 . 55" at bounding box center [932, 388] width 243 height 20
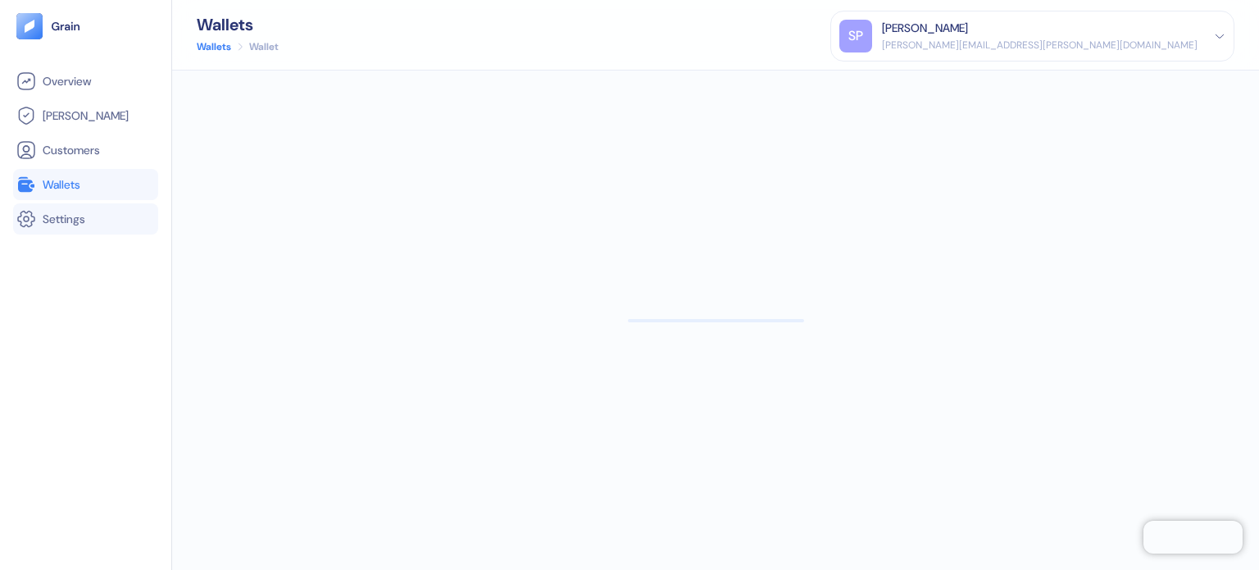
click at [72, 207] on li "Settings" at bounding box center [85, 218] width 145 height 31
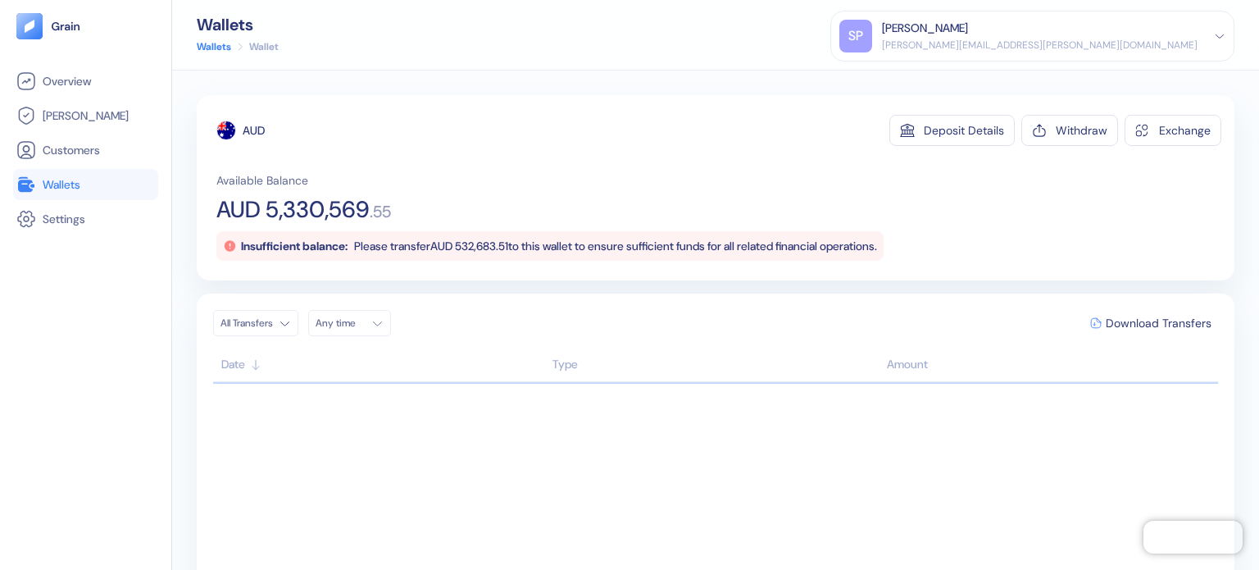
click at [75, 186] on span "Wallets" at bounding box center [62, 184] width 38 height 16
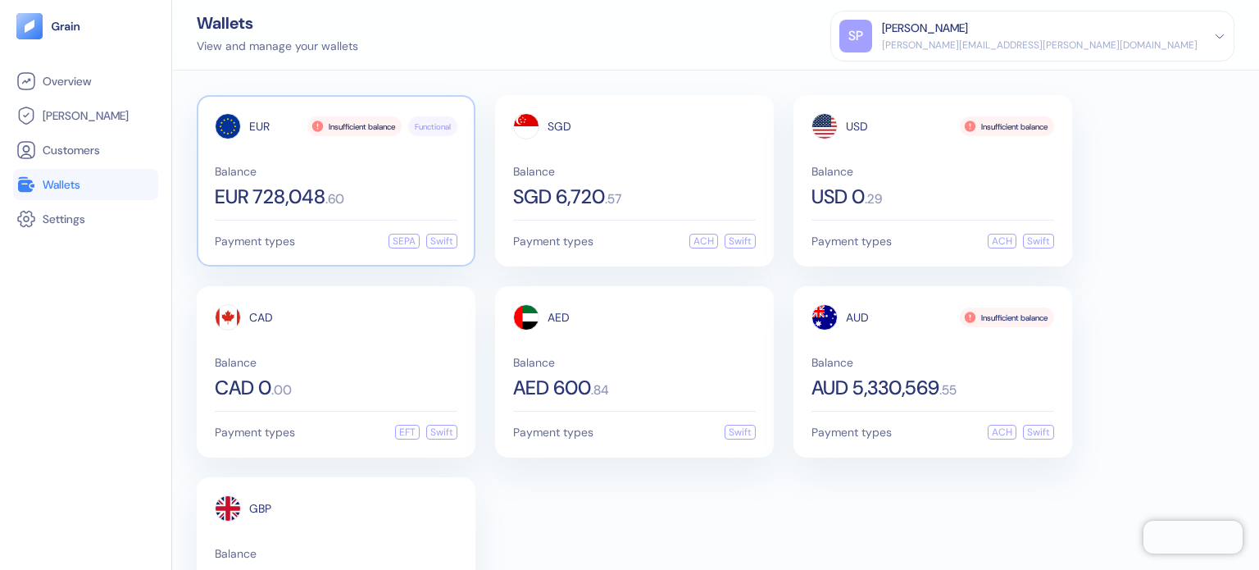
click at [241, 154] on div "EUR Insufficient balance Functional Balance EUR 728,048 . 60" at bounding box center [336, 159] width 243 height 93
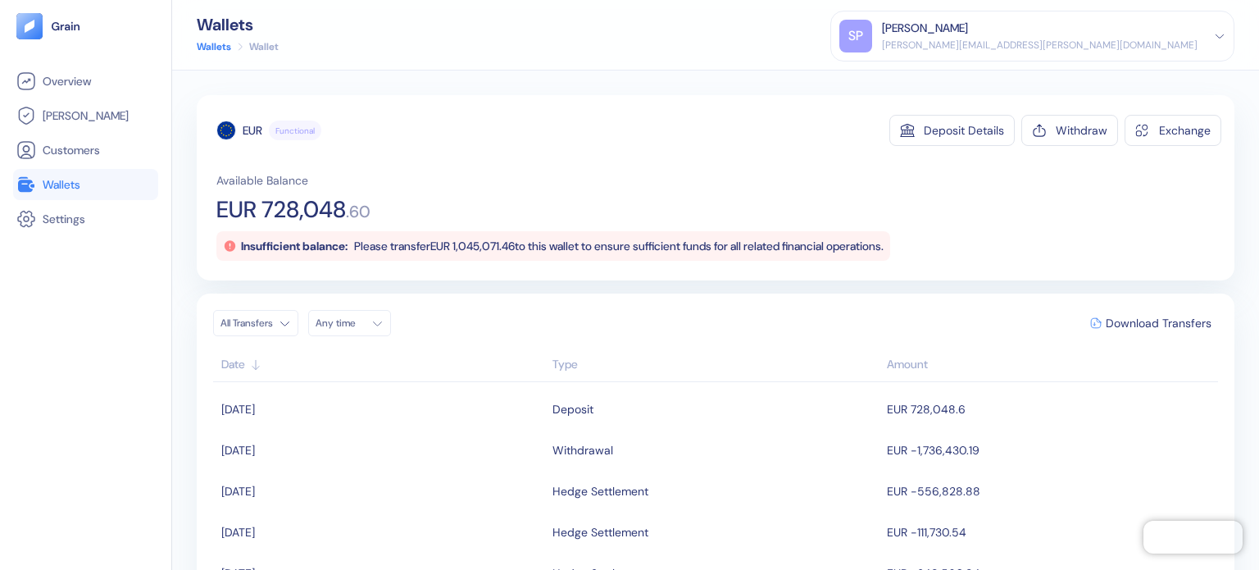
click at [96, 186] on link "Wallets" at bounding box center [85, 185] width 139 height 20
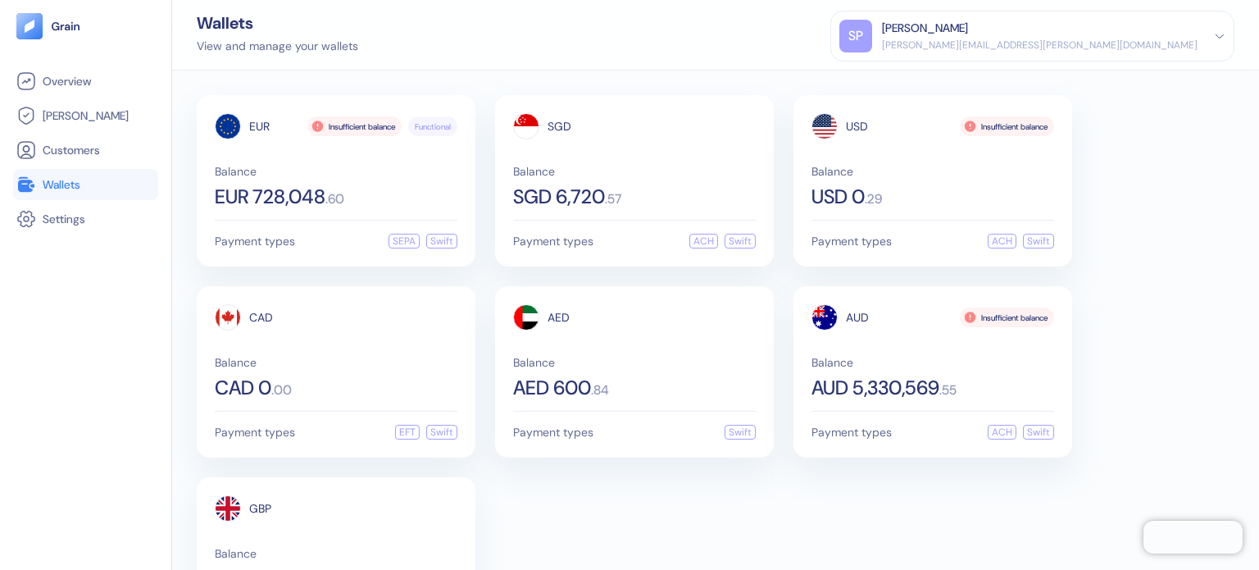
click at [884, 281] on div "EUR Insufficient balance Functional Balance EUR 728,048 . 60 Payment types SEPA…" at bounding box center [716, 371] width 1038 height 553
click at [898, 325] on div "AUD Insufficient balance" at bounding box center [932, 317] width 243 height 26
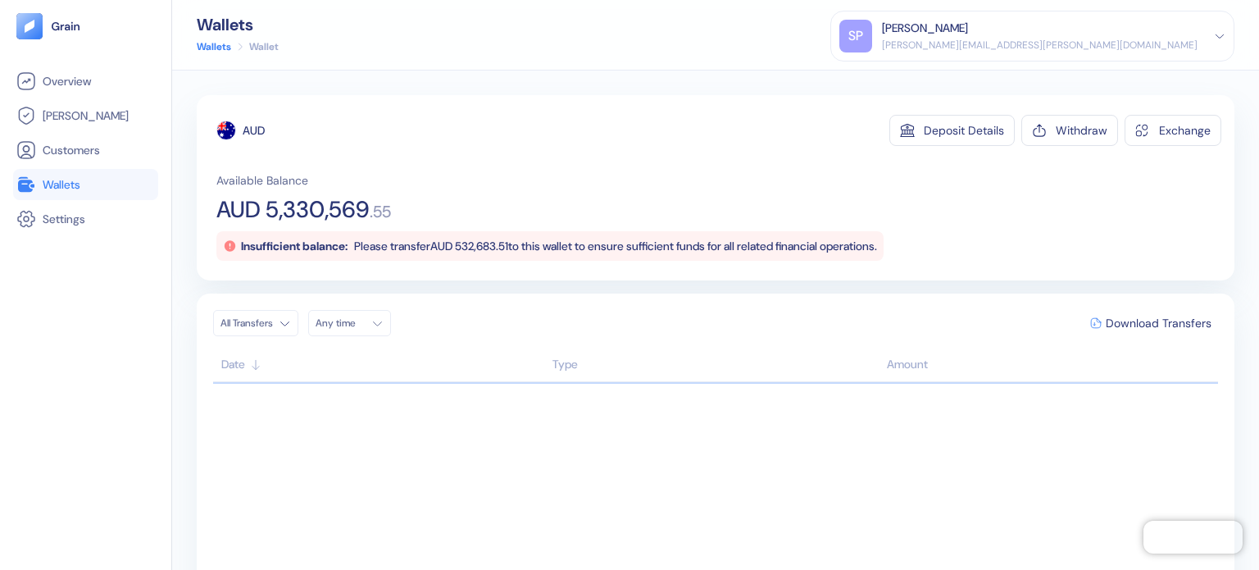
drag, startPoint x: 616, startPoint y: 165, endPoint x: 503, endPoint y: 164, distance: 112.3
click at [600, 163] on div "AUD Deposit Details Withdraw Exchange Available Balance AUD 5,330,569 . 55 Insu…" at bounding box center [718, 188] width 1005 height 146
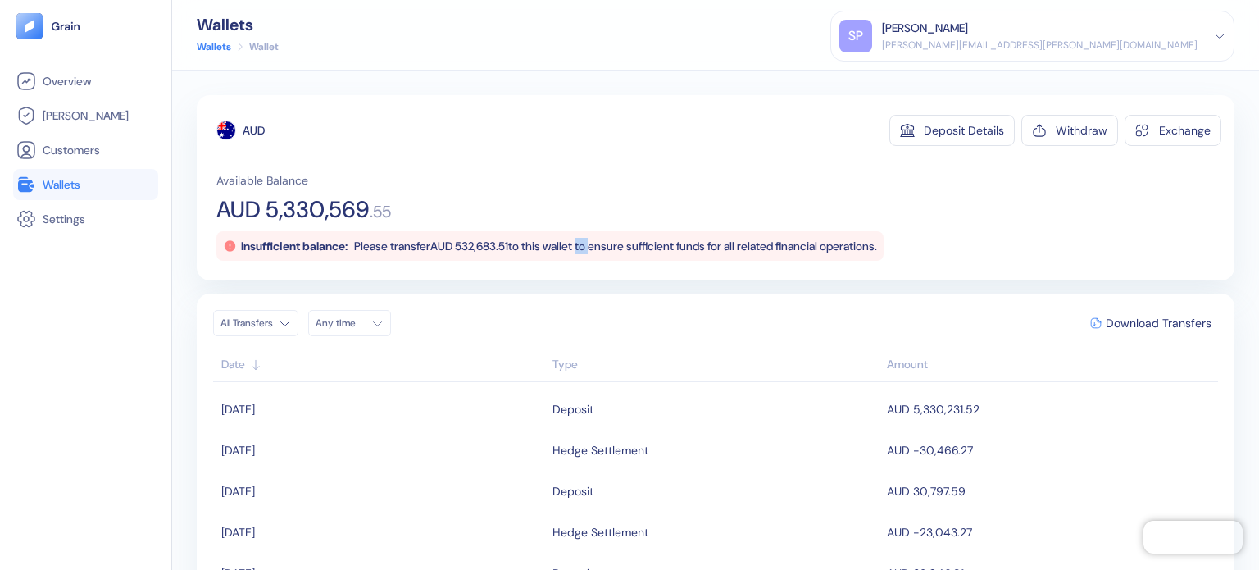
click at [72, 184] on span "Wallets" at bounding box center [62, 184] width 38 height 16
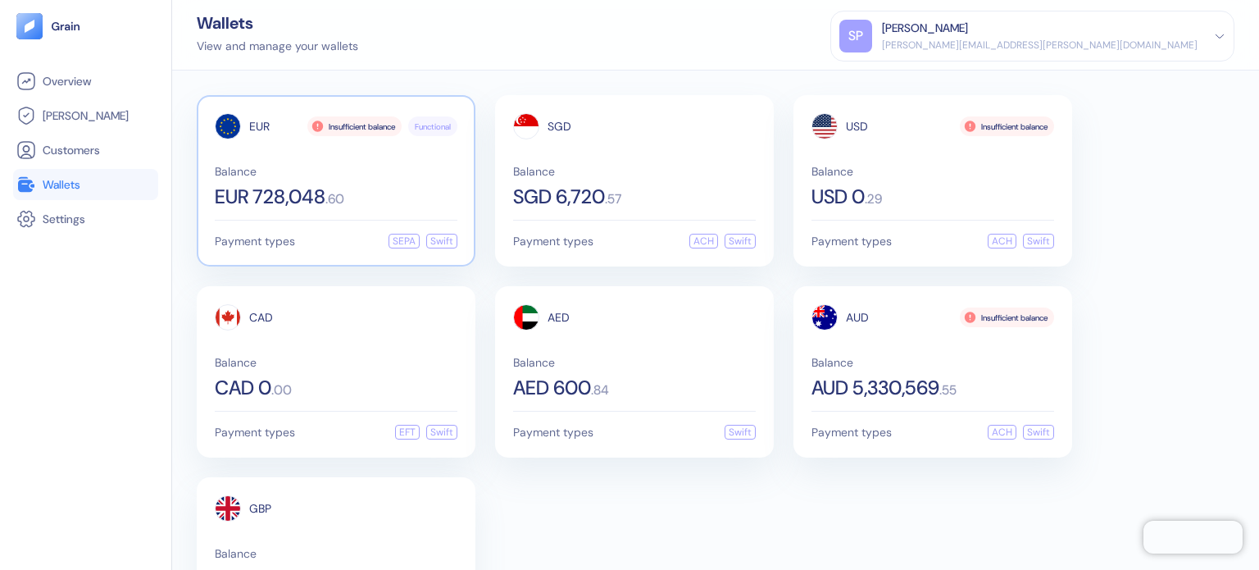
click at [337, 216] on div "EUR Insufficient balance Functional Balance EUR 728,048 . 60 Payment types SEPA…" at bounding box center [336, 180] width 279 height 171
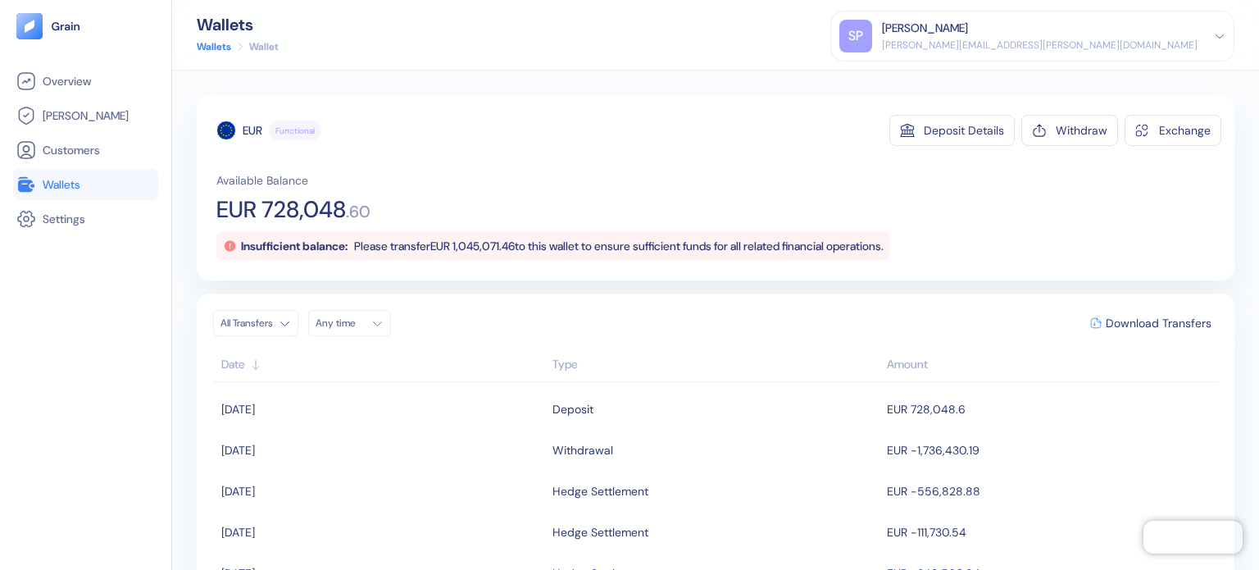
click at [67, 184] on span "Wallets" at bounding box center [62, 184] width 38 height 16
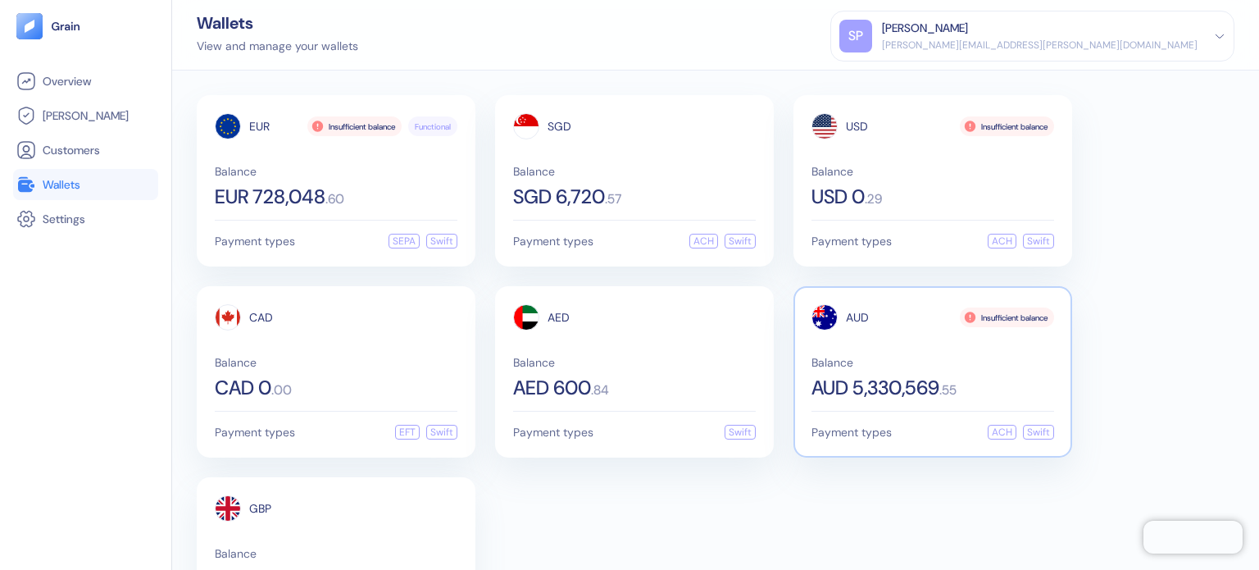
click at [869, 325] on div "AUD Insufficient balance" at bounding box center [932, 317] width 243 height 26
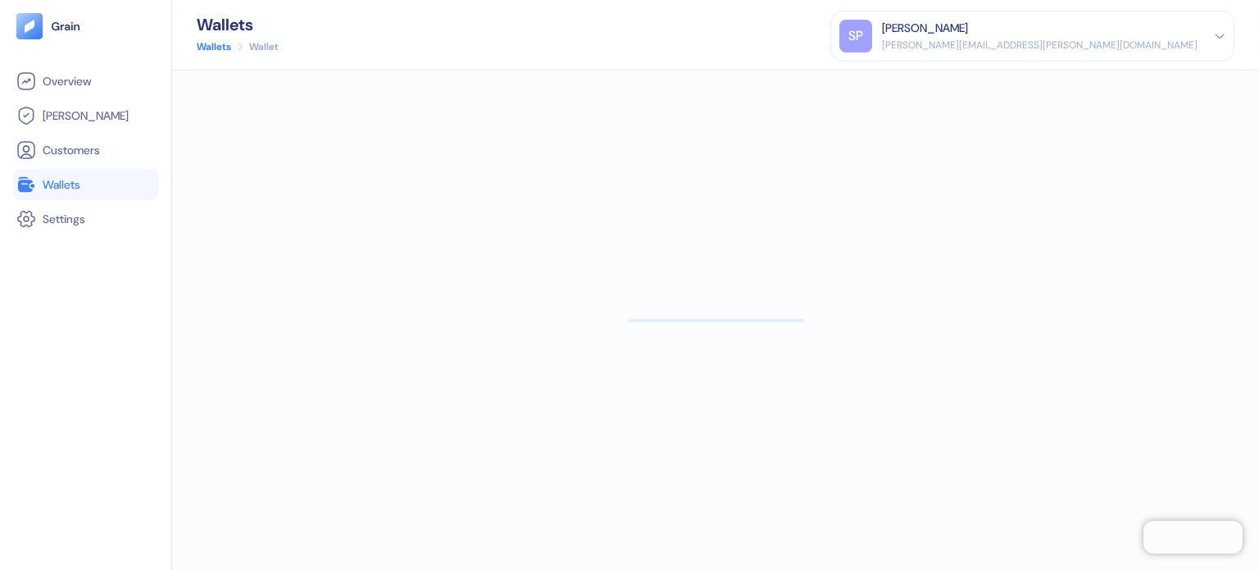
drag, startPoint x: 85, startPoint y: 159, endPoint x: 66, endPoint y: 180, distance: 28.5
click at [66, 180] on span "Wallets" at bounding box center [62, 184] width 38 height 16
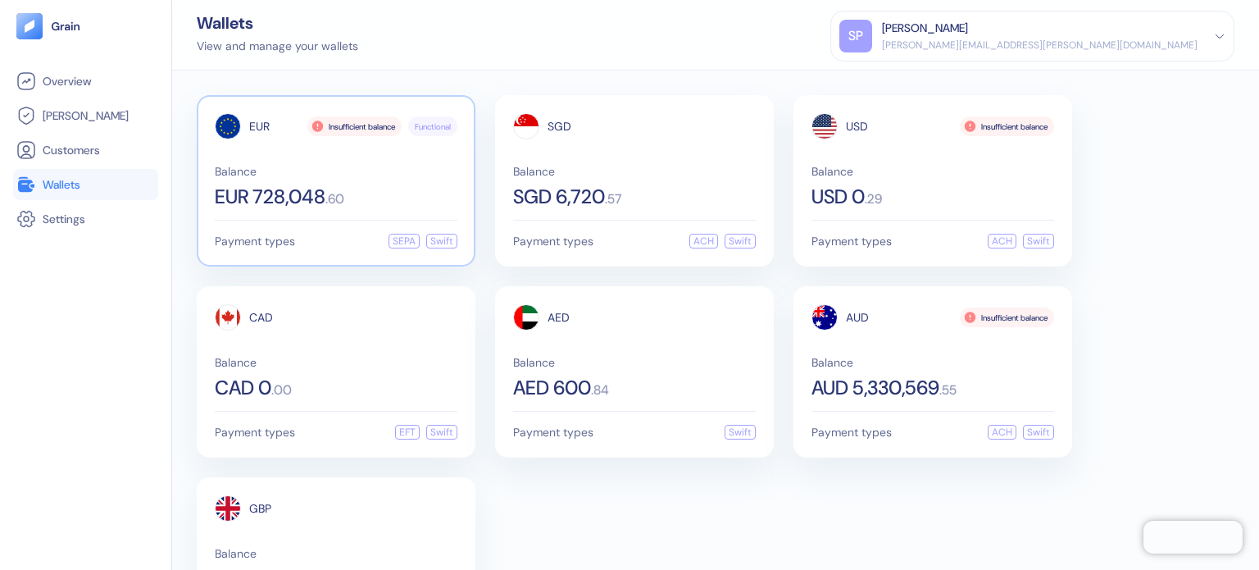
click at [263, 163] on div "EUR Insufficient balance Functional Balance EUR 728,048 . 60" at bounding box center [336, 159] width 243 height 93
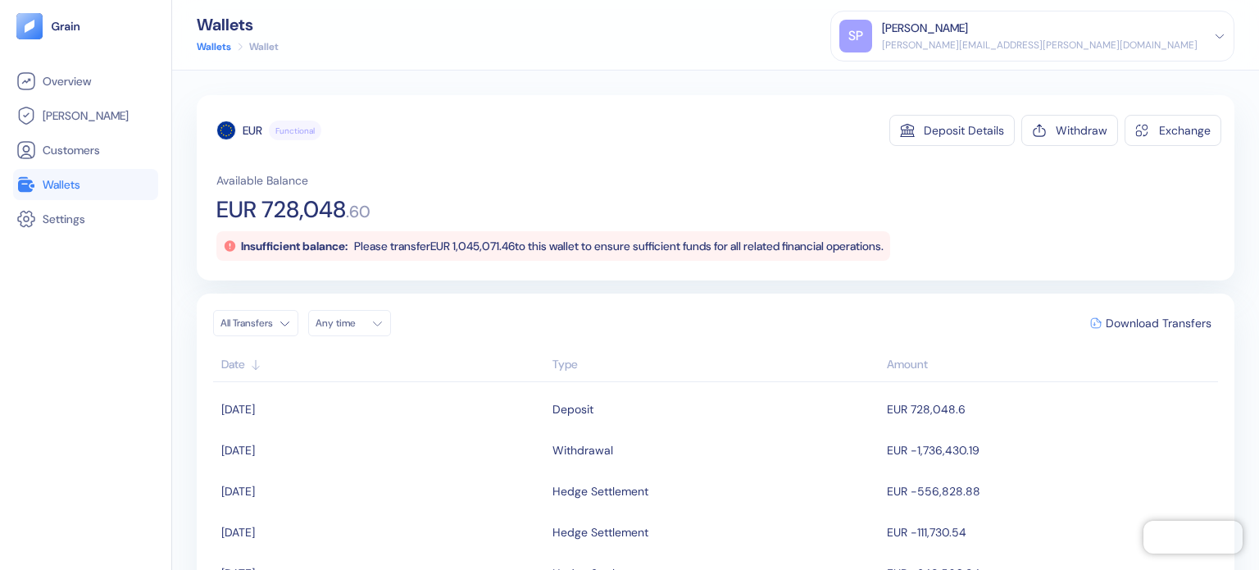
click at [56, 176] on span "Wallets" at bounding box center [62, 184] width 38 height 16
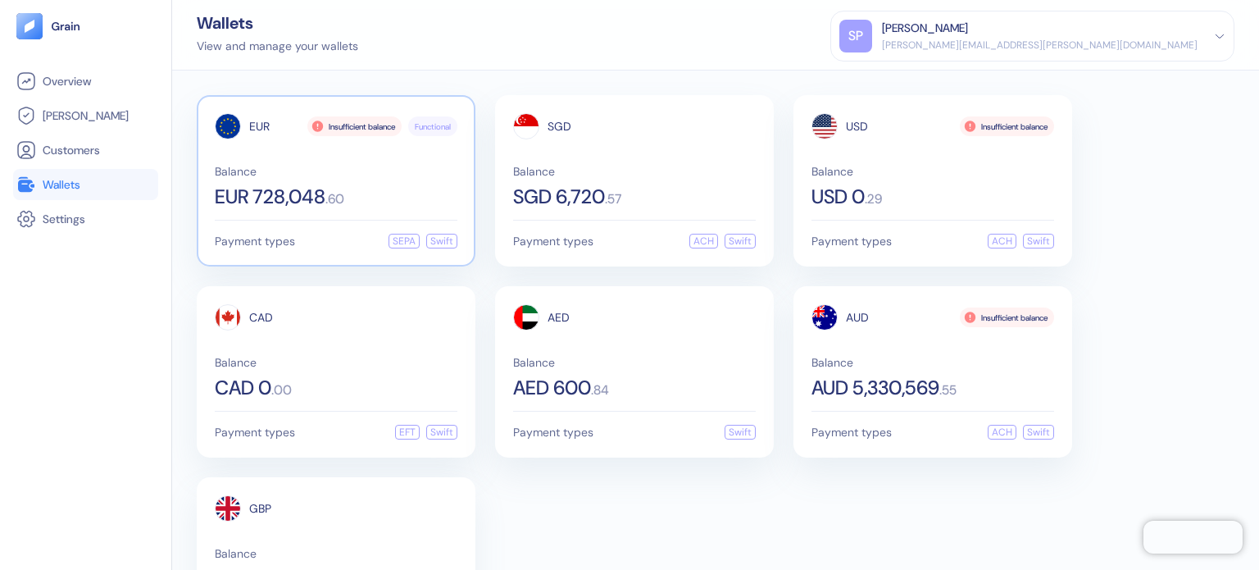
click at [293, 187] on span "EUR 728,048" at bounding box center [270, 197] width 111 height 20
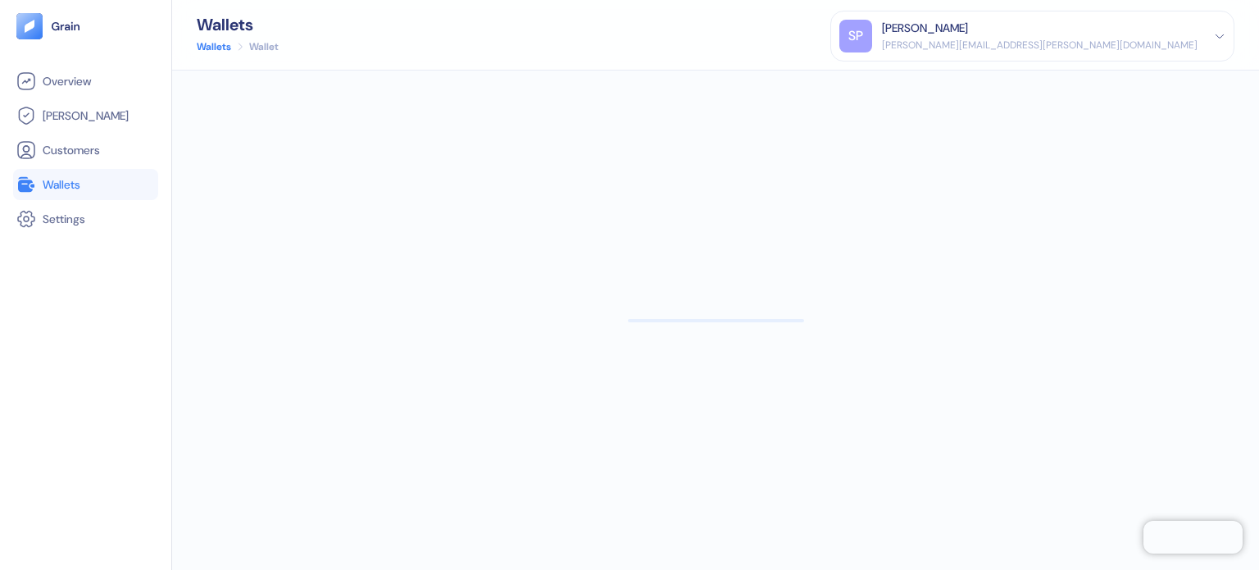
click at [85, 189] on link "Wallets" at bounding box center [85, 185] width 139 height 20
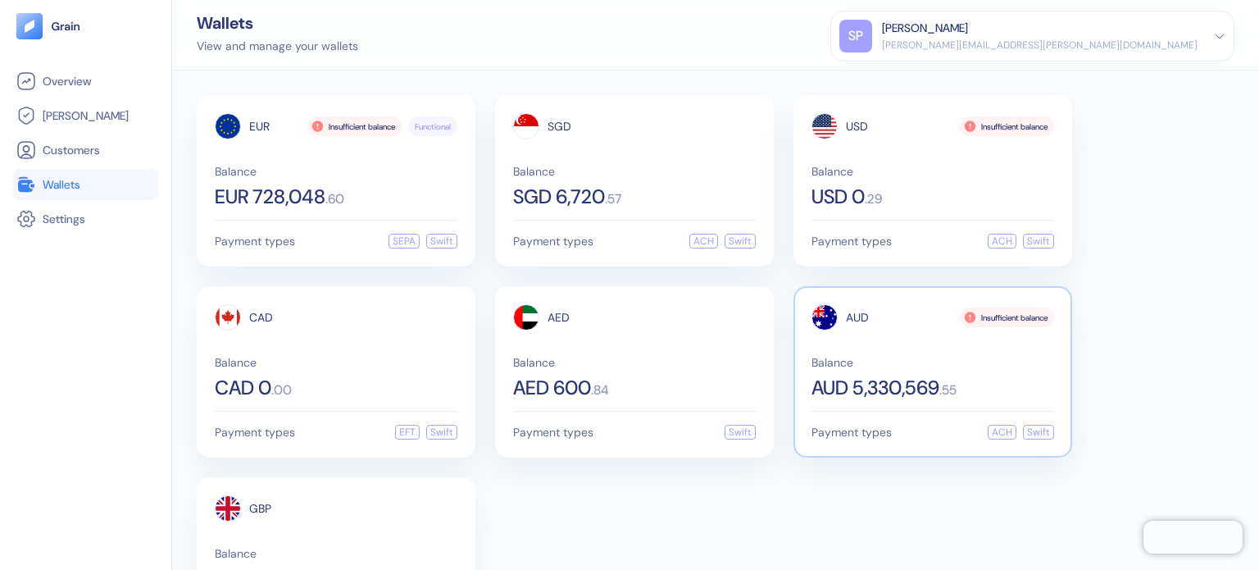
click at [885, 346] on div "AUD Insufficient balance Balance AUD 5,330,569 . 55" at bounding box center [932, 350] width 243 height 93
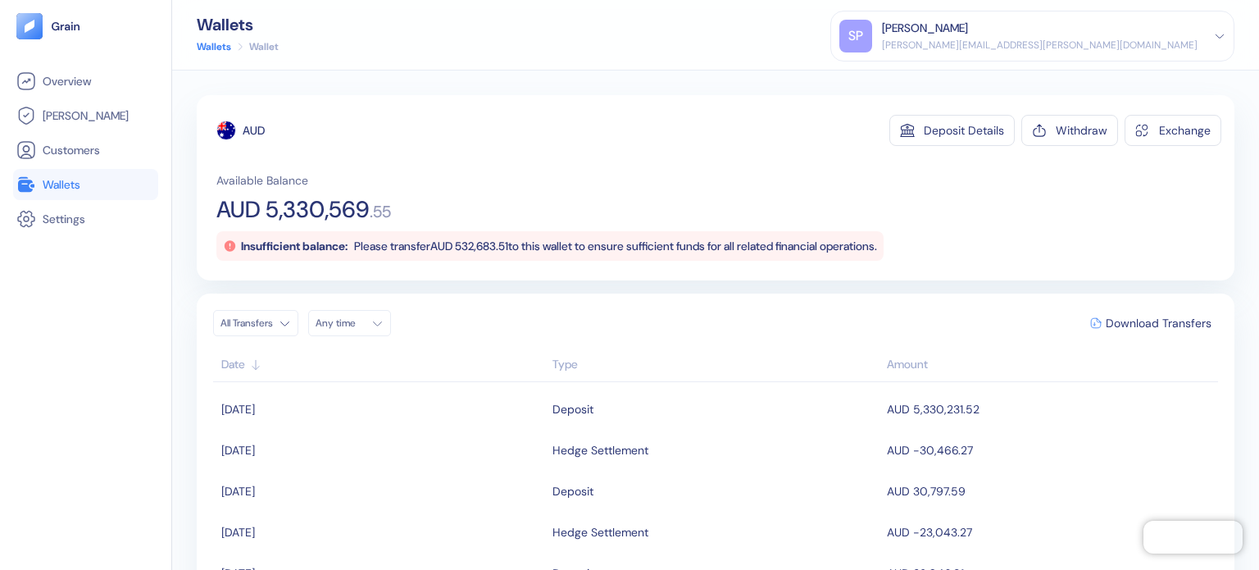
click at [111, 198] on li "Wallets" at bounding box center [85, 184] width 145 height 31
click at [110, 187] on link "Wallets" at bounding box center [85, 185] width 139 height 20
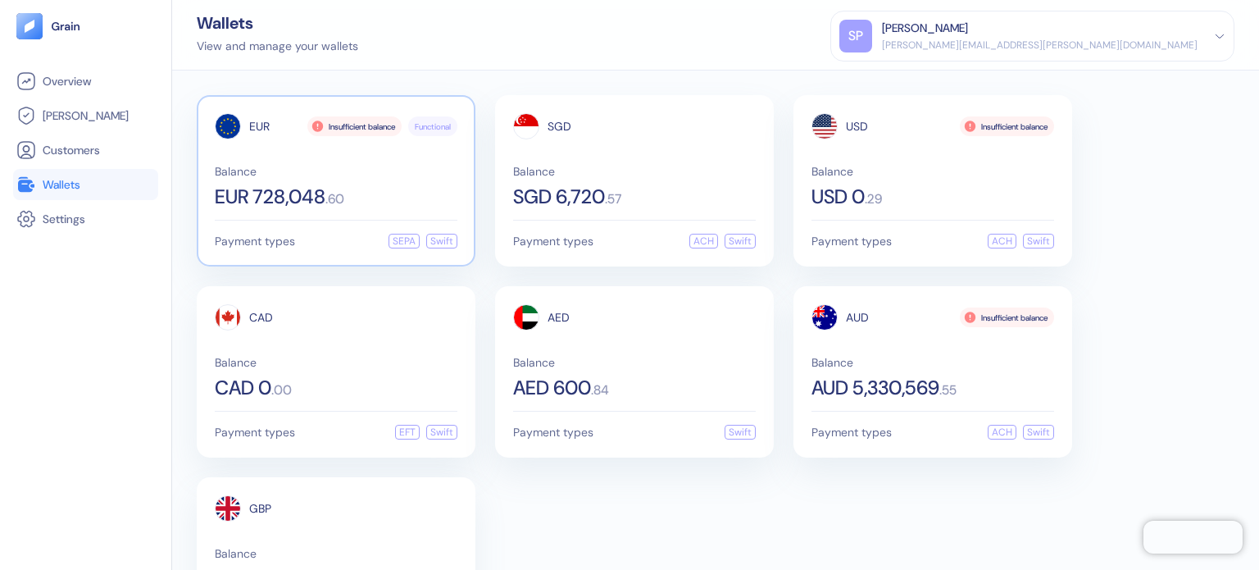
click at [274, 152] on div "EUR Insufficient balance Functional Balance EUR 728,048 . 60" at bounding box center [336, 159] width 243 height 93
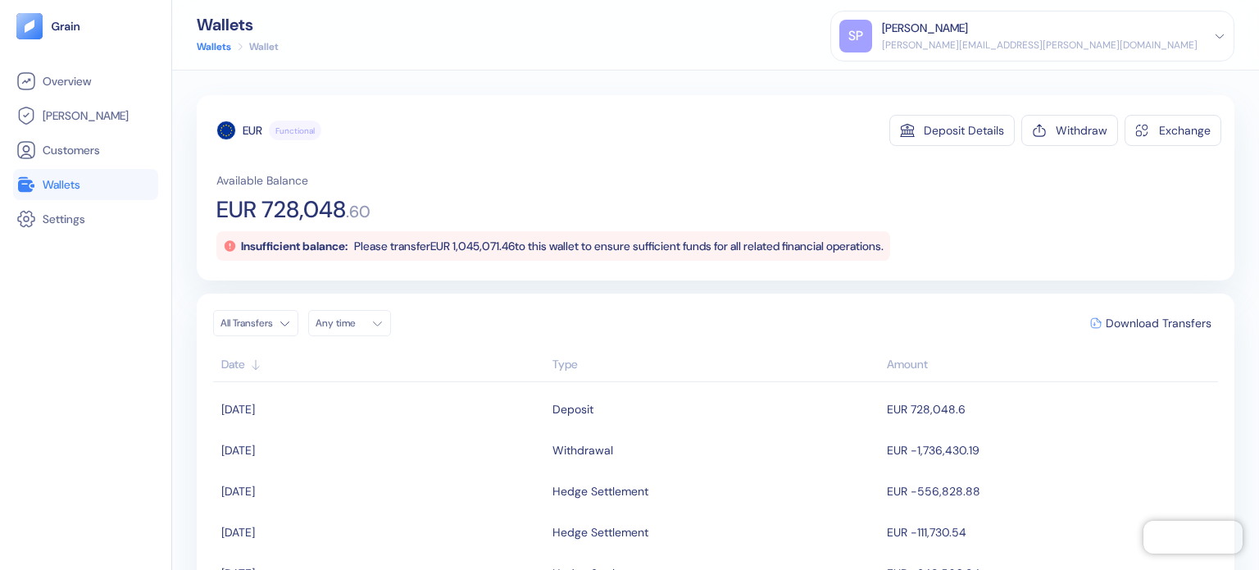
click at [100, 192] on link "Wallets" at bounding box center [85, 185] width 139 height 20
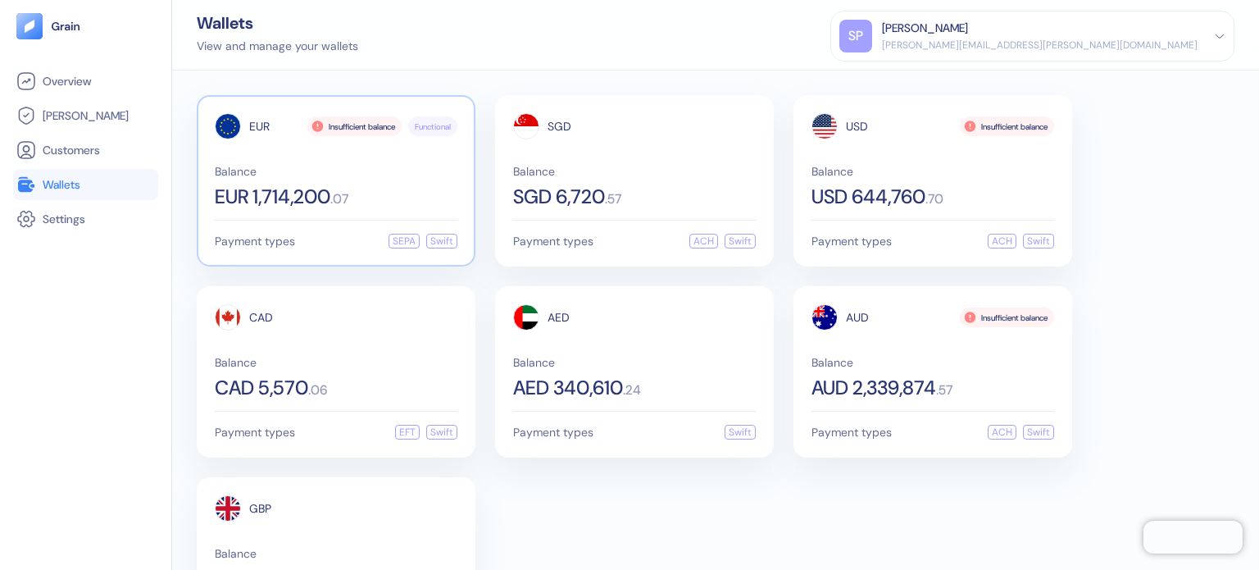
click at [272, 115] on div "EUR Insufficient balance Functional" at bounding box center [336, 126] width 243 height 26
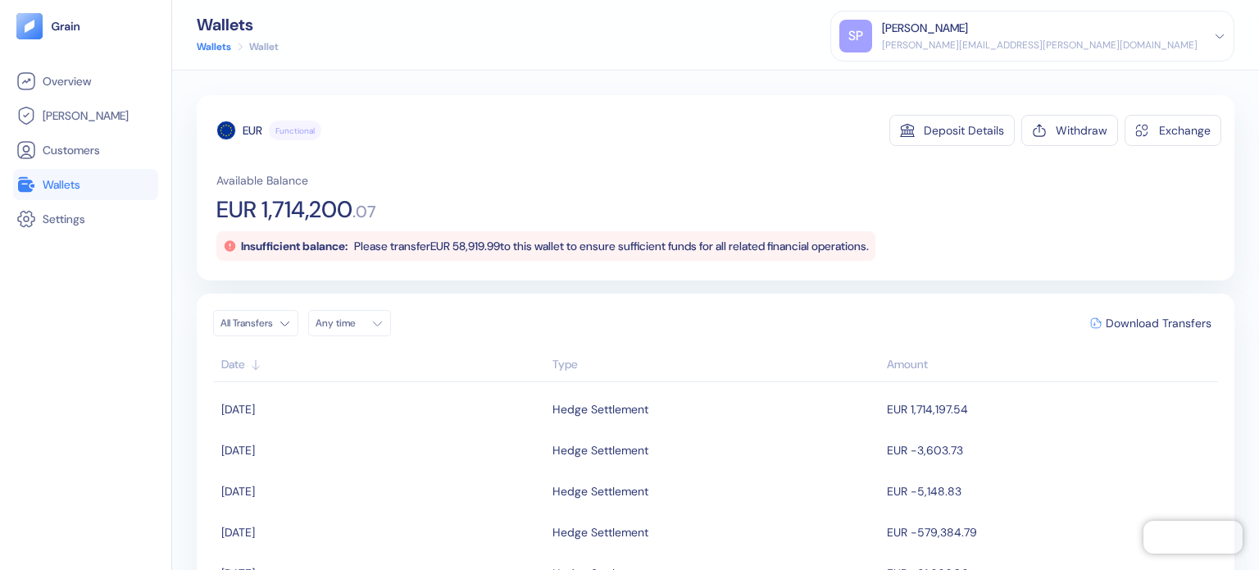
click at [85, 198] on li "Wallets" at bounding box center [85, 184] width 145 height 31
click at [92, 186] on link "Wallets" at bounding box center [85, 185] width 139 height 20
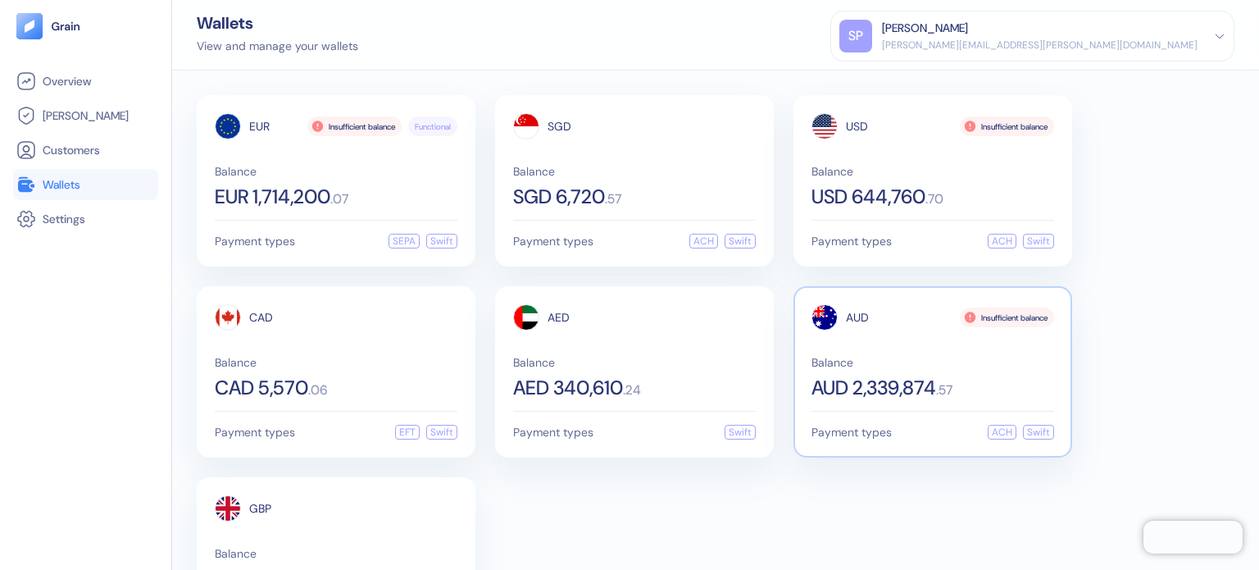
click at [918, 357] on span "Balance" at bounding box center [932, 362] width 243 height 11
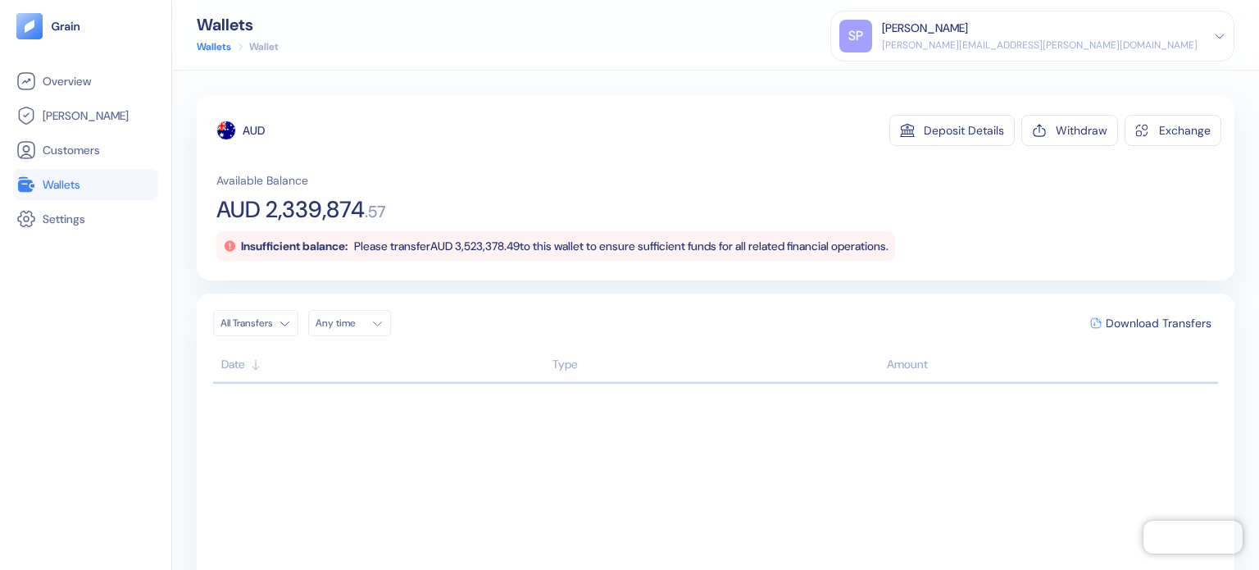
click at [48, 180] on span "Wallets" at bounding box center [62, 184] width 38 height 16
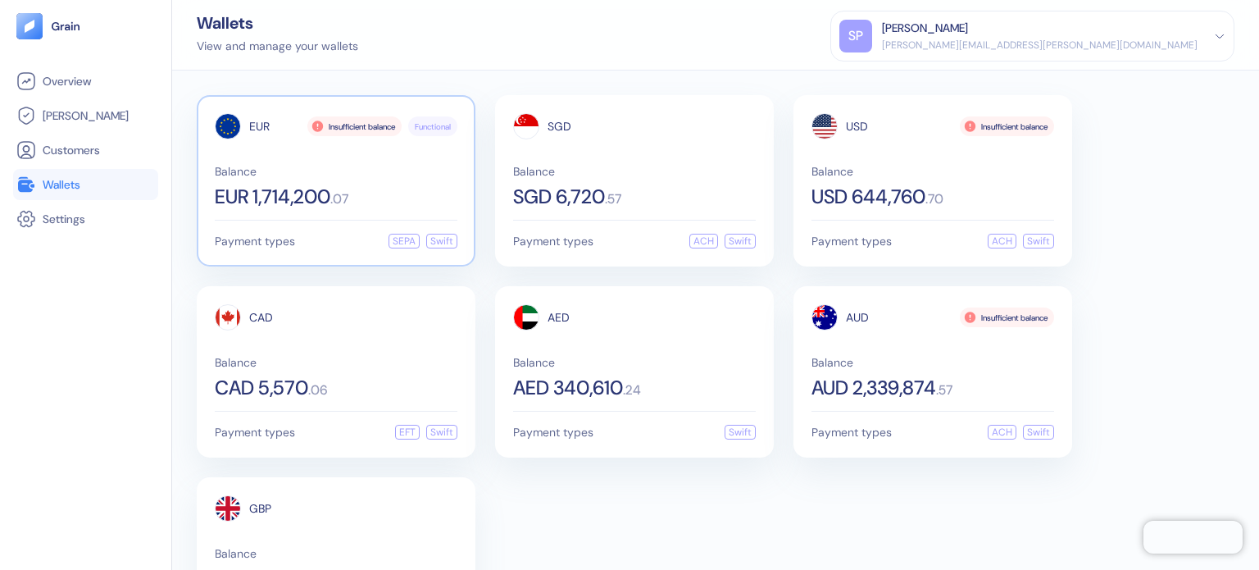
click at [302, 196] on span "EUR 1,714,200" at bounding box center [273, 197] width 116 height 20
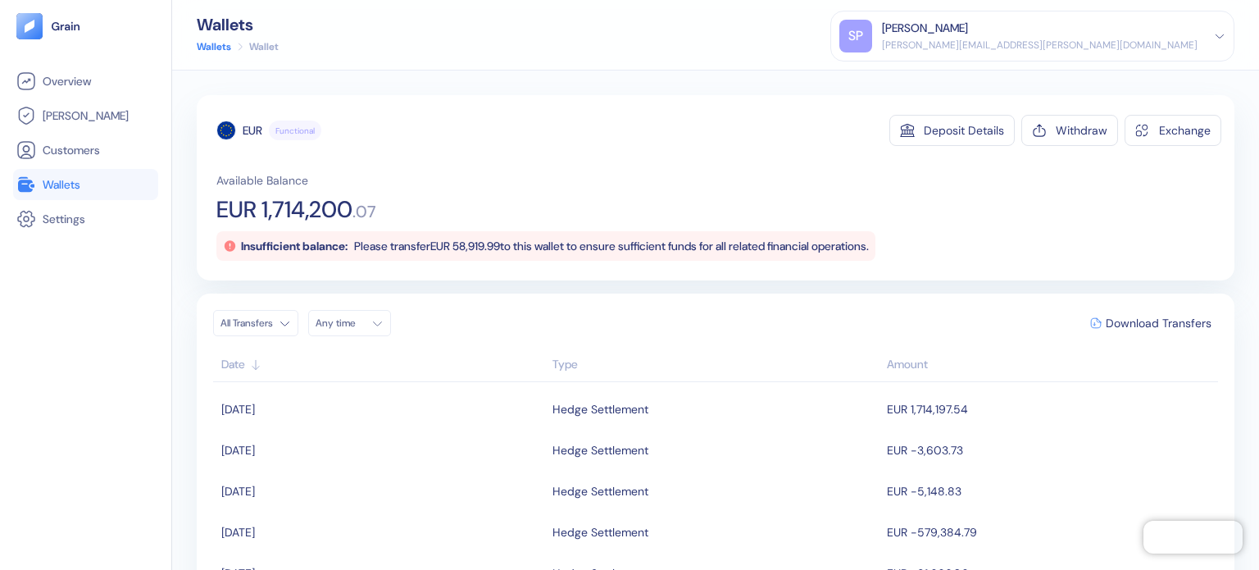
click at [89, 187] on link "Wallets" at bounding box center [85, 185] width 139 height 20
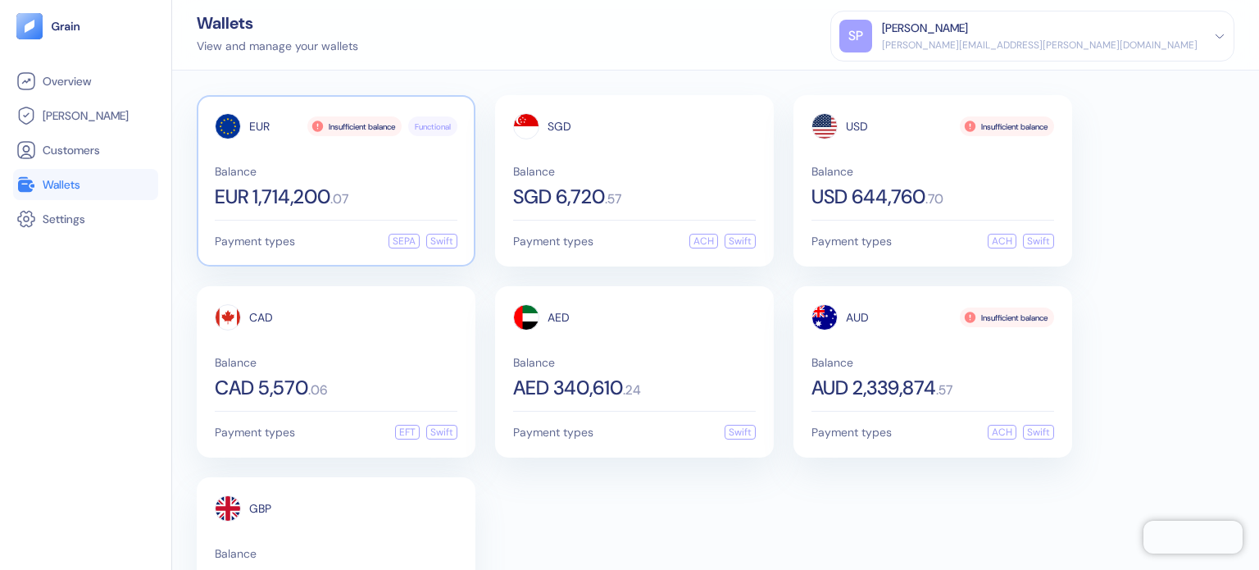
click at [311, 198] on span "EUR 1,714,200" at bounding box center [273, 197] width 116 height 20
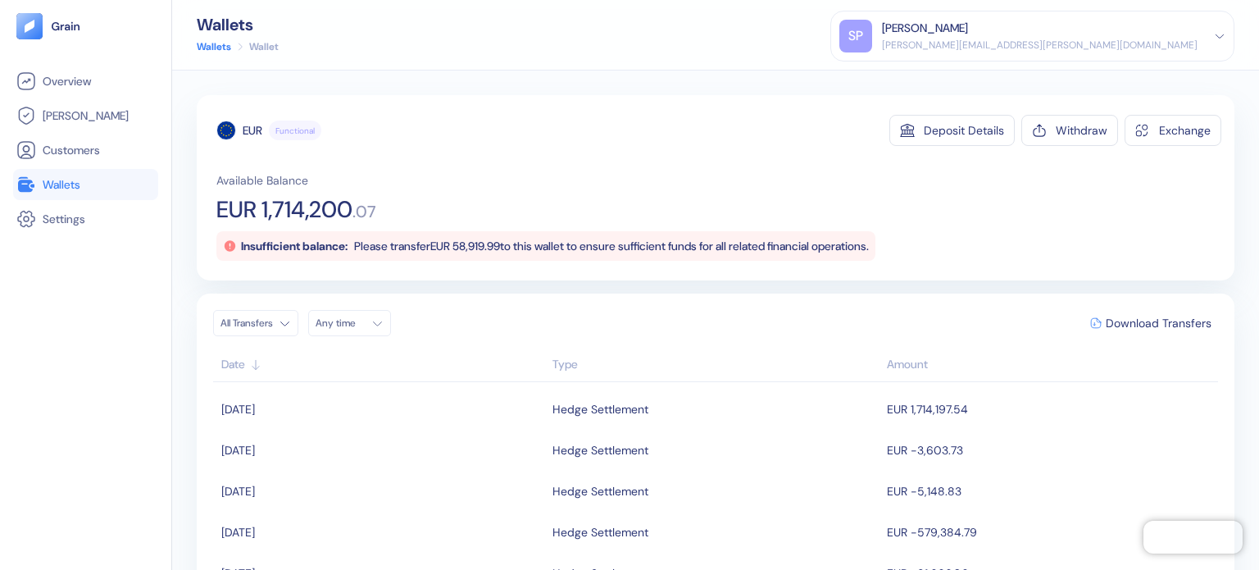
click at [93, 186] on link "Wallets" at bounding box center [85, 185] width 139 height 20
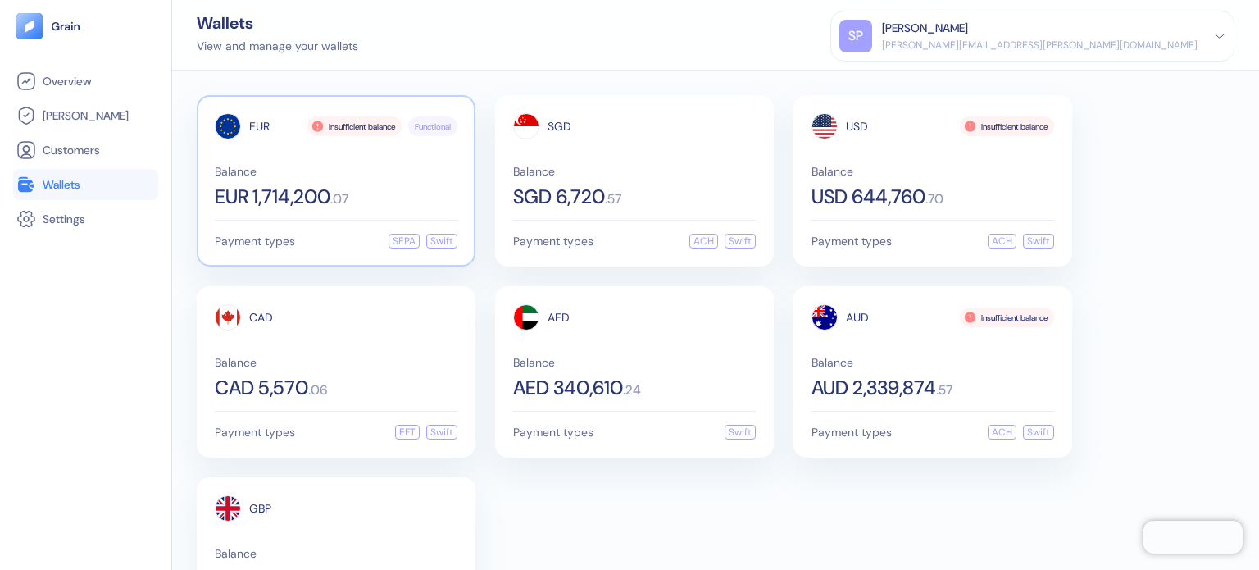
click at [325, 176] on span "Balance" at bounding box center [336, 171] width 243 height 11
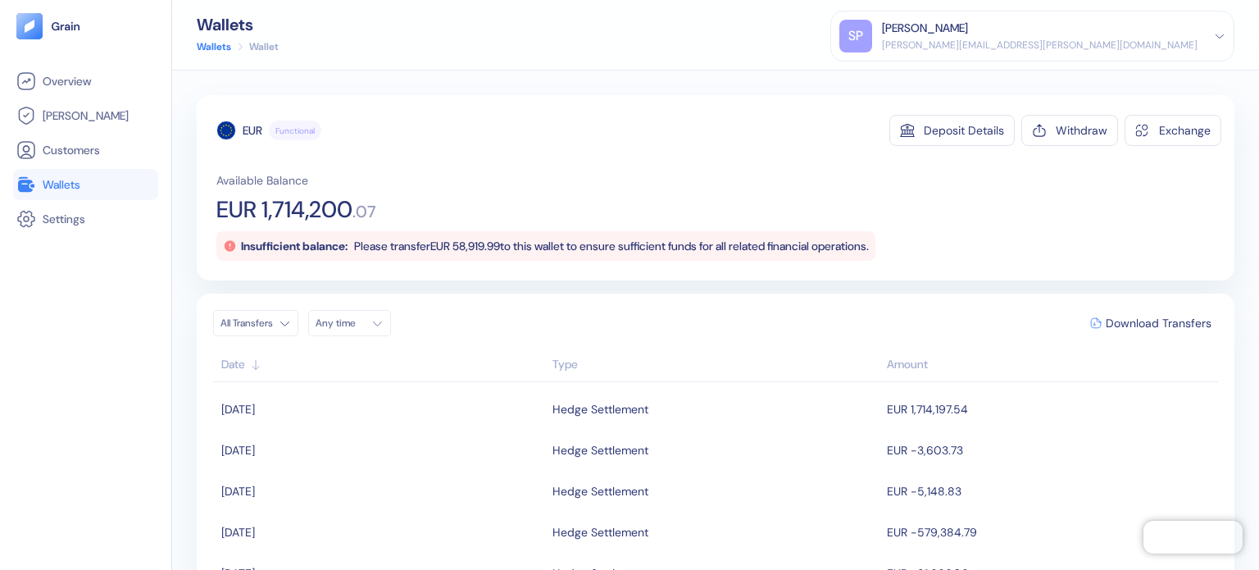
click at [109, 189] on link "Wallets" at bounding box center [85, 185] width 139 height 20
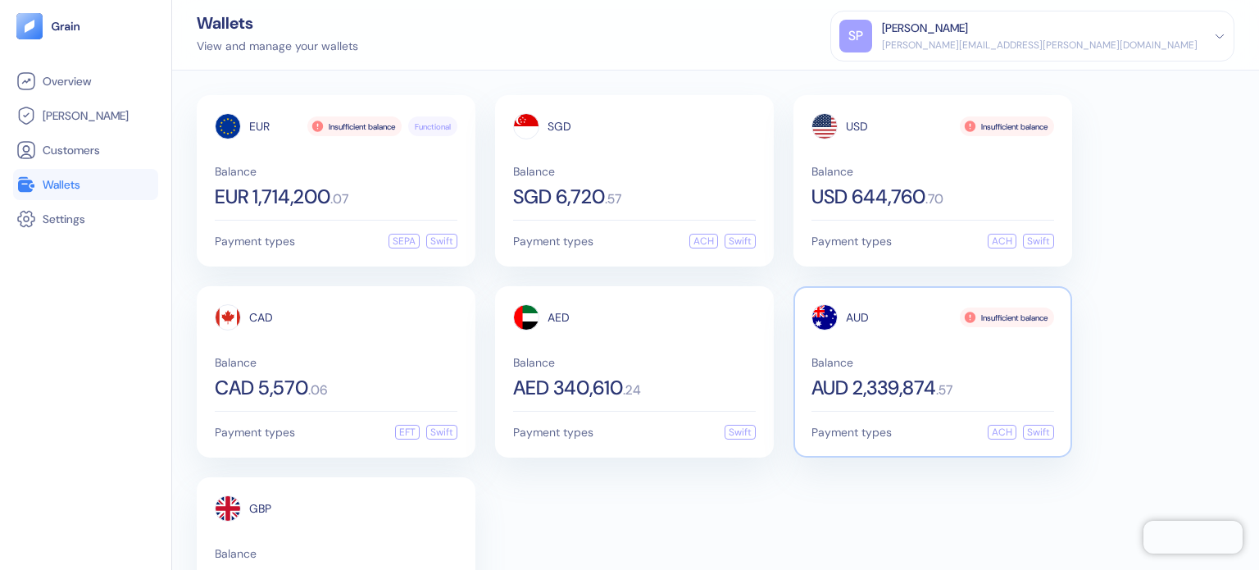
click at [883, 364] on span "Balance" at bounding box center [932, 362] width 243 height 11
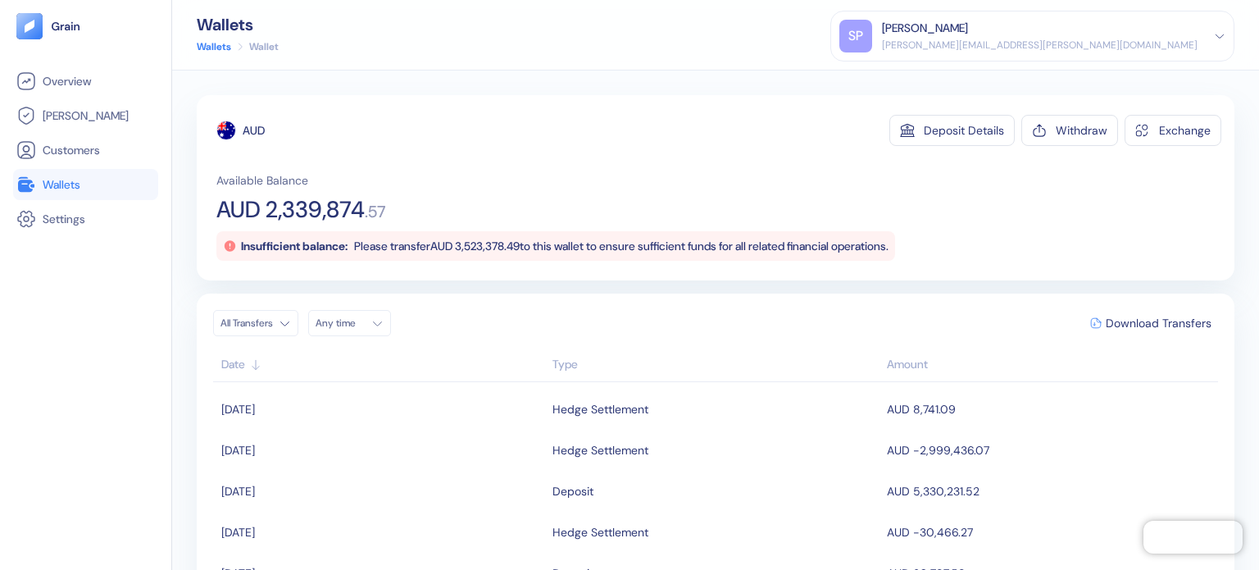
click at [548, 147] on div "AUD Deposit Details Withdraw Exchange Available Balance AUD 2,339,874 . 57 Insu…" at bounding box center [718, 188] width 1005 height 146
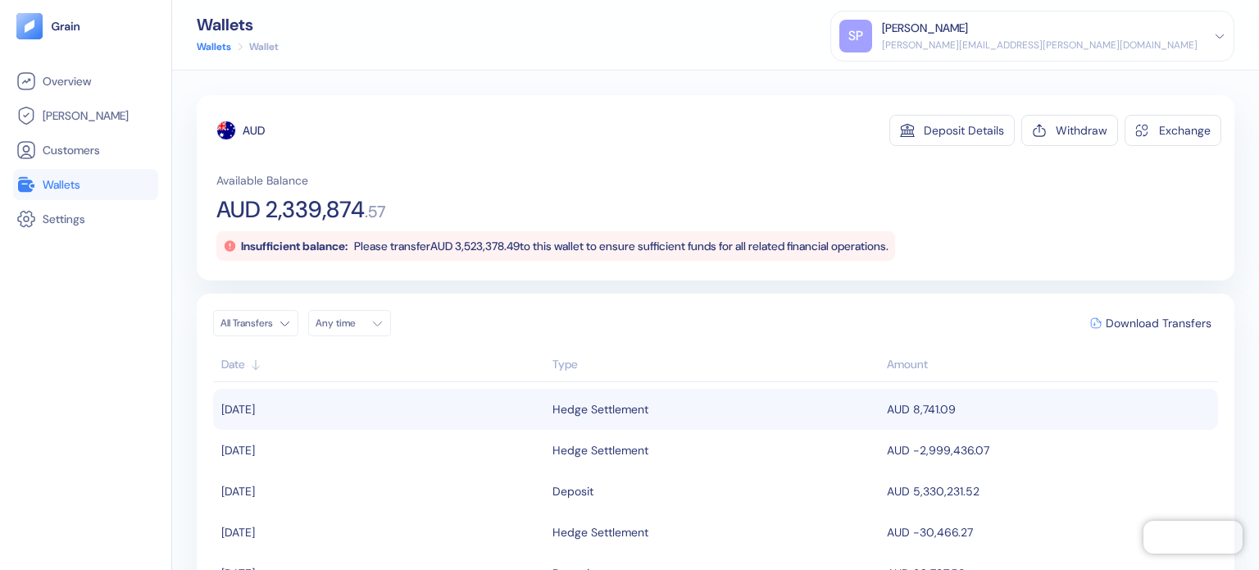
click at [634, 412] on div "Hedge Settlement" at bounding box center [600, 409] width 96 height 28
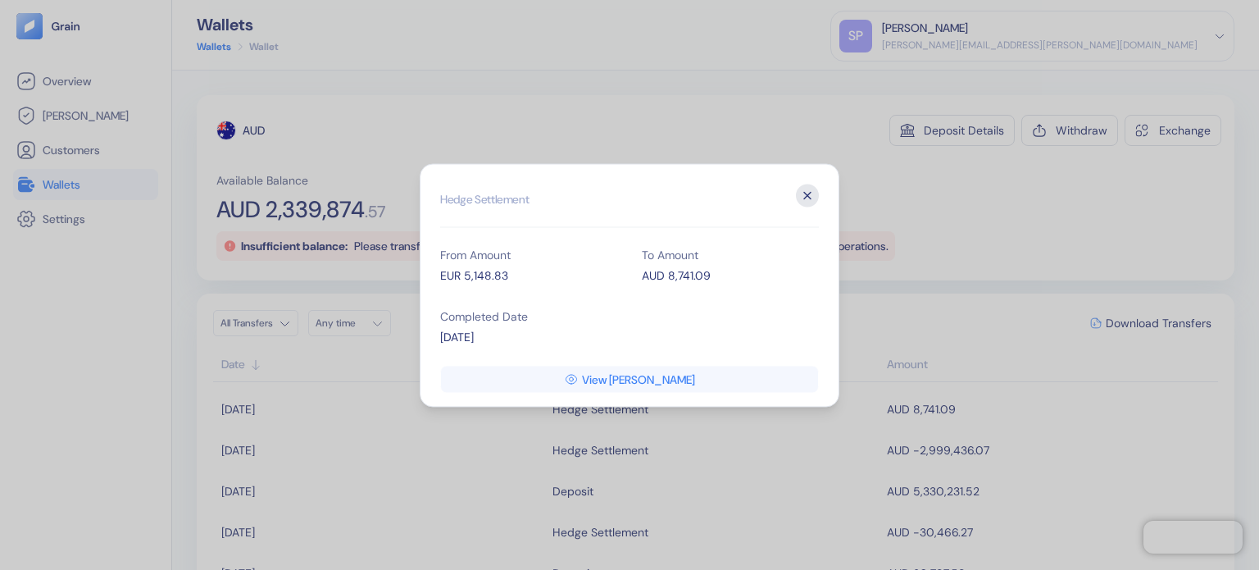
click at [811, 204] on icon "button" at bounding box center [807, 195] width 23 height 23
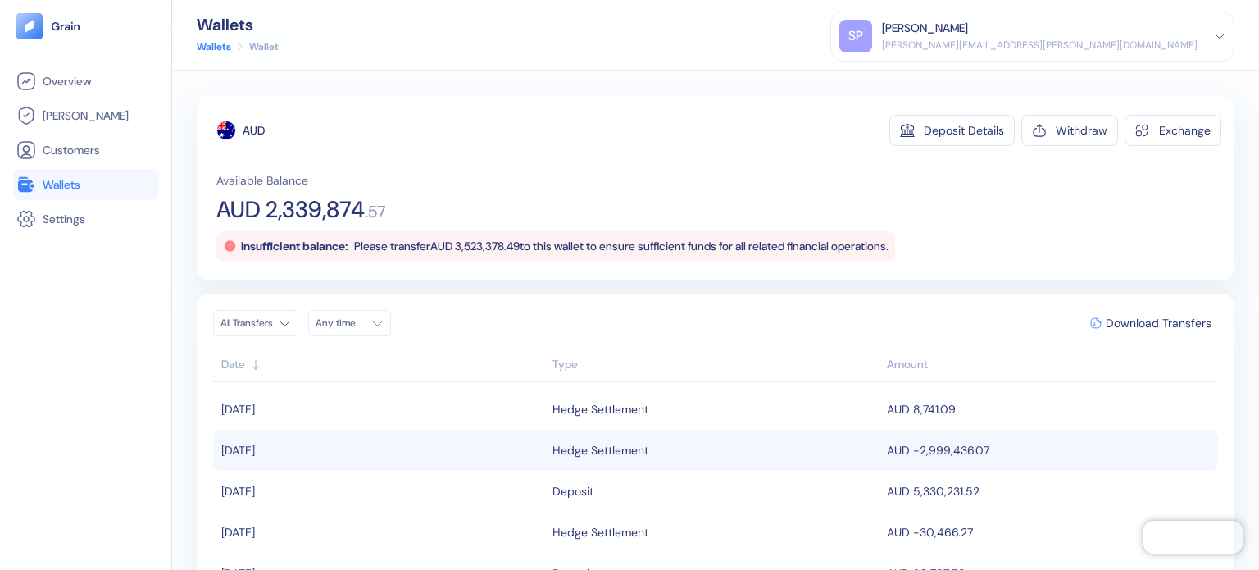
click at [593, 452] on div "Hedge Settlement" at bounding box center [600, 450] width 96 height 28
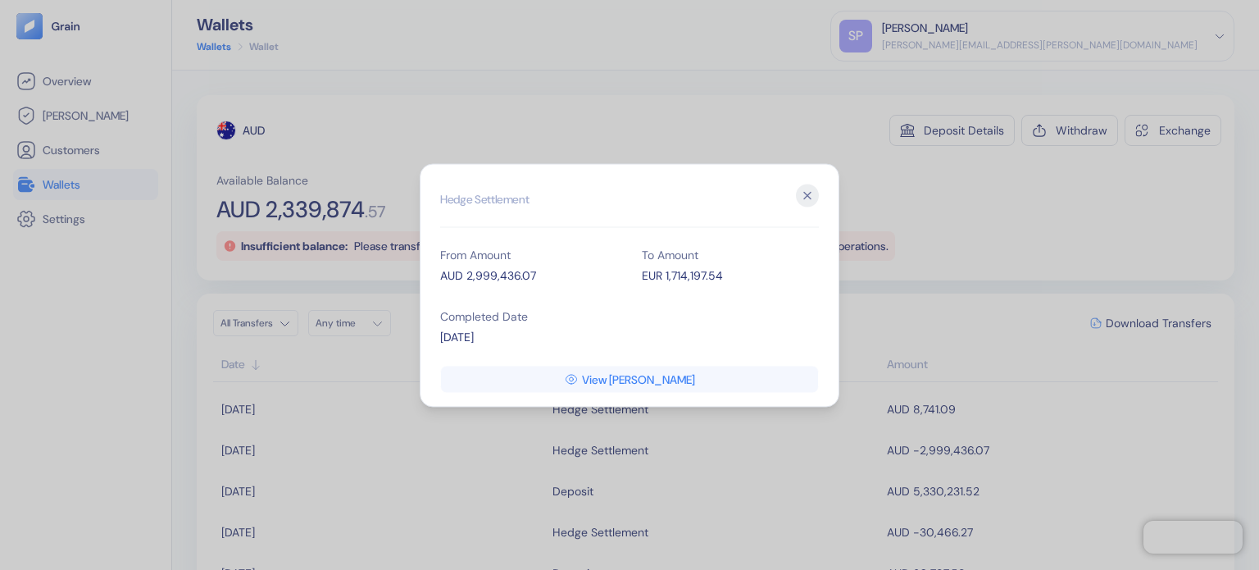
click at [671, 280] on div "EUR 1,714,197.54" at bounding box center [730, 274] width 177 height 17
click at [809, 189] on icon "button" at bounding box center [807, 195] width 23 height 23
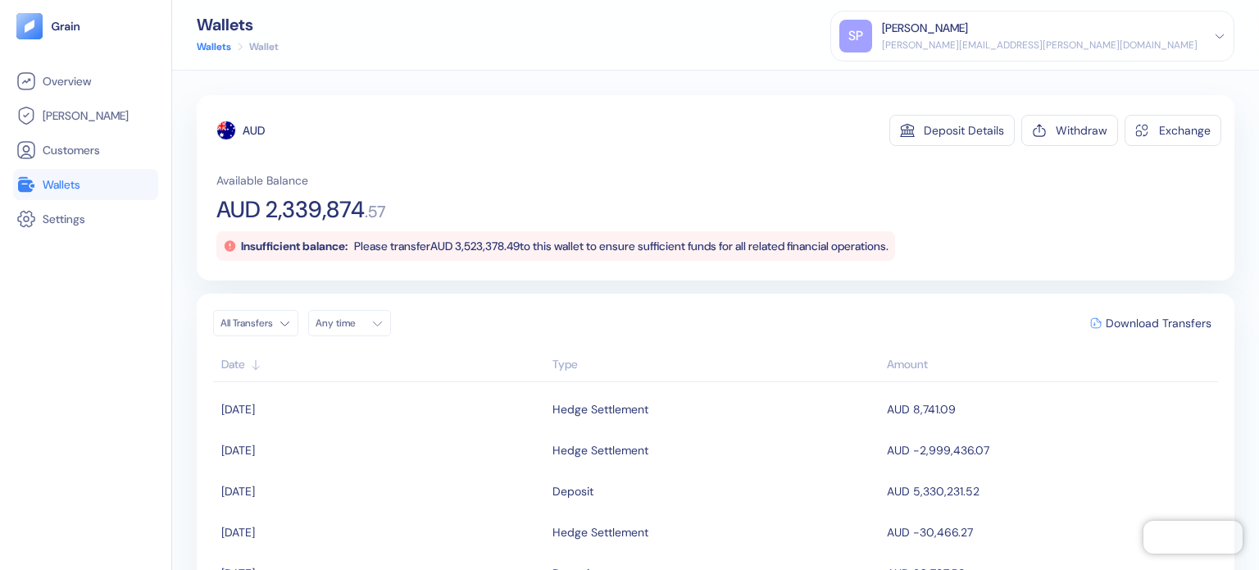
click at [106, 193] on link "Wallets" at bounding box center [85, 185] width 139 height 20
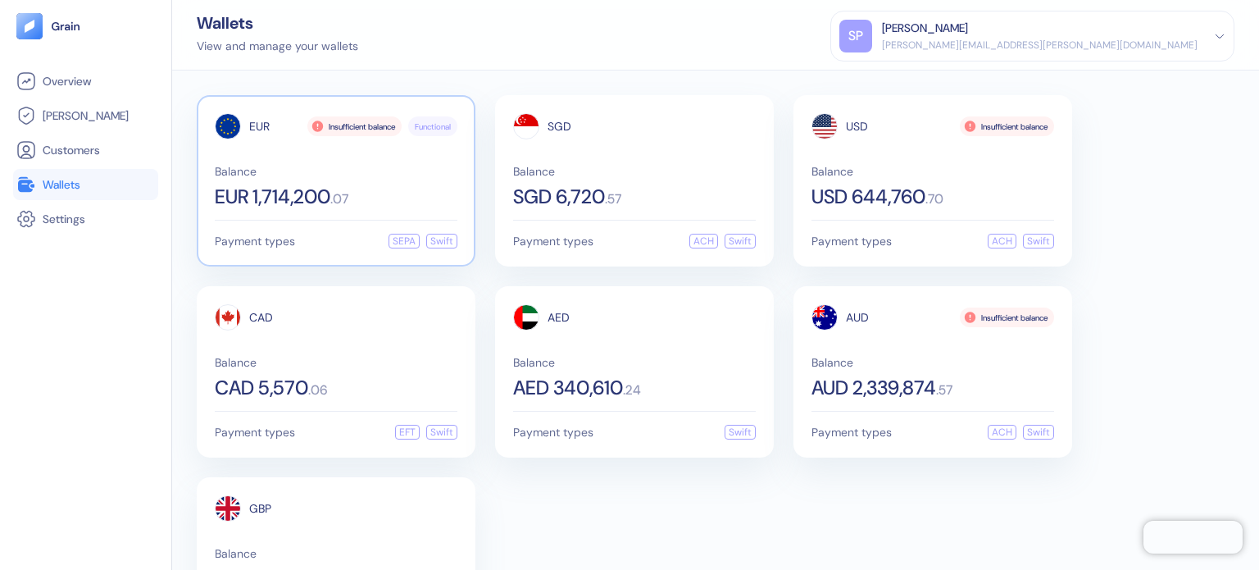
click at [290, 180] on div "Balance EUR 1,714,200 . 07" at bounding box center [336, 186] width 243 height 41
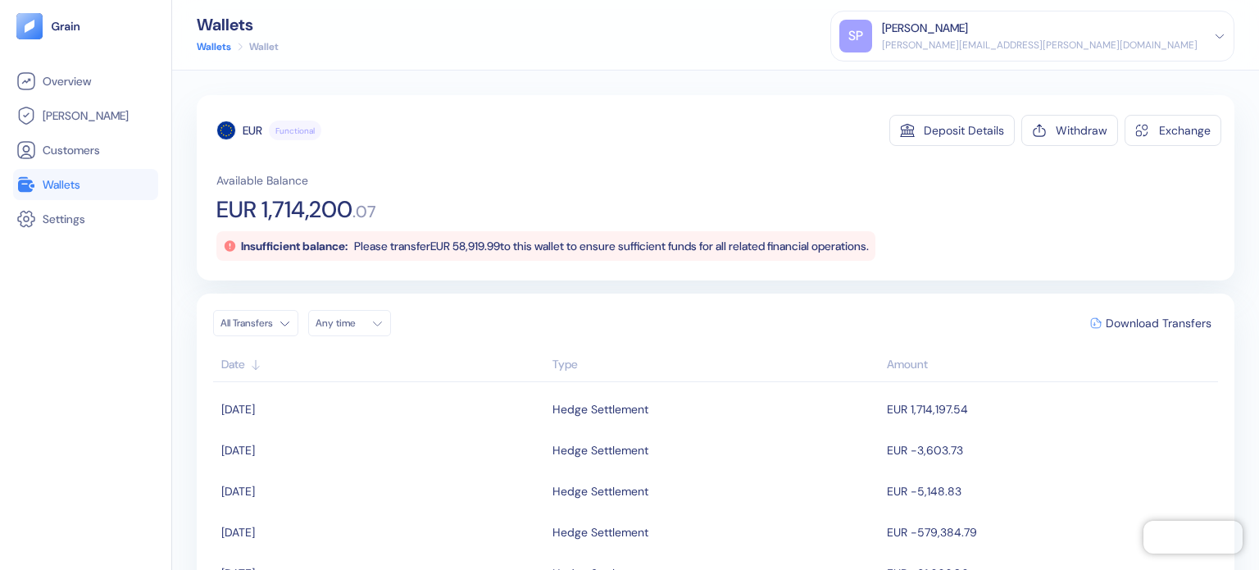
click at [422, 193] on div "Available Balance EUR 1,714,200 . 07 Insufficient balance: Please transfer EUR …" at bounding box center [718, 216] width 1005 height 89
click at [435, 149] on div "EUR Functional Deposit Details Withdraw Exchange Available Balance EUR 14,200 .…" at bounding box center [718, 188] width 1005 height 146
click at [86, 186] on link "Wallets" at bounding box center [85, 185] width 139 height 20
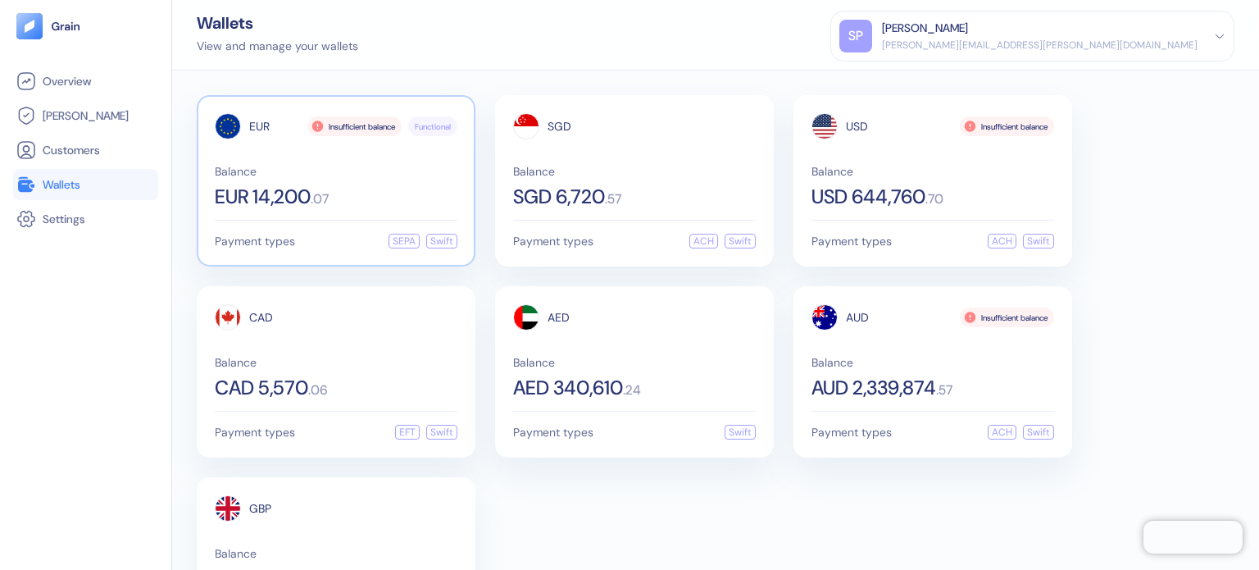
click at [262, 174] on span "Balance" at bounding box center [336, 171] width 243 height 11
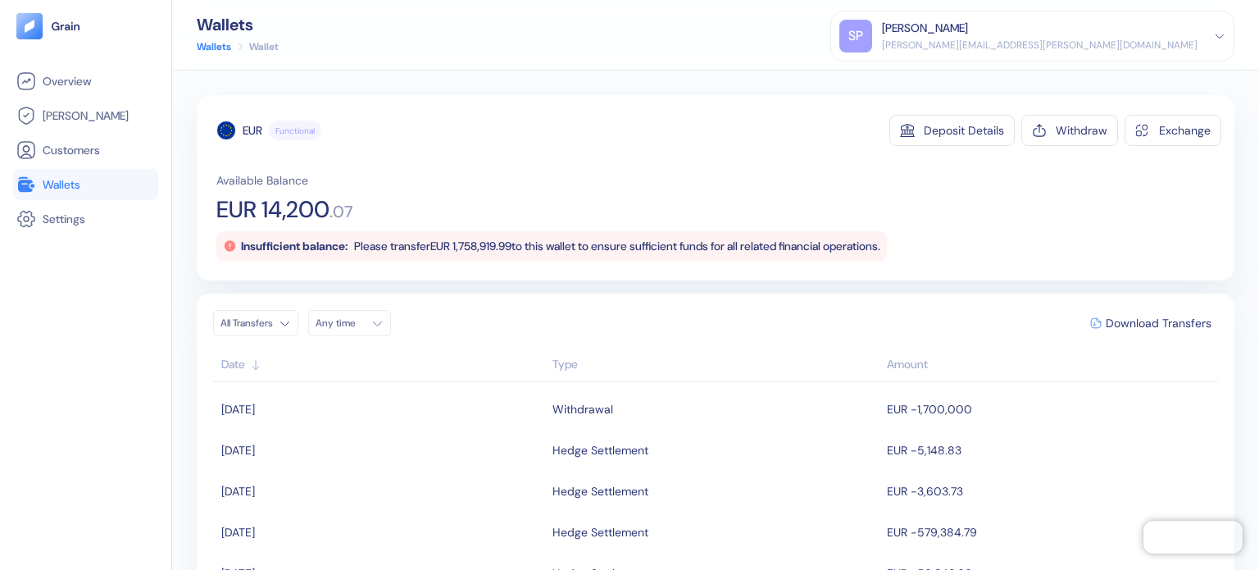
click at [73, 184] on span "Wallets" at bounding box center [62, 184] width 38 height 16
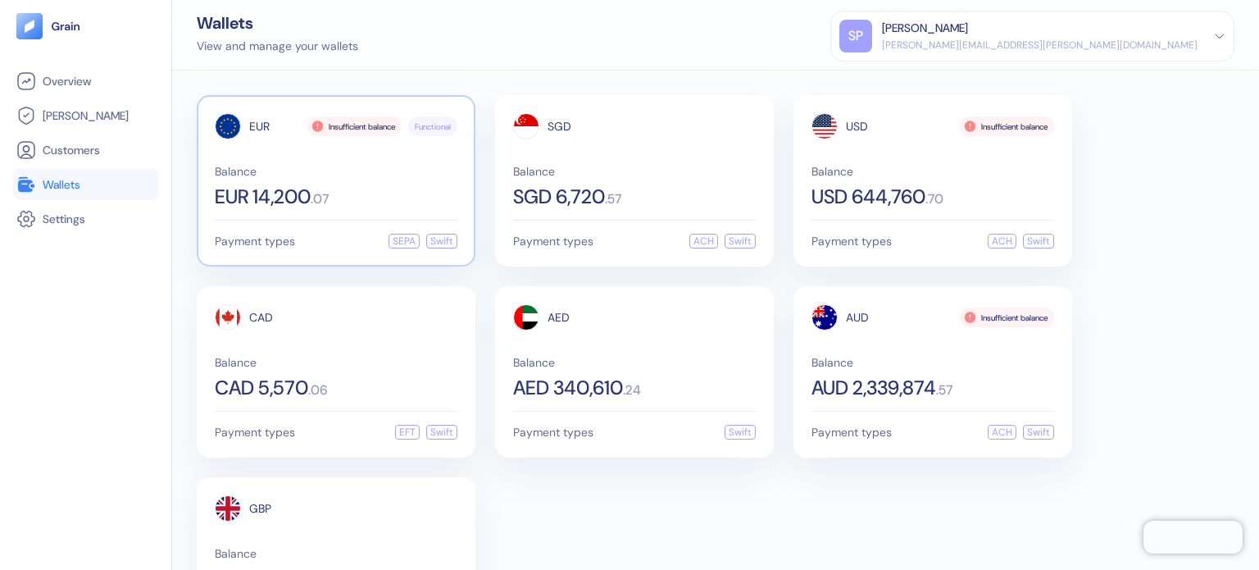
click at [280, 202] on span "EUR 14,200" at bounding box center [263, 197] width 96 height 20
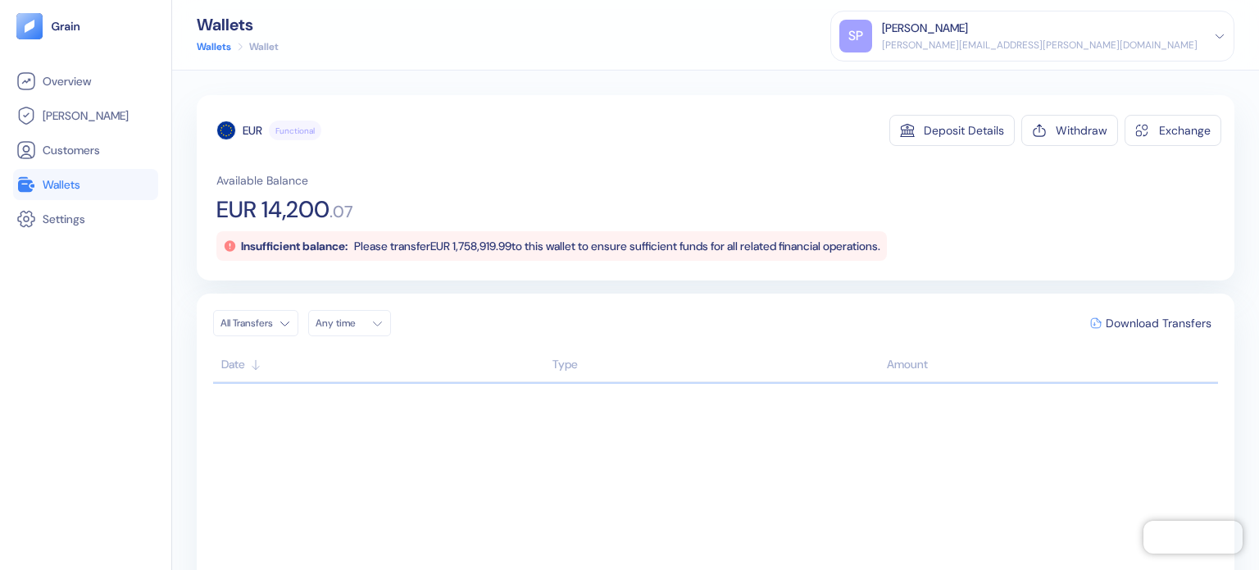
click at [98, 173] on li "Wallets" at bounding box center [85, 184] width 145 height 31
click at [103, 178] on link "Wallets" at bounding box center [85, 185] width 139 height 20
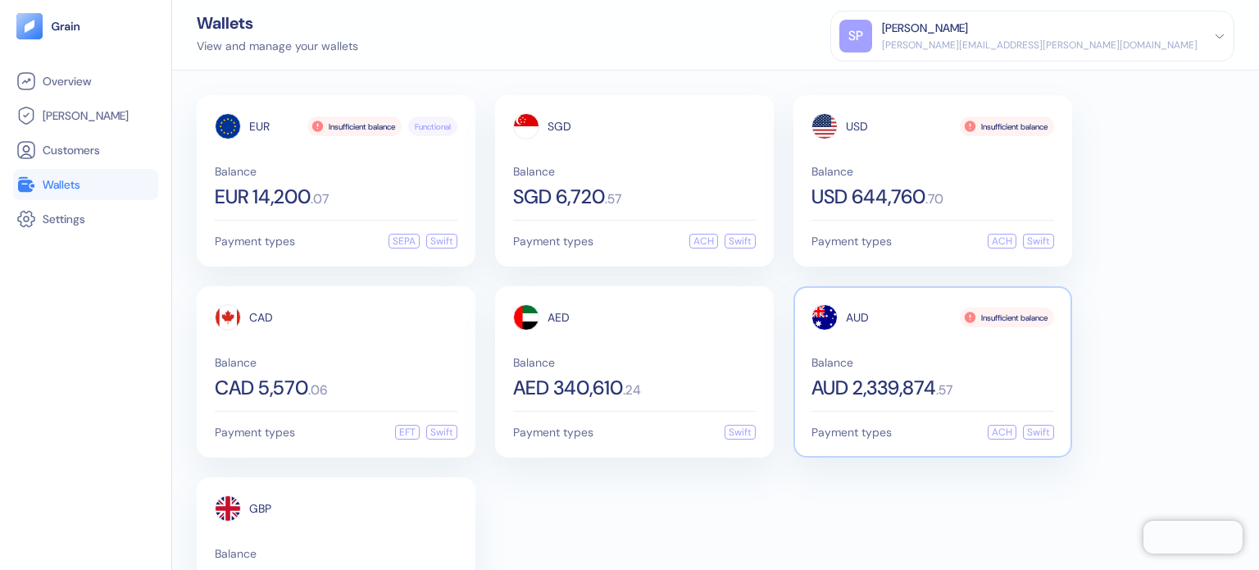
click at [831, 328] on div at bounding box center [824, 317] width 26 height 26
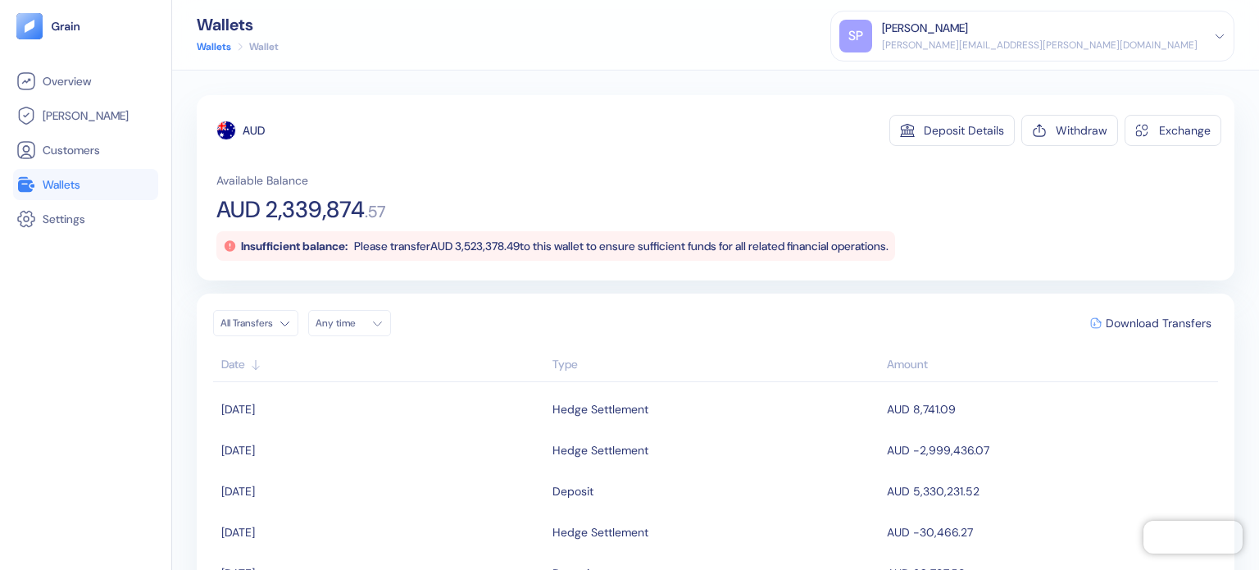
click at [62, 189] on span "Wallets" at bounding box center [62, 184] width 38 height 16
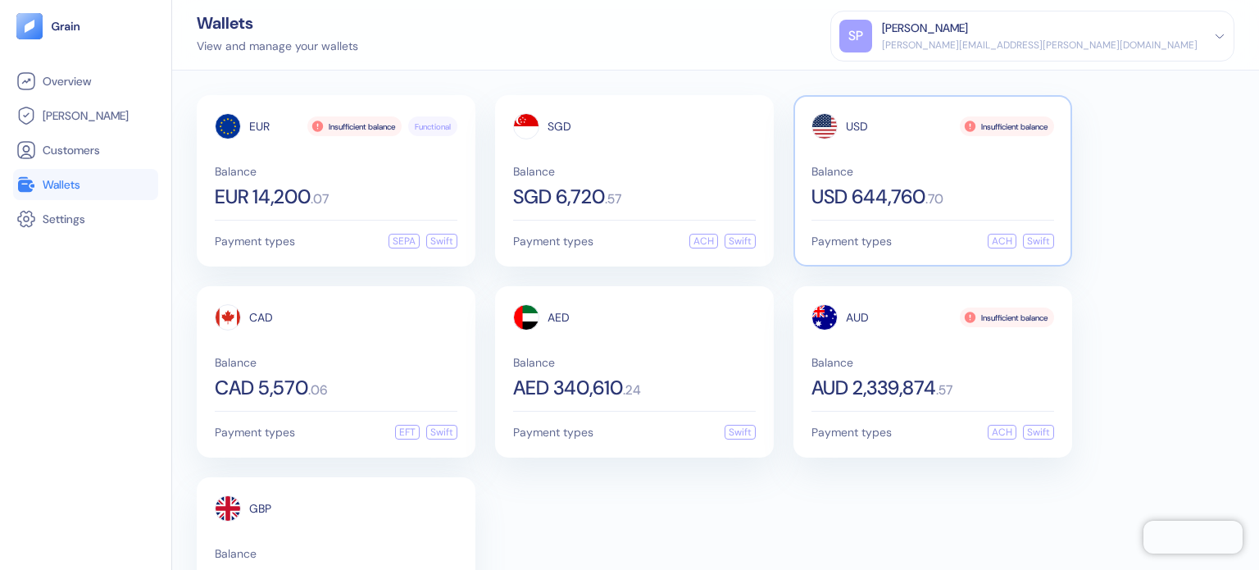
click at [916, 180] on div "Balance USD 644,760 . 70" at bounding box center [932, 186] width 243 height 41
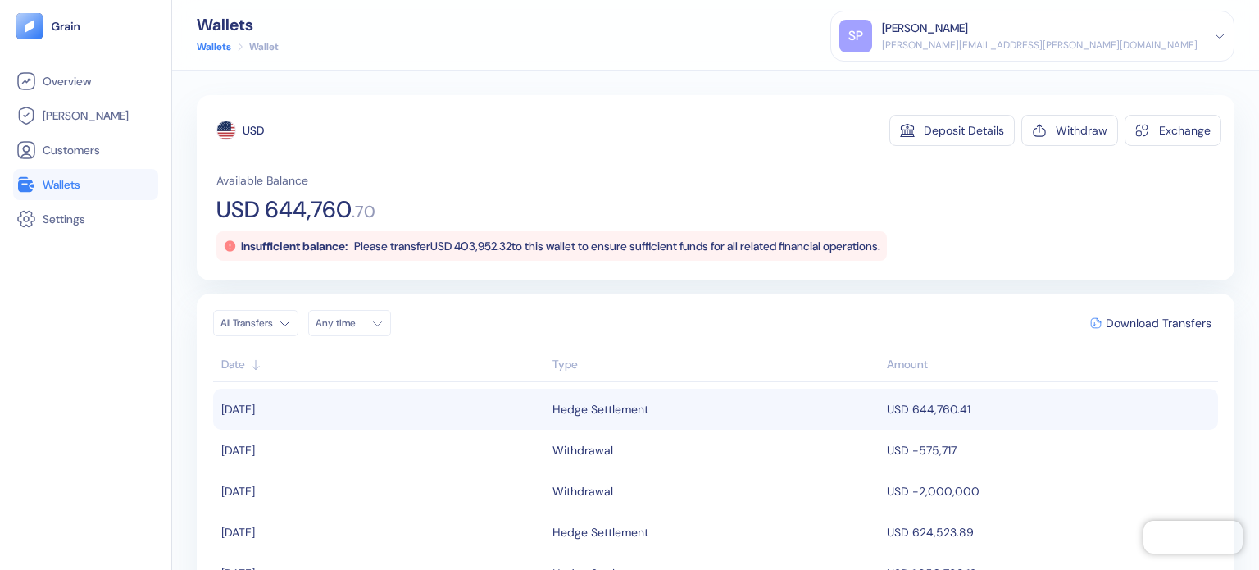
click at [580, 408] on div "Hedge Settlement" at bounding box center [600, 409] width 96 height 28
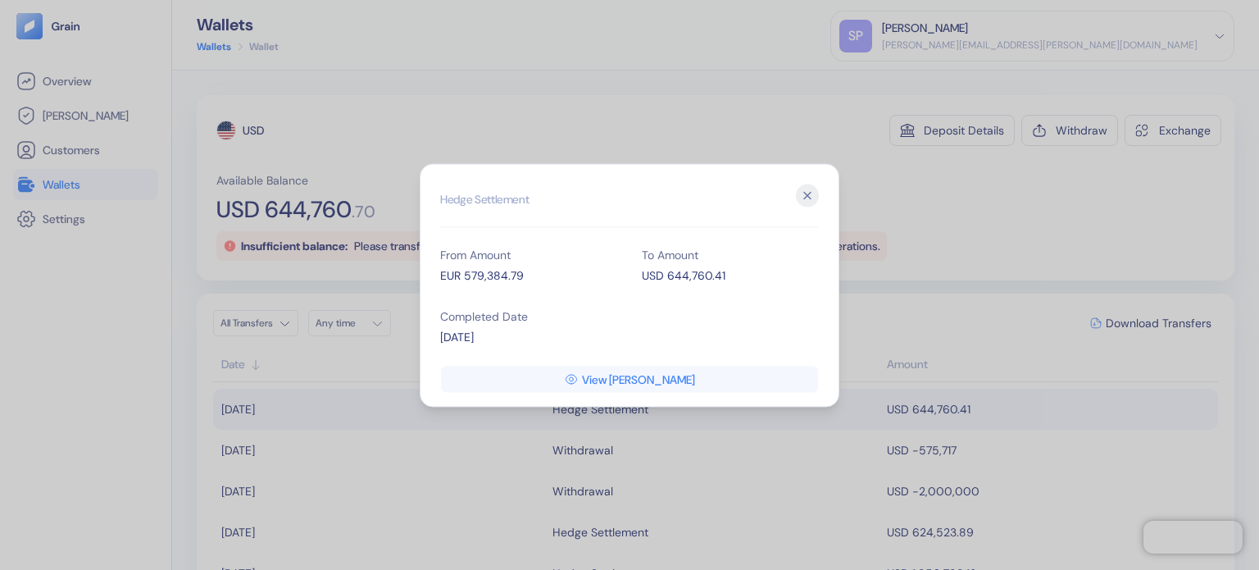
click at [705, 275] on div "USD 644,760.41" at bounding box center [730, 274] width 177 height 17
click at [807, 191] on icon "button" at bounding box center [807, 195] width 23 height 23
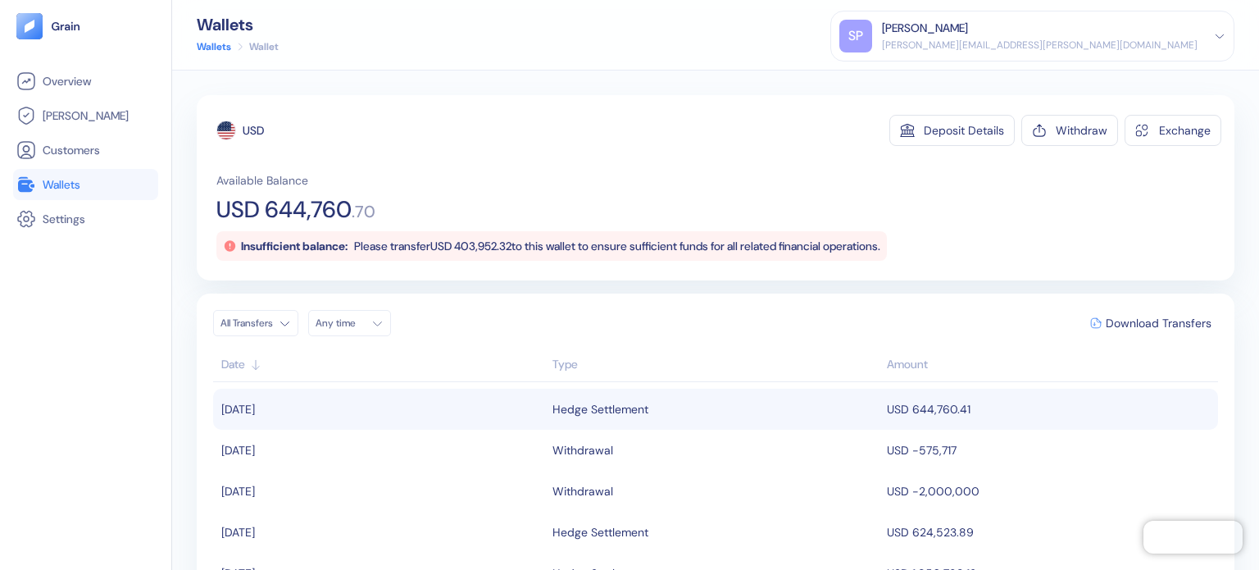
click at [43, 180] on span "Wallets" at bounding box center [62, 184] width 38 height 16
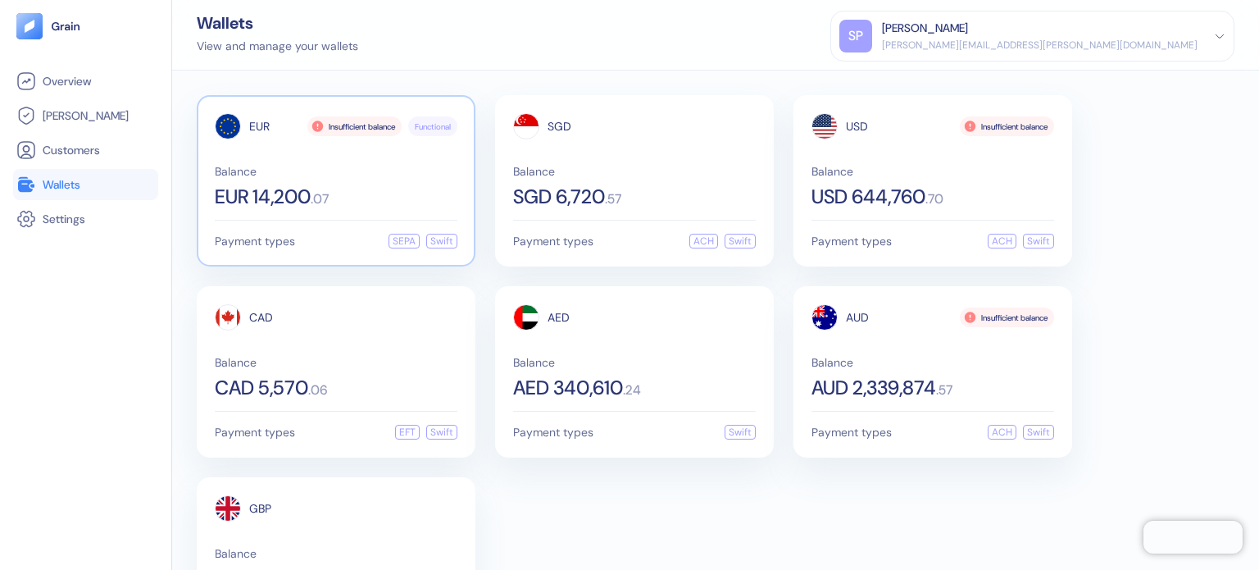
click at [397, 187] on div "EUR 14,200 . 07" at bounding box center [336, 197] width 243 height 20
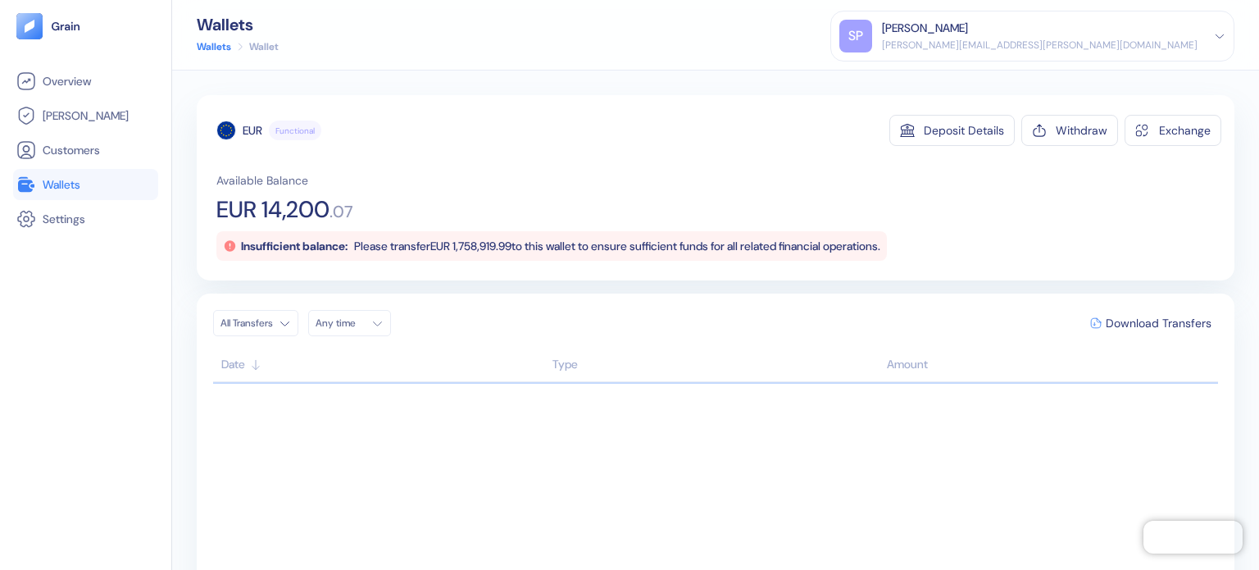
click at [36, 195] on li "Wallets" at bounding box center [85, 184] width 145 height 31
click at [88, 185] on link "Wallets" at bounding box center [85, 185] width 139 height 20
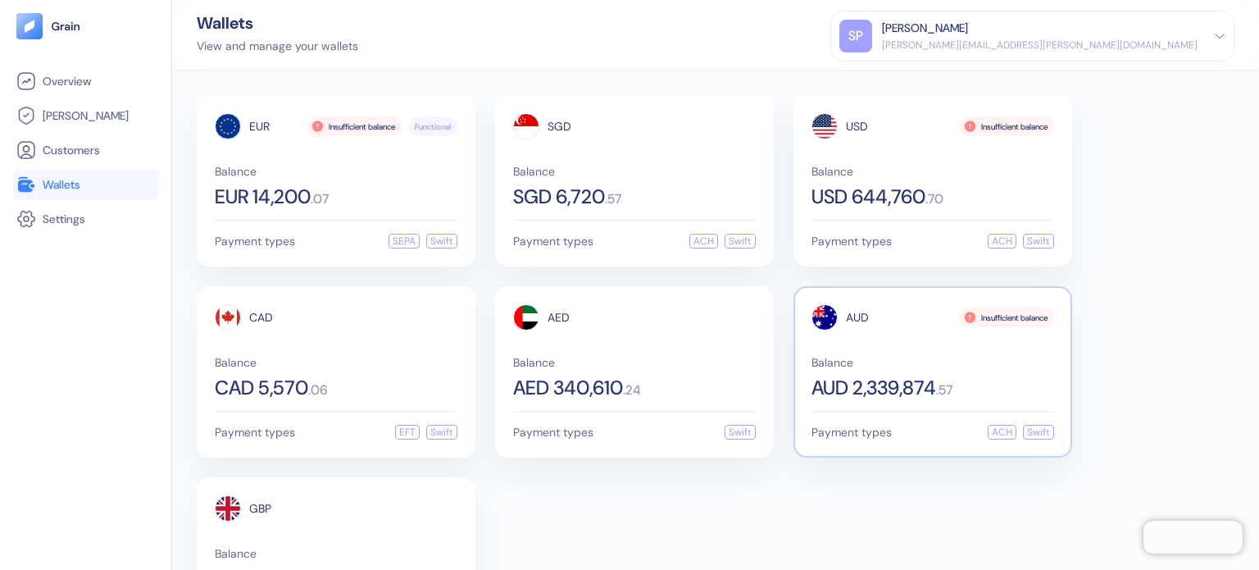
click at [862, 359] on span "Balance" at bounding box center [932, 362] width 243 height 11
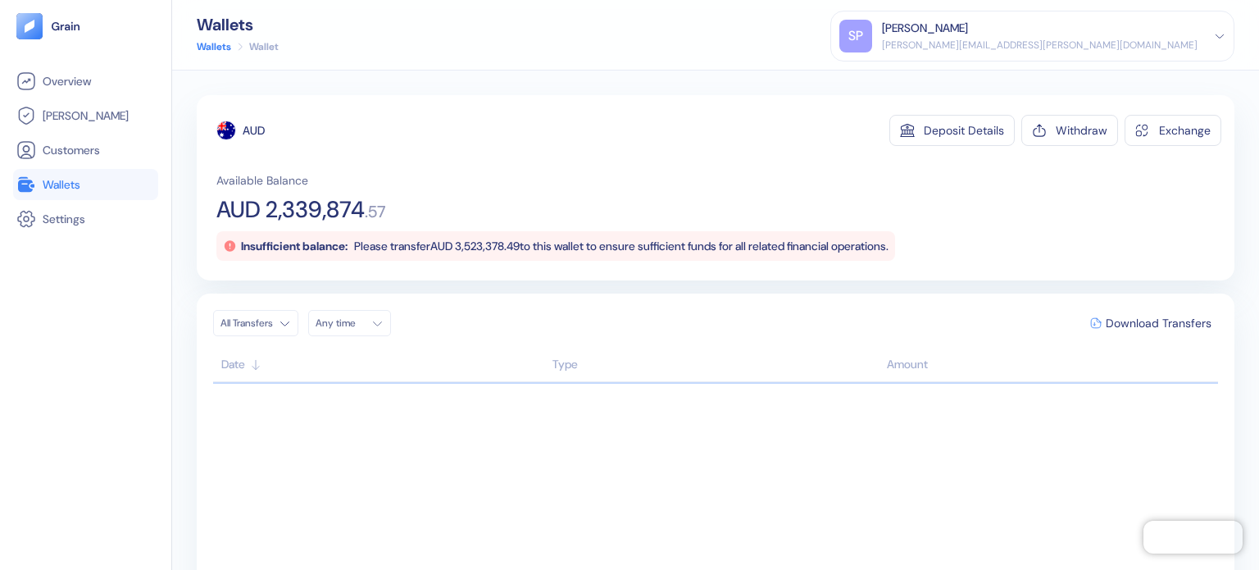
drag, startPoint x: 469, startPoint y: 180, endPoint x: 396, endPoint y: 185, distance: 73.1
click at [469, 180] on div "Available Balance AUD 2,339,874 . 57 Insufficient balance: Please transfer AUD …" at bounding box center [718, 216] width 1005 height 89
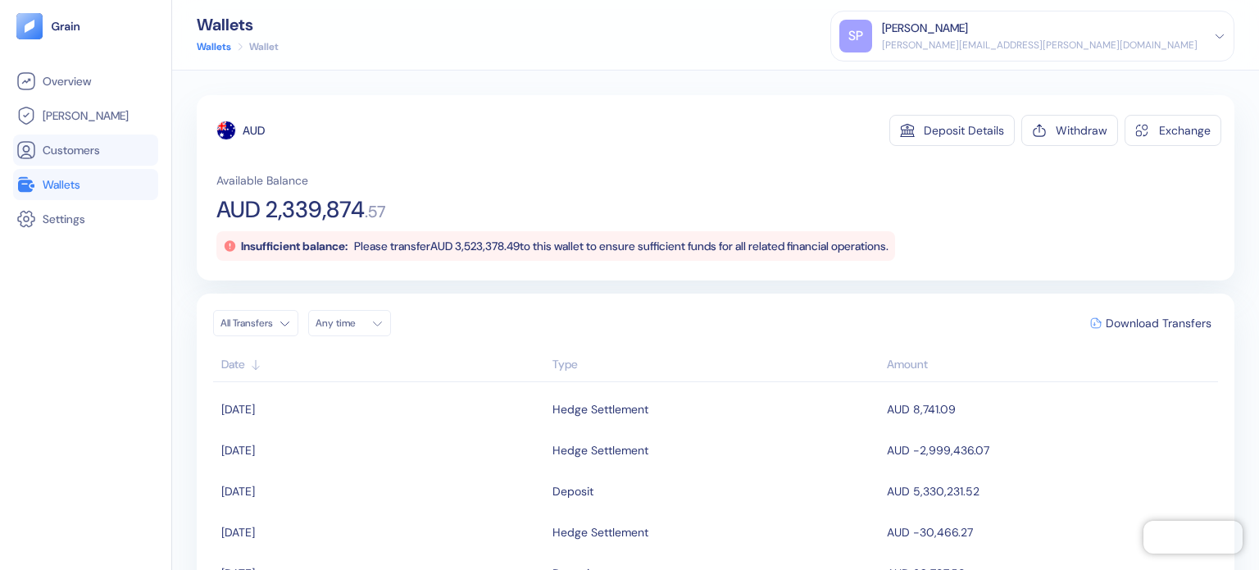
click at [65, 165] on li "Customers" at bounding box center [85, 149] width 145 height 31
click at [80, 175] on link "Wallets" at bounding box center [85, 185] width 139 height 20
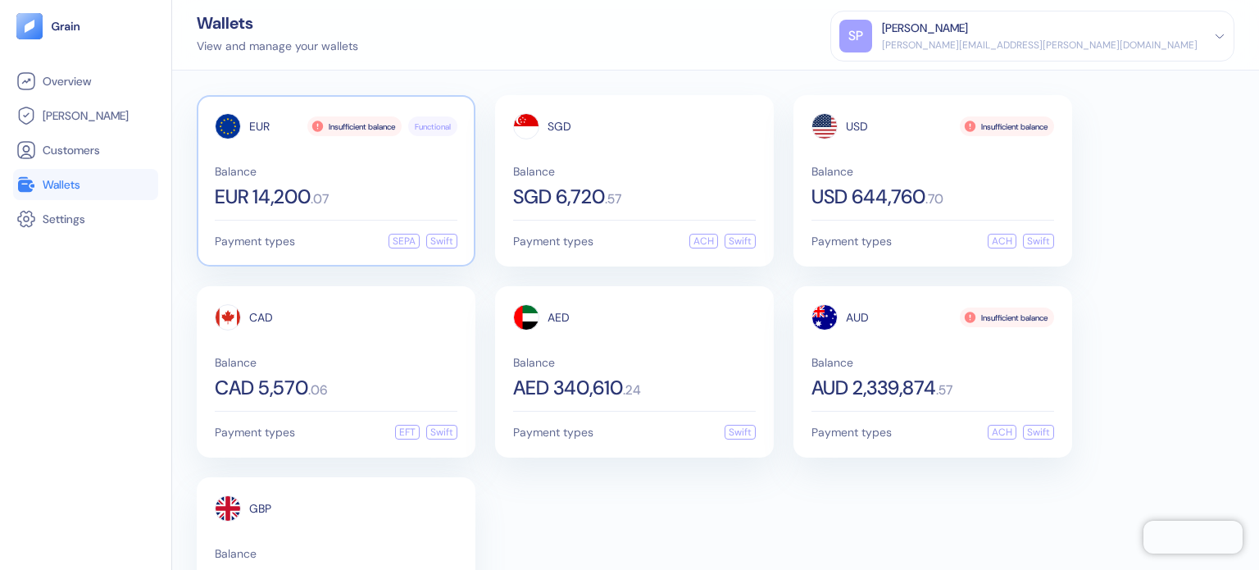
click at [334, 169] on span "Balance" at bounding box center [336, 171] width 243 height 11
